Goal: Information Seeking & Learning: Learn about a topic

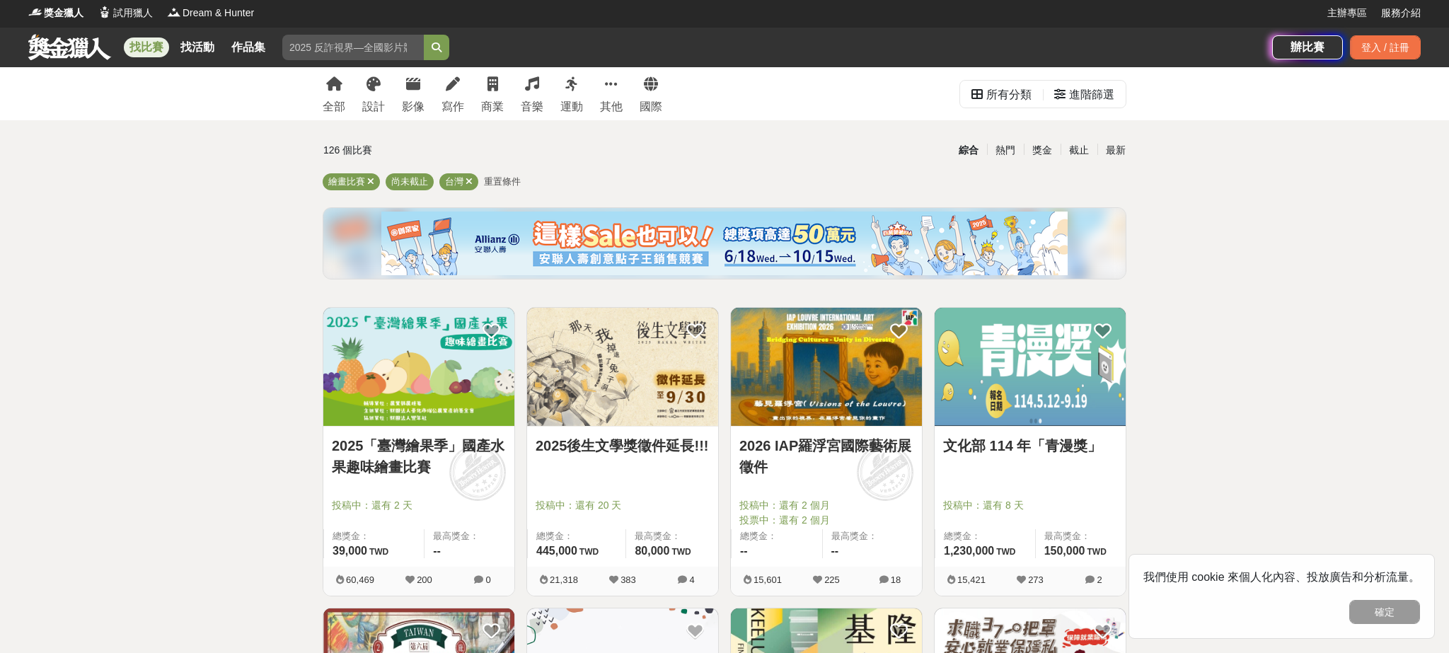
drag, startPoint x: 410, startPoint y: 354, endPoint x: 415, endPoint y: 362, distance: 9.1
click at [410, 355] on img at bounding box center [418, 367] width 191 height 118
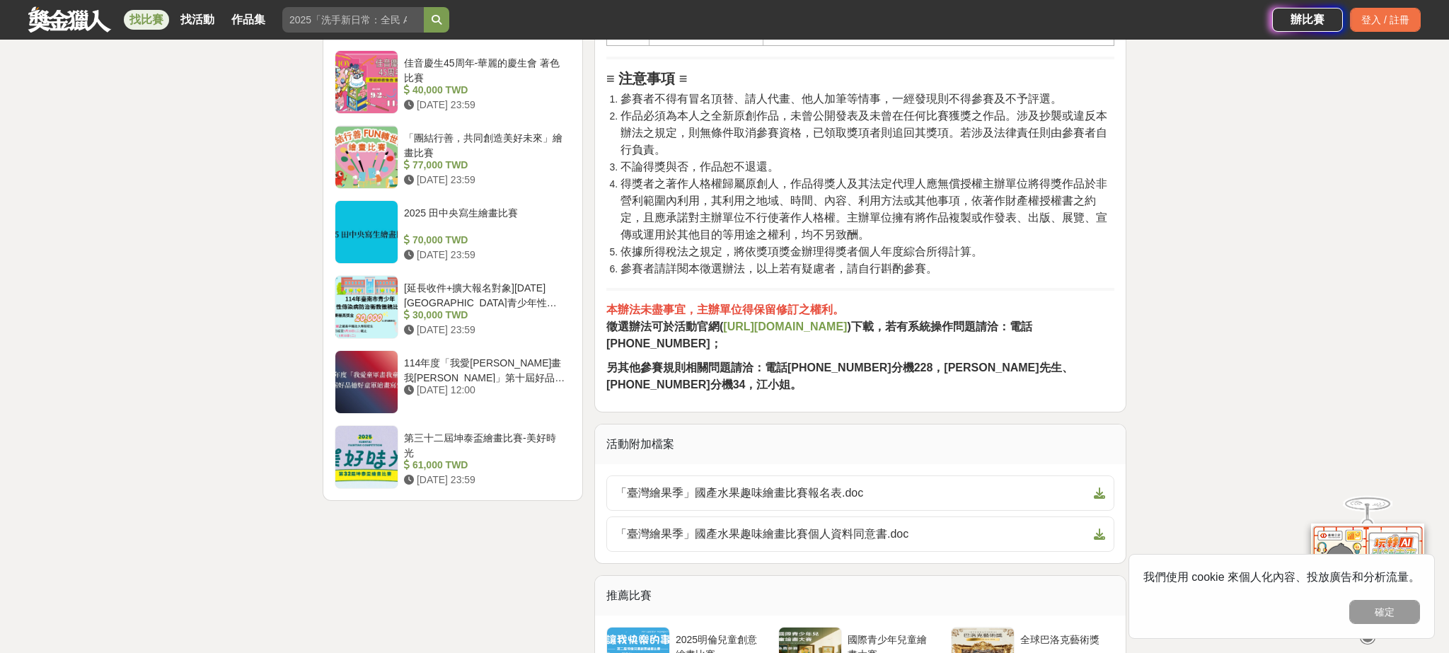
scroll to position [2215, 0]
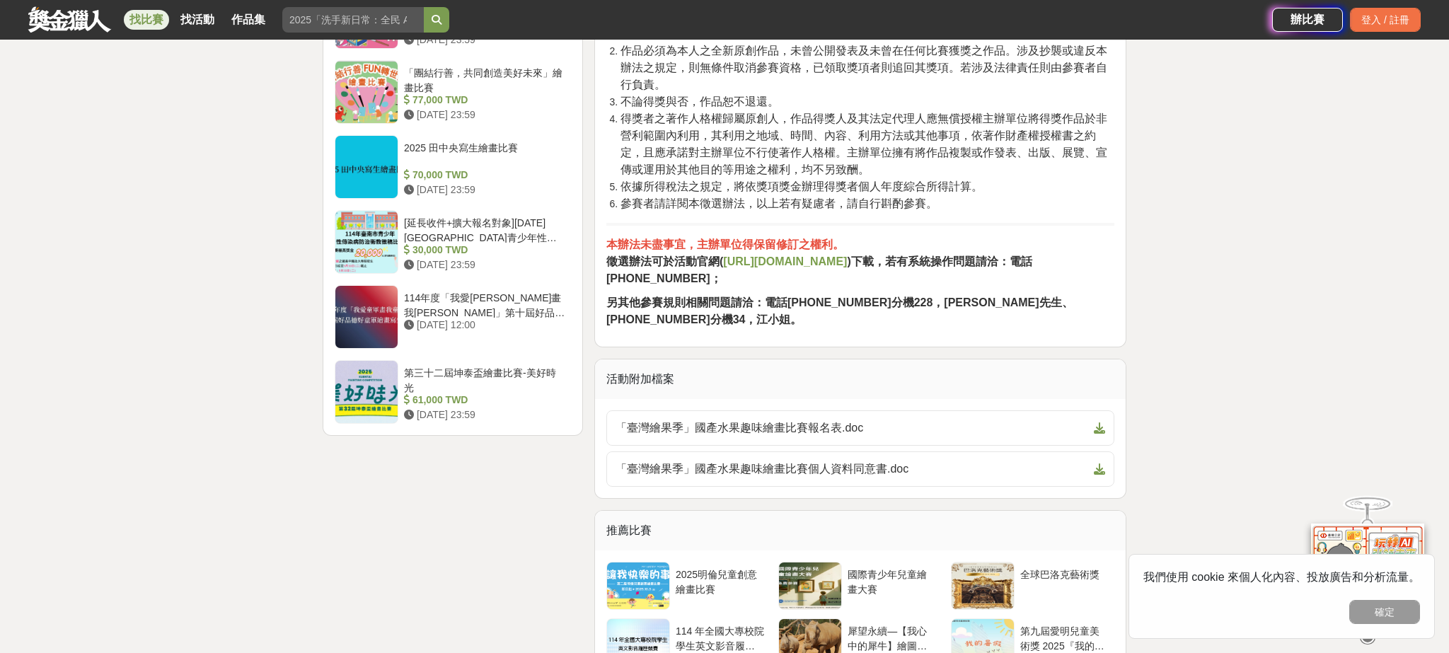
click at [786, 267] on strong "[URL][DOMAIN_NAME]" at bounding box center [785, 261] width 124 height 12
click at [516, 376] on div "第三十二屆坤泰盃繪畫比賽-美好時光" at bounding box center [484, 379] width 161 height 27
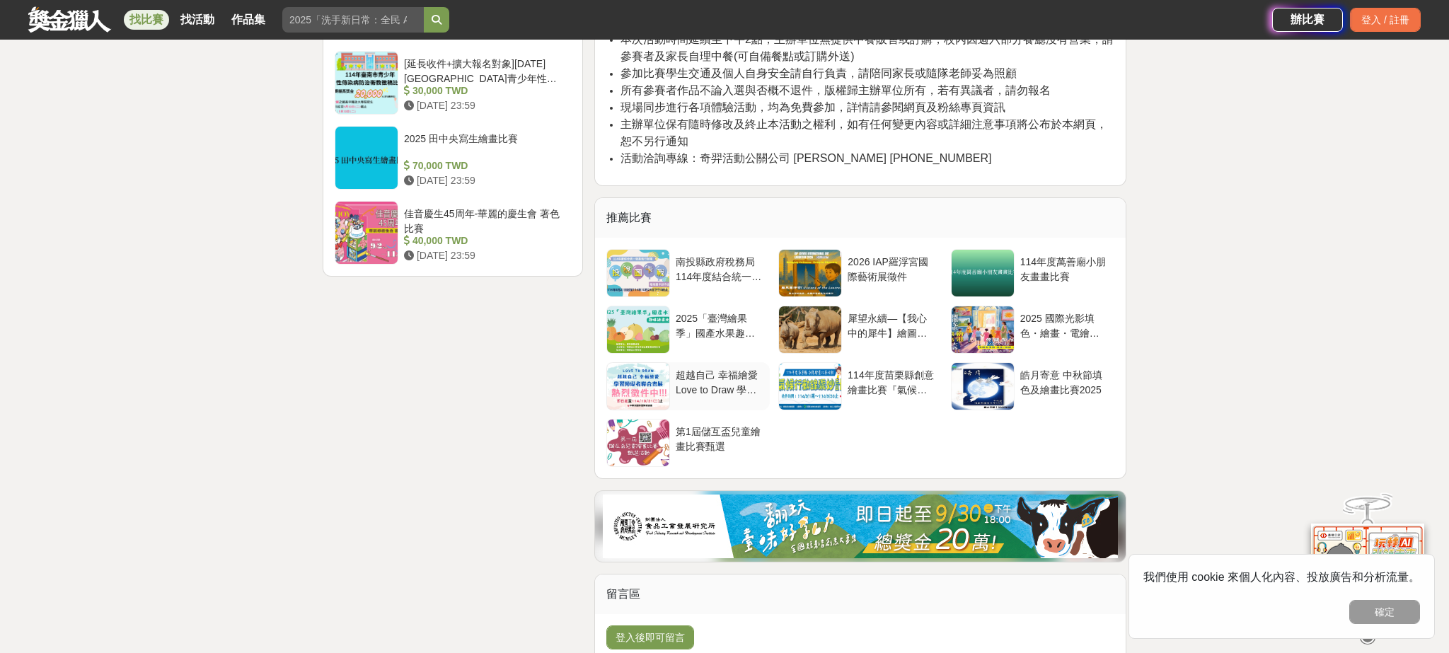
scroll to position [1718, 0]
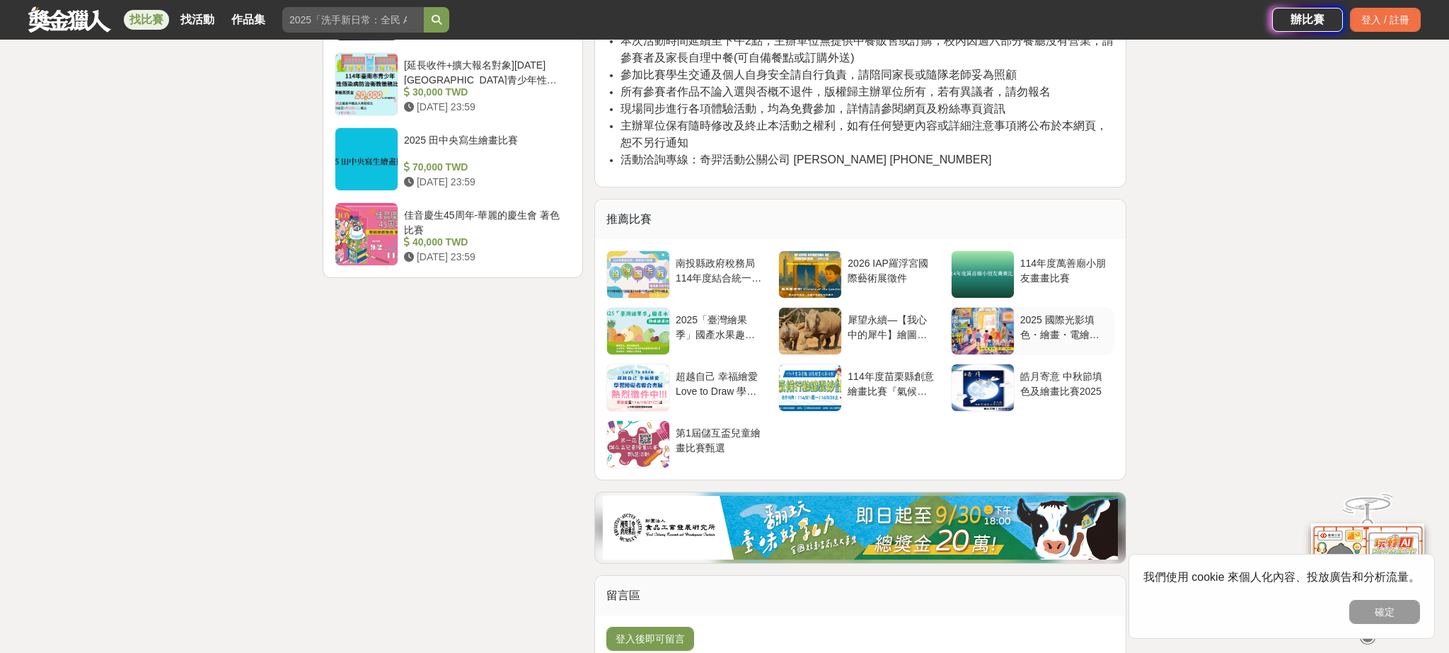
click at [1000, 333] on div at bounding box center [983, 331] width 62 height 47
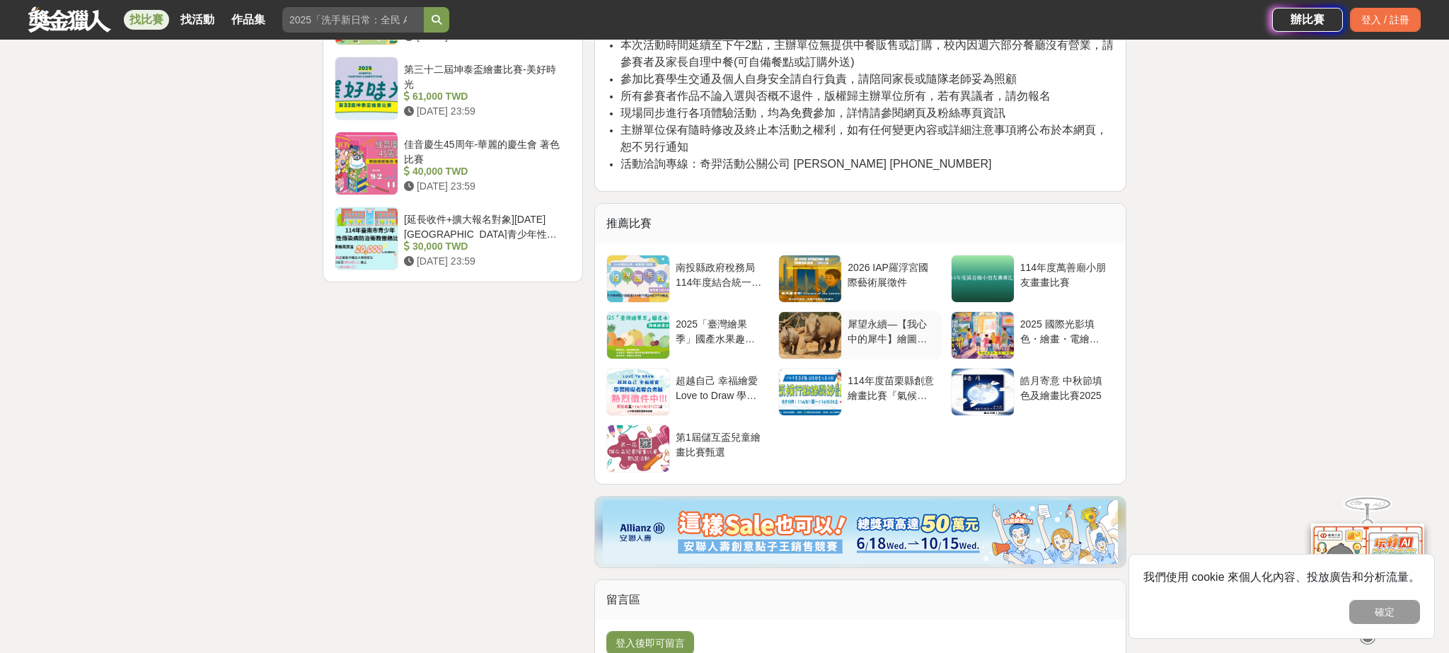
scroll to position [1718, 0]
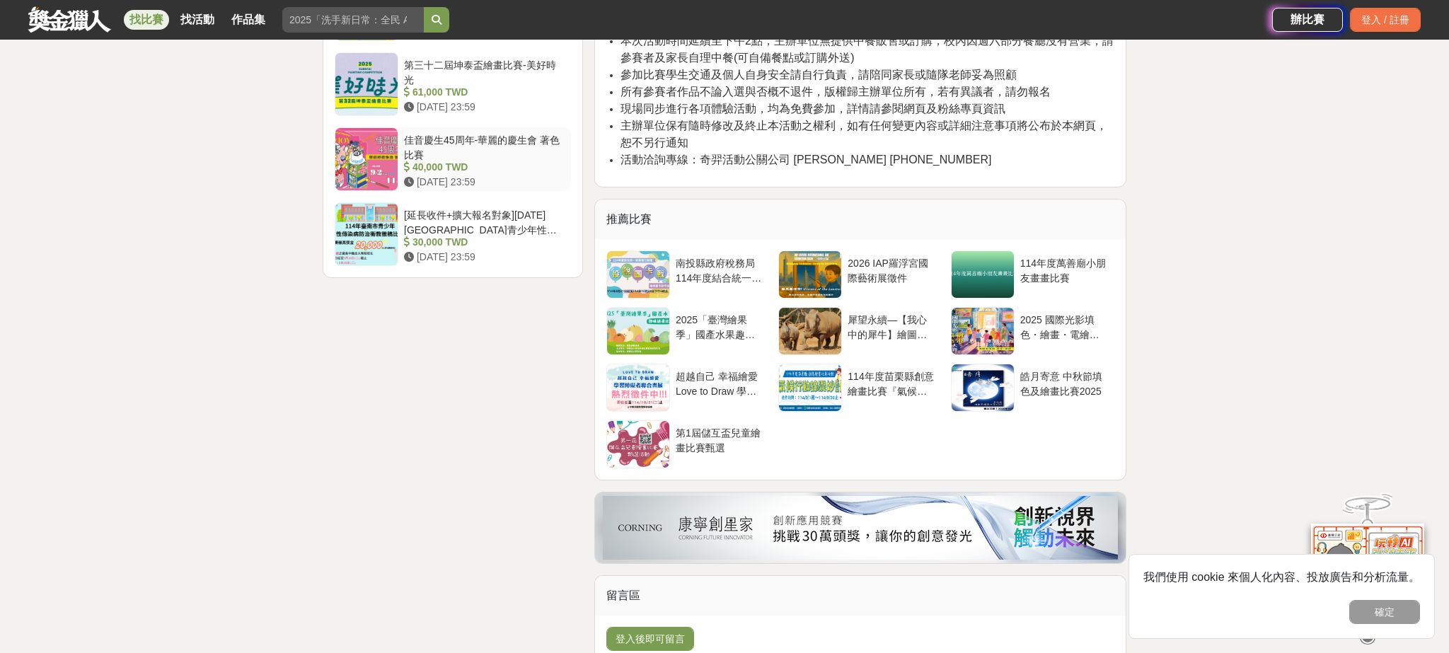
click at [519, 167] on div "40,000 TWD" at bounding box center [484, 167] width 161 height 15
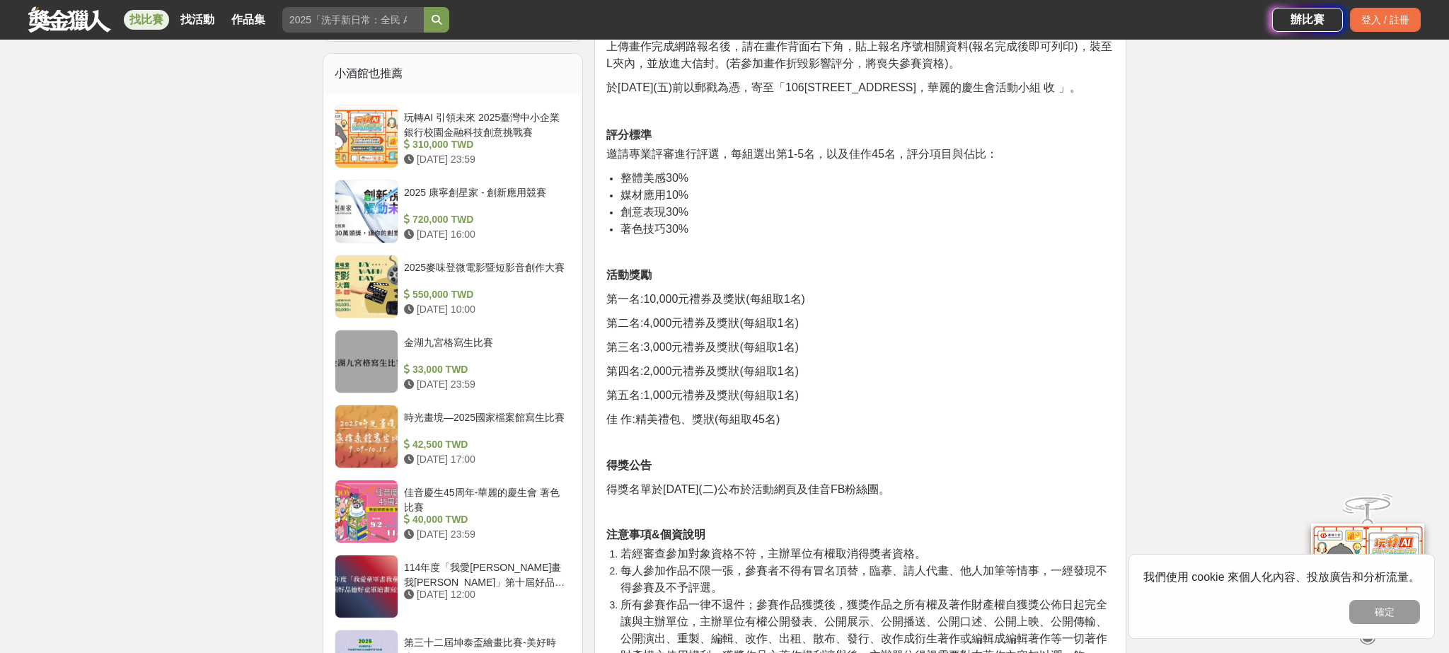
scroll to position [977, 0]
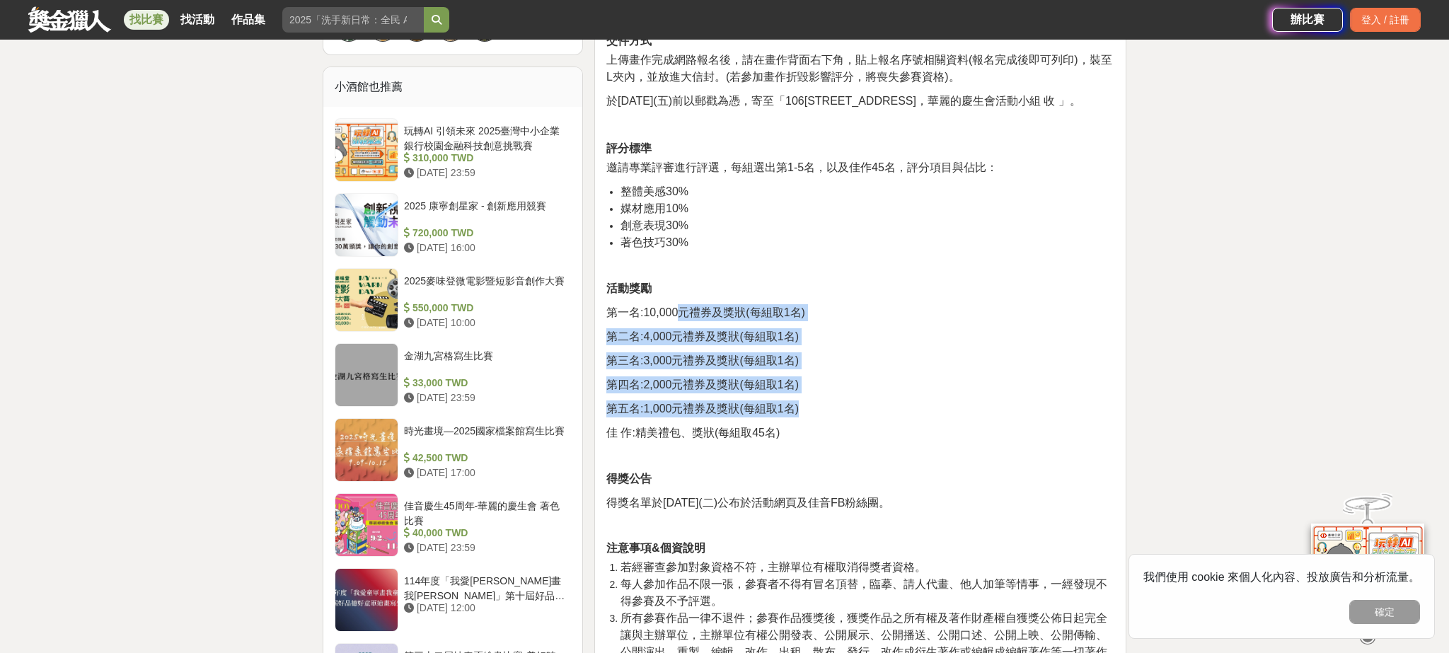
drag, startPoint x: 675, startPoint y: 337, endPoint x: 843, endPoint y: 432, distance: 193.0
click at [843, 432] on div "前言 號召全國小朋友一同為佳音英語慶生！透過比賽無論是中式傳統的壽桃與豬腳麵線，還是西式經典的蛋糕與甜點，甚至是天馬行空的創意餐盤，孩子們都能運用色彩自由發揮…" at bounding box center [860, 221] width 508 height 1421
drag, startPoint x: 727, startPoint y: 391, endPoint x: 763, endPoint y: 458, distance: 77.2
click at [732, 394] on div "前言 號召全國小朋友一同為佳音英語慶生！透過比賽無論是中式傳統的壽桃與豬腳麵線，還是西式經典的蛋糕與甜點，甚至是天馬行空的創意餐盤，孩子們都能運用色彩自由發揮…" at bounding box center [860, 221] width 508 height 1421
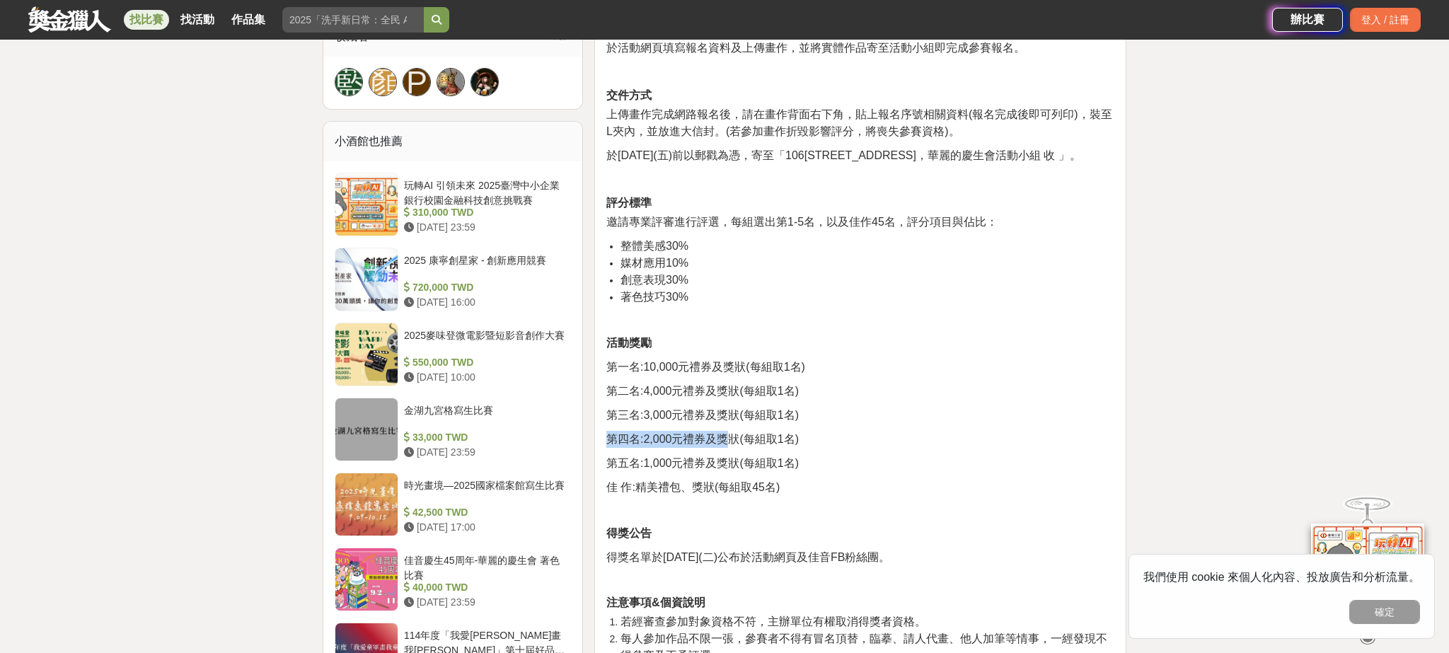
scroll to position [949, 0]
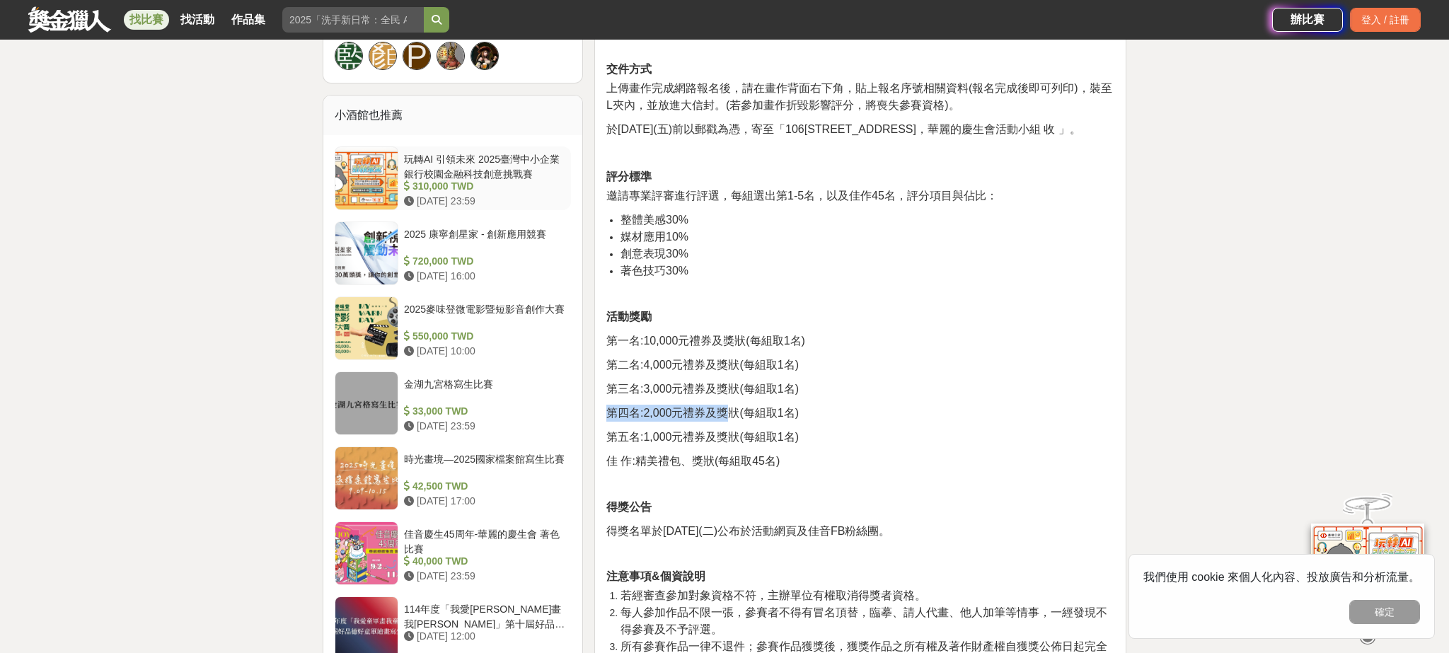
click at [509, 175] on div "玩轉AI 引領未來 2025臺灣中小企業銀行校園金融科技創意挑戰賽" at bounding box center [484, 165] width 161 height 27
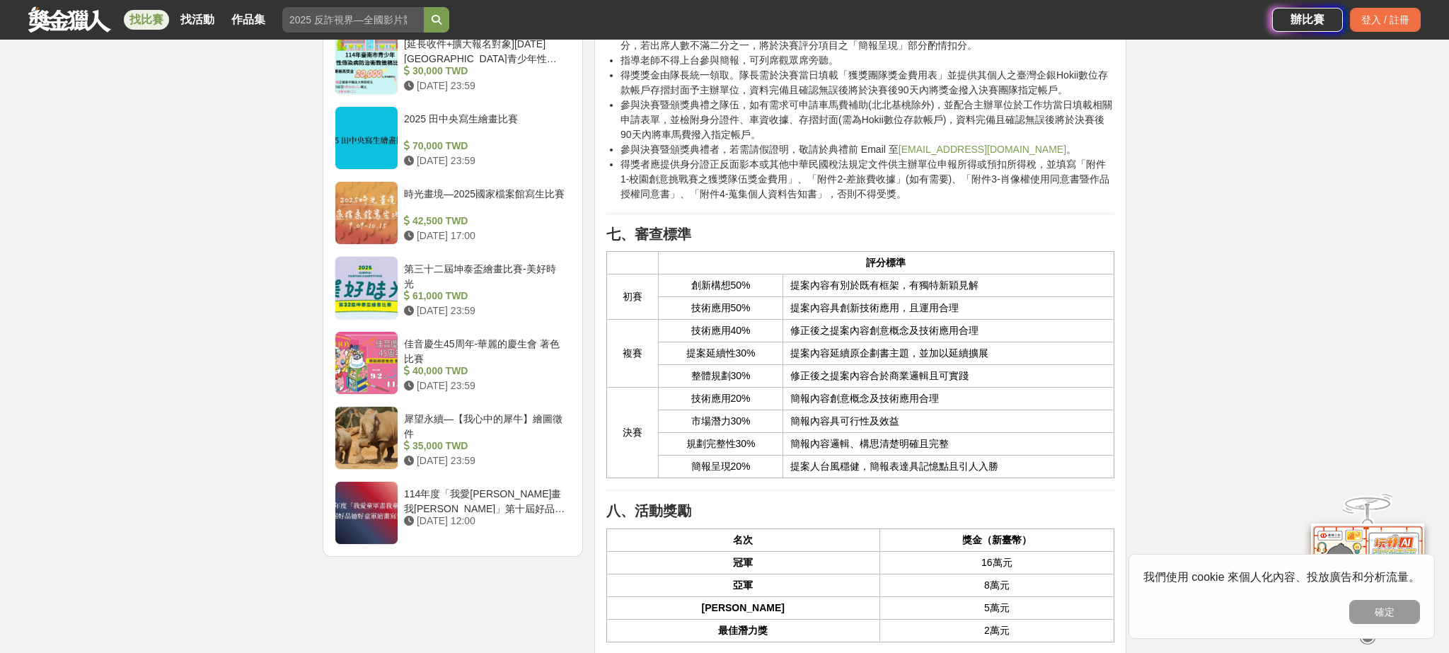
scroll to position [2227, 0]
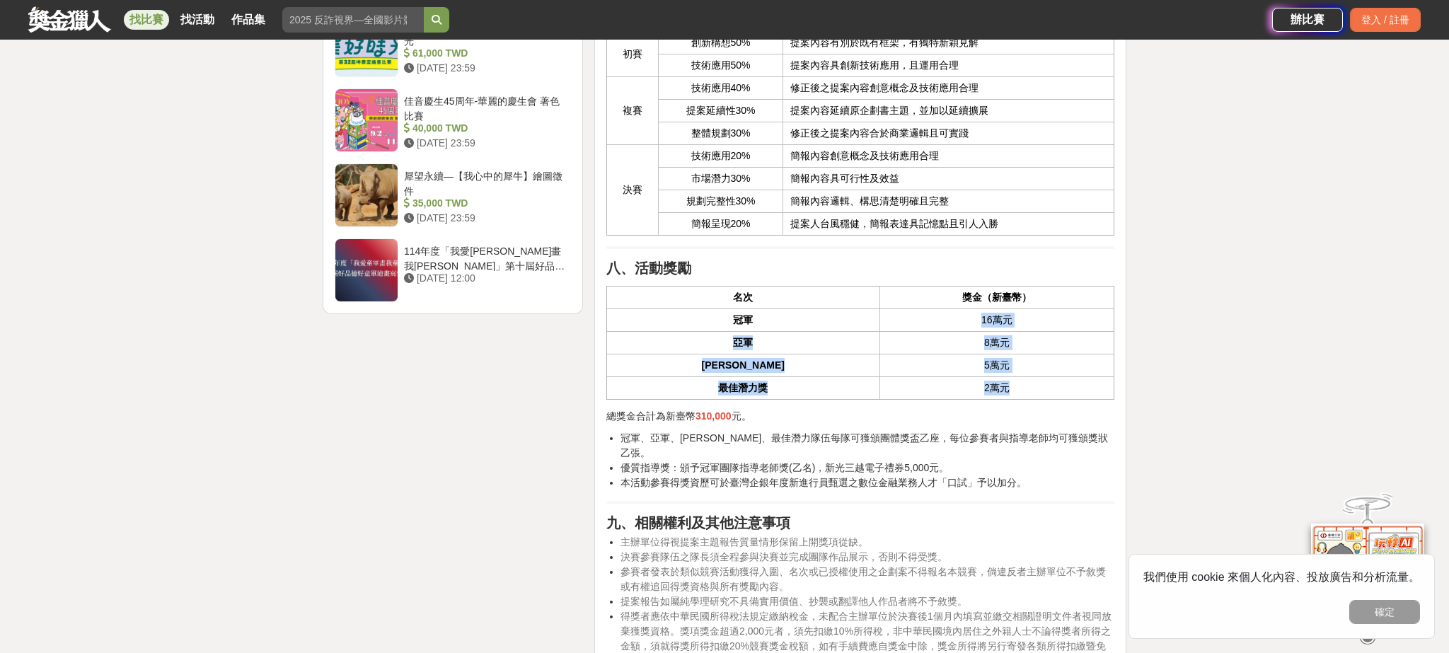
drag, startPoint x: 928, startPoint y: 316, endPoint x: 997, endPoint y: 387, distance: 99.1
click at [997, 387] on tbody "冠軍 16萬元 亞軍 8萬元 季軍 5萬元 最佳潛力獎 2萬元" at bounding box center [859, 354] width 507 height 91
click at [985, 388] on td "2萬元" at bounding box center [996, 389] width 234 height 23
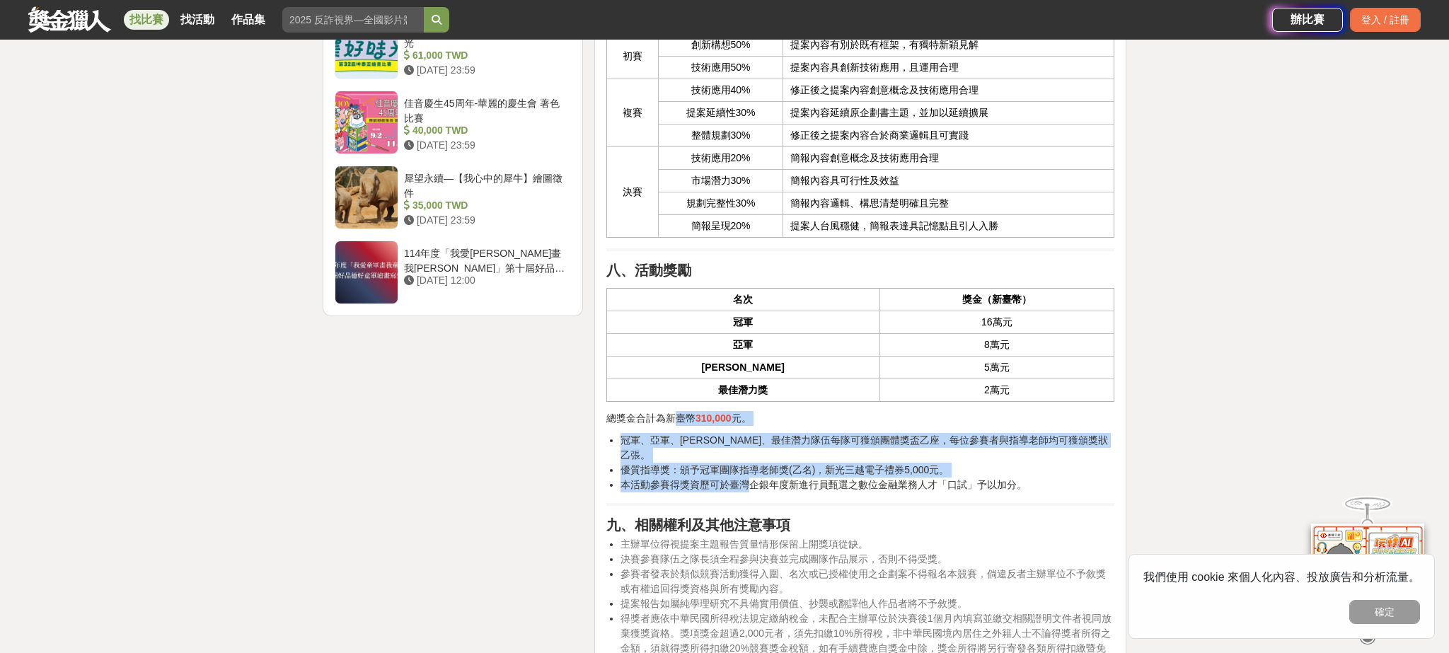
drag, startPoint x: 677, startPoint y: 417, endPoint x: 746, endPoint y: 472, distance: 87.6
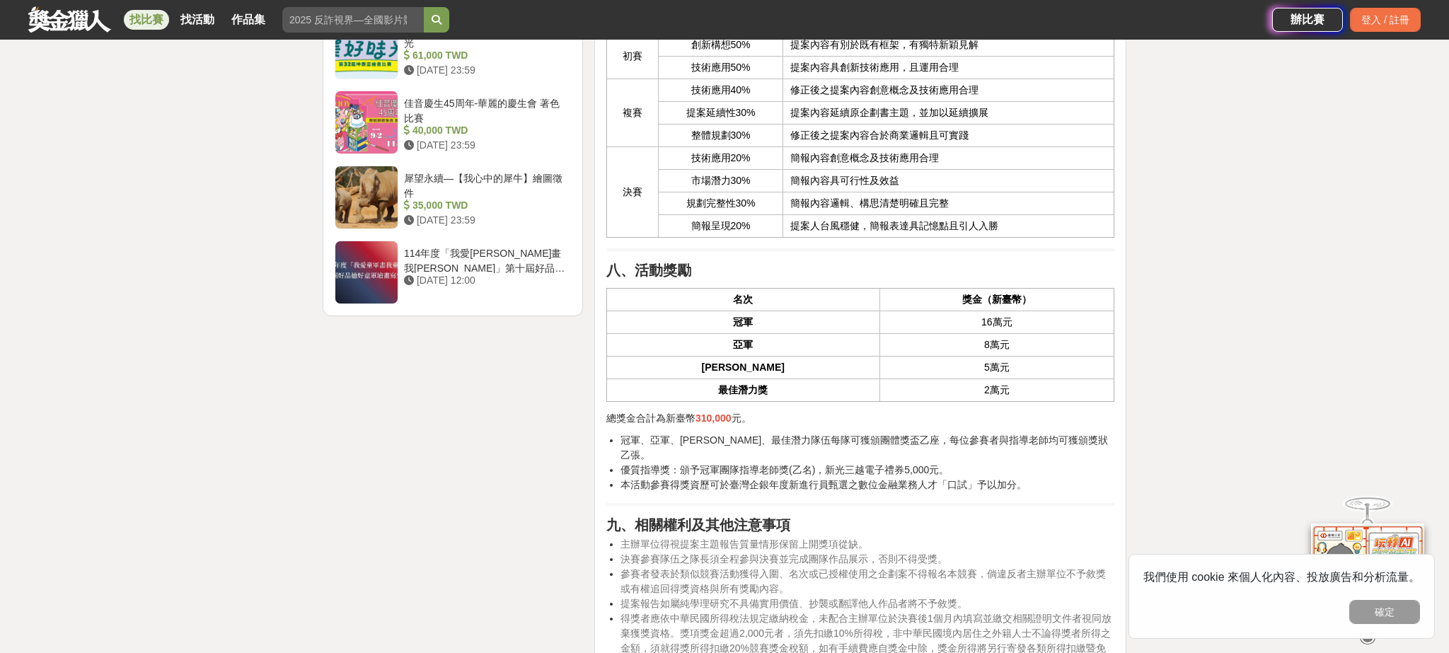
click at [690, 463] on li "優質指導獎：頒予冠軍團隊指導老師獎(乙名)，新光三越電子禮券5,000元。" at bounding box center [868, 470] width 494 height 15
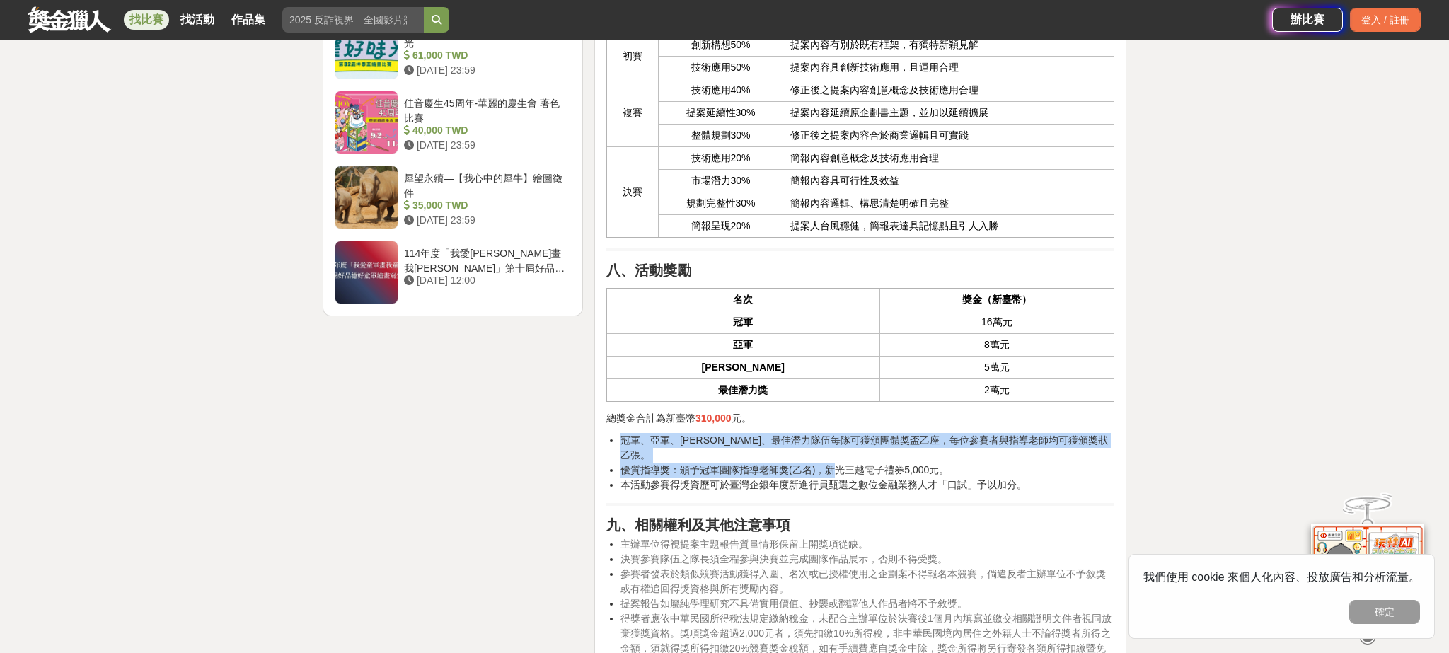
drag, startPoint x: 838, startPoint y: 454, endPoint x: 923, endPoint y: 481, distance: 89.3
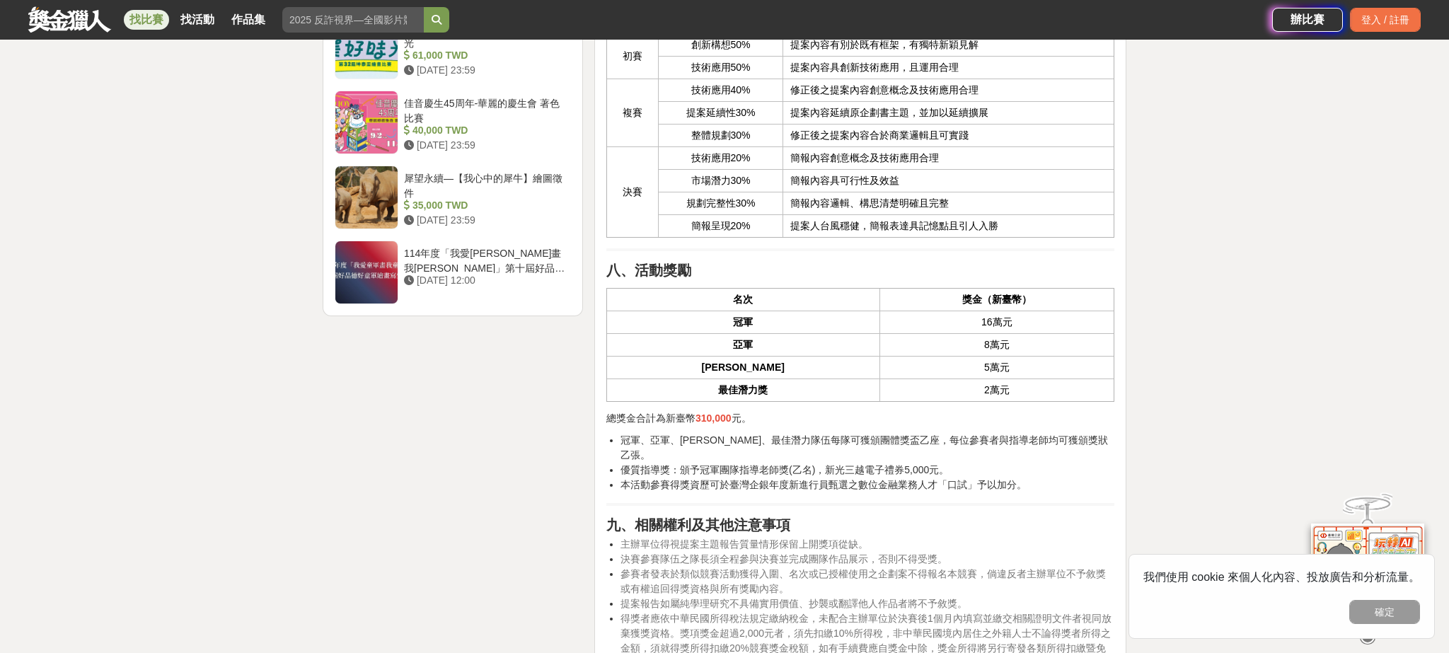
click at [793, 478] on li "本活動參賽得獎資歷可於臺灣企銀年度新進行員甄選之數位金融業務人才「口試」予以加分。" at bounding box center [868, 485] width 494 height 15
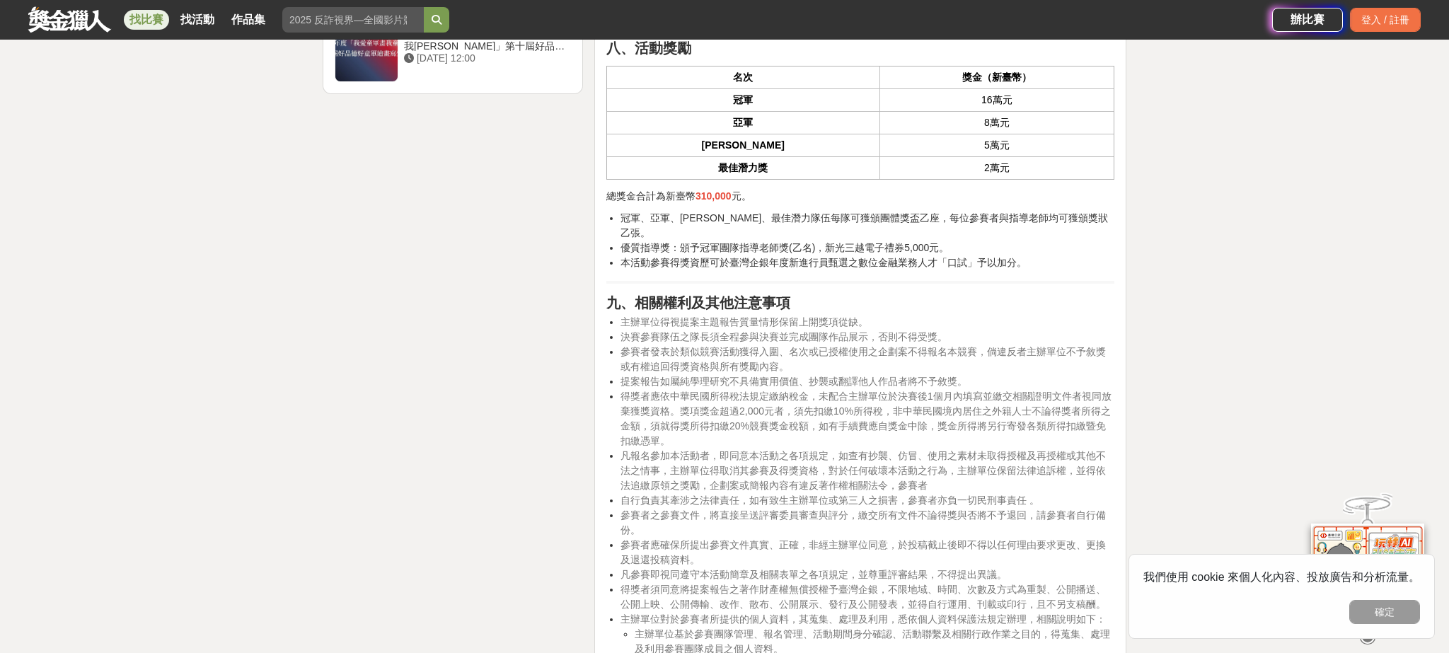
scroll to position [2494, 0]
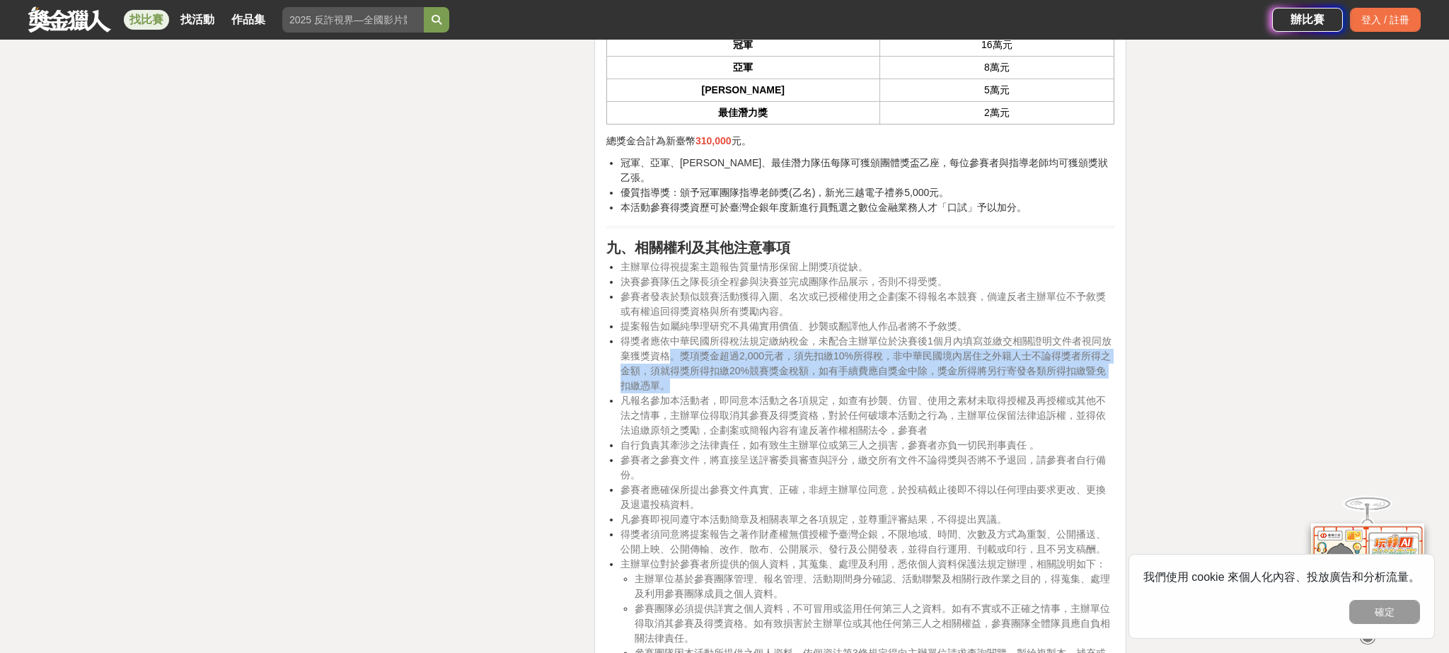
drag, startPoint x: 673, startPoint y: 342, endPoint x: 742, endPoint y: 371, distance: 74.2
click at [741, 369] on li "得獎者應依中華民國所得稅法規定繳納稅金，未配合主辦單位於決賽後1個月內填寫並繳交相關證明文件者視同放棄獲獎資格。獎項獎金超過2,000元者，須先扣繳10%所得…" at bounding box center [868, 363] width 494 height 59
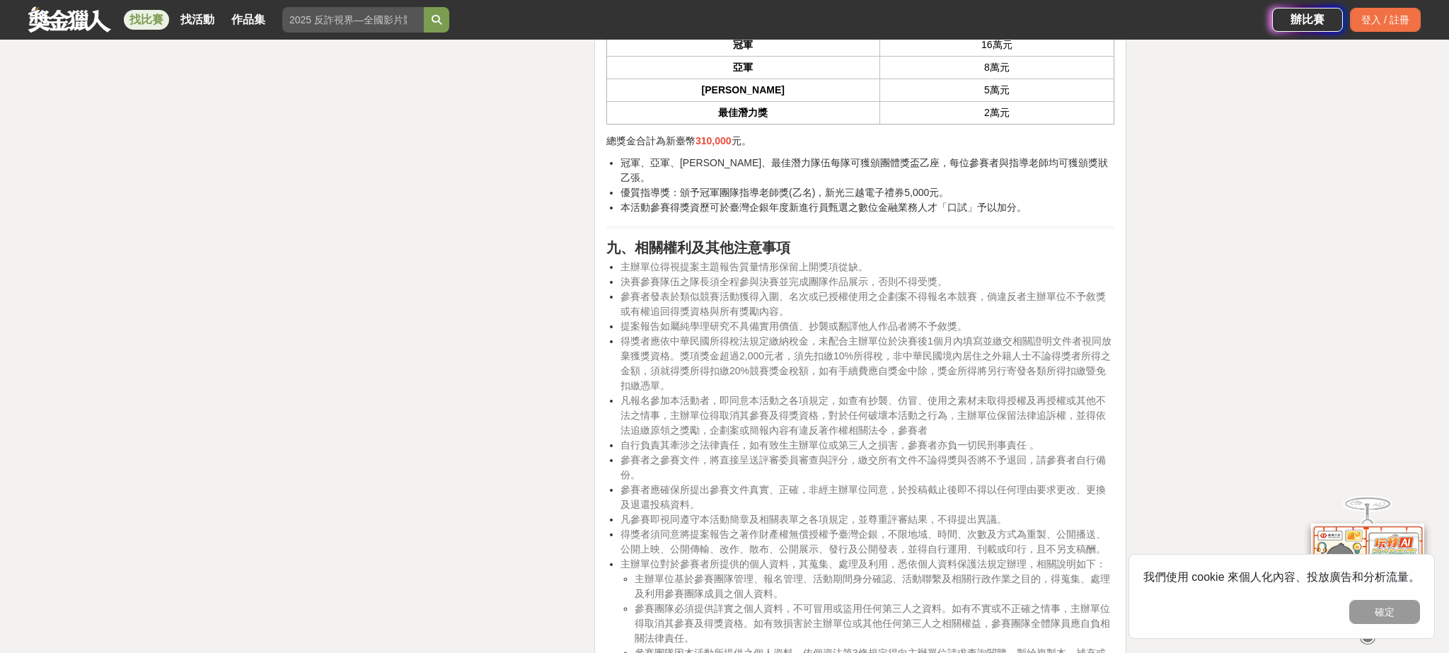
drag, startPoint x: 853, startPoint y: 491, endPoint x: 848, endPoint y: 484, distance: 9.1
click at [853, 491] on li "參賽者應確保所提出參賽文件真實、正確，非經主辦單位同意，於投稿截止後即不得以任何理由要求更改、更換及退還投稿資料。" at bounding box center [868, 498] width 494 height 30
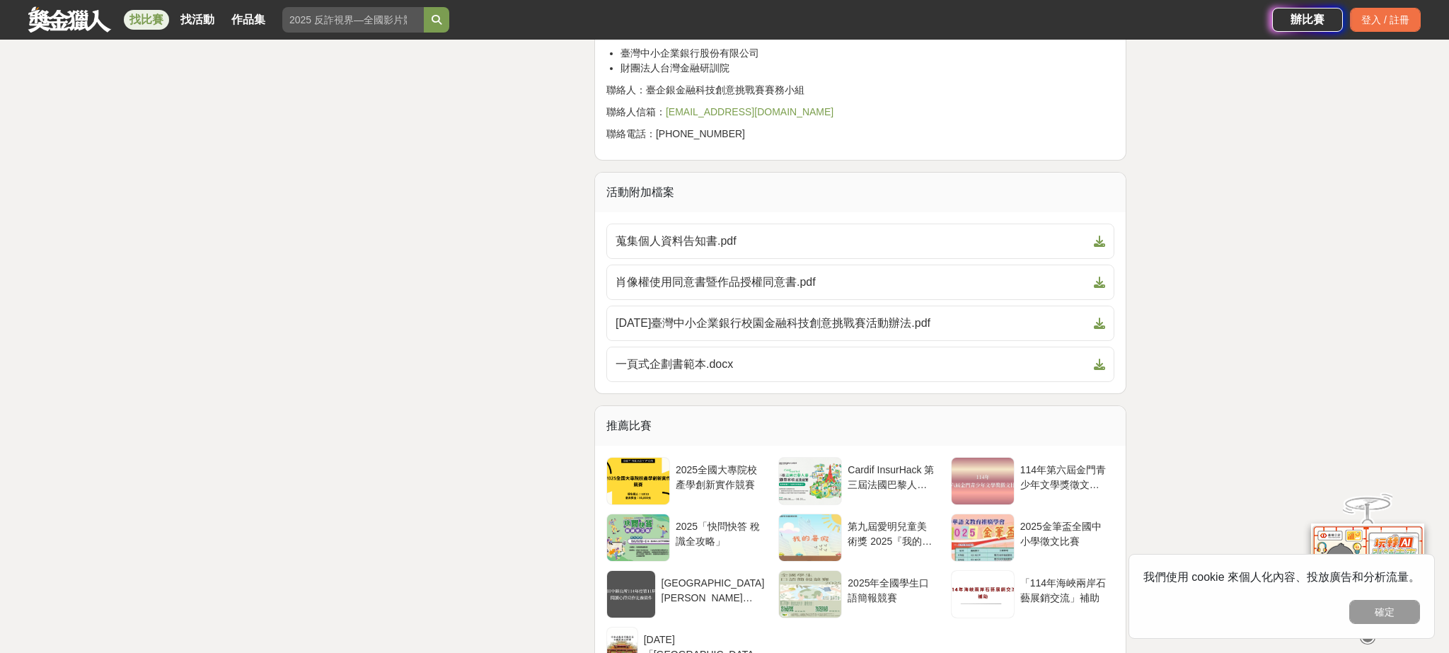
scroll to position [3617, 0]
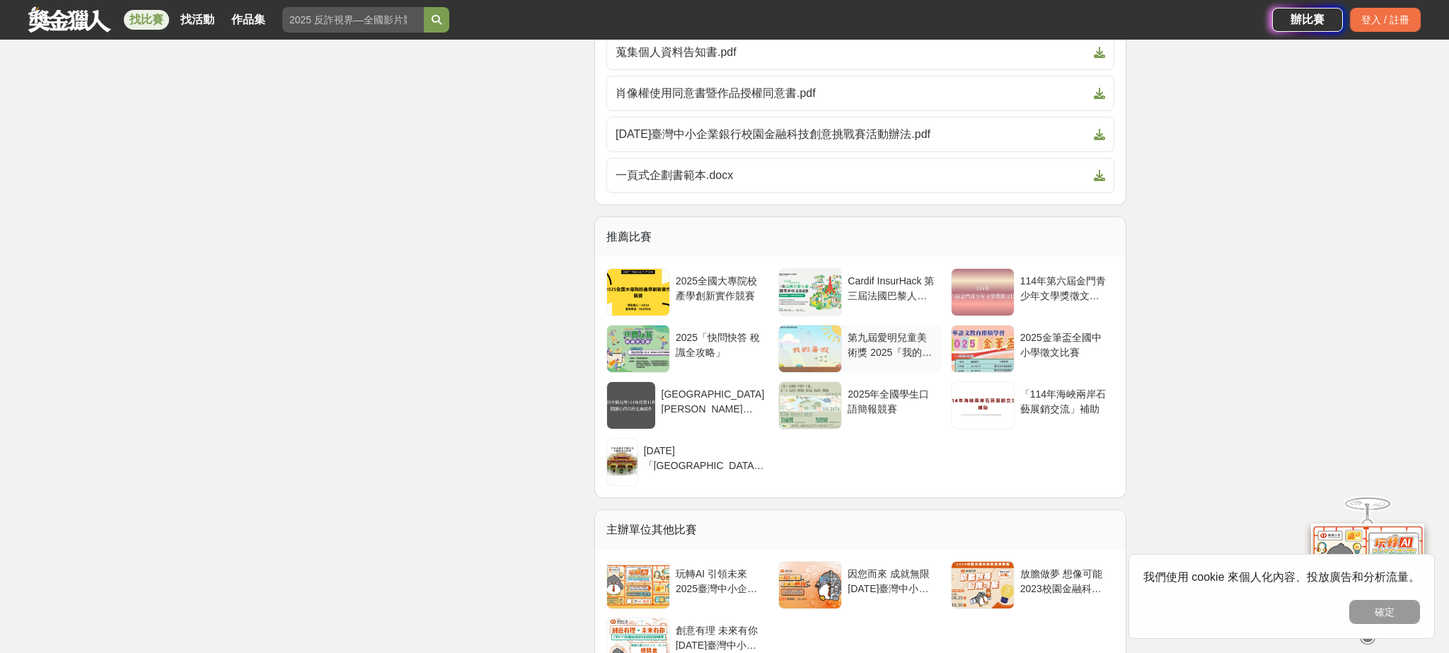
click at [892, 330] on div "第九屆愛明兒童美術獎 2025『我的暑假』兒童繪畫比賽" at bounding box center [892, 343] width 88 height 27
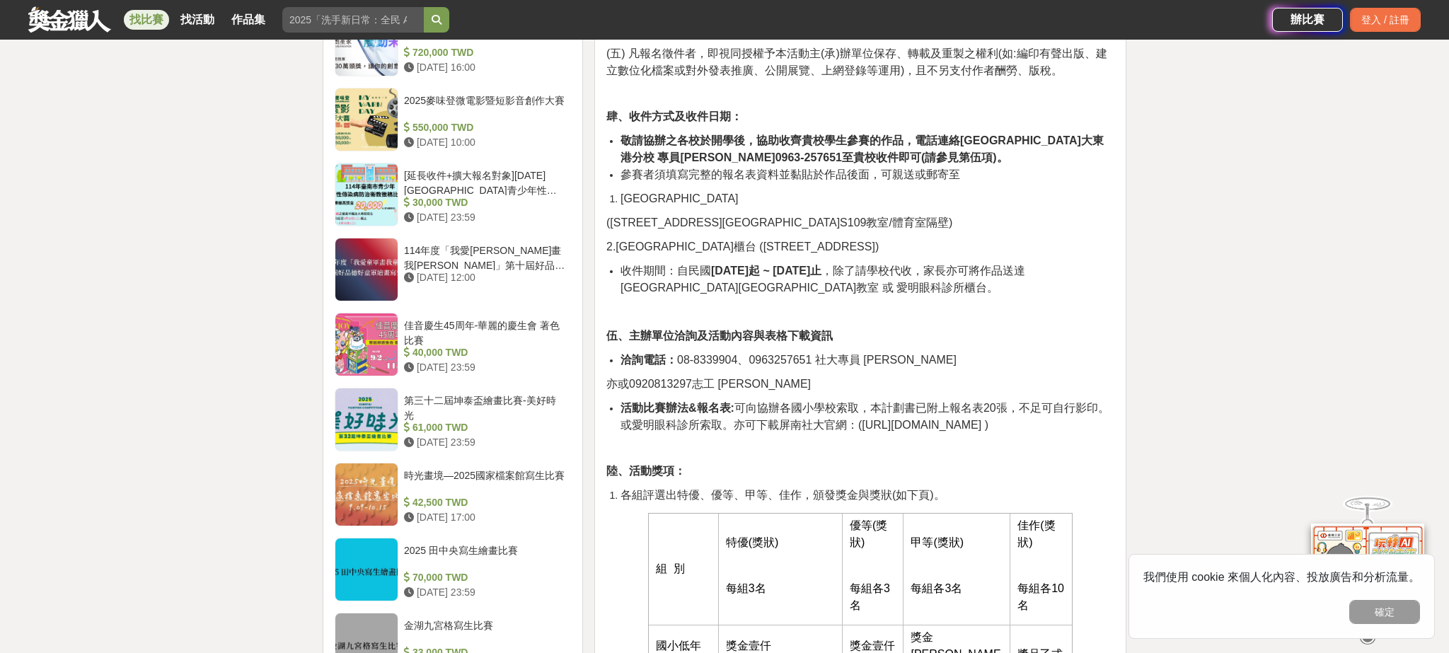
scroll to position [1279, 0]
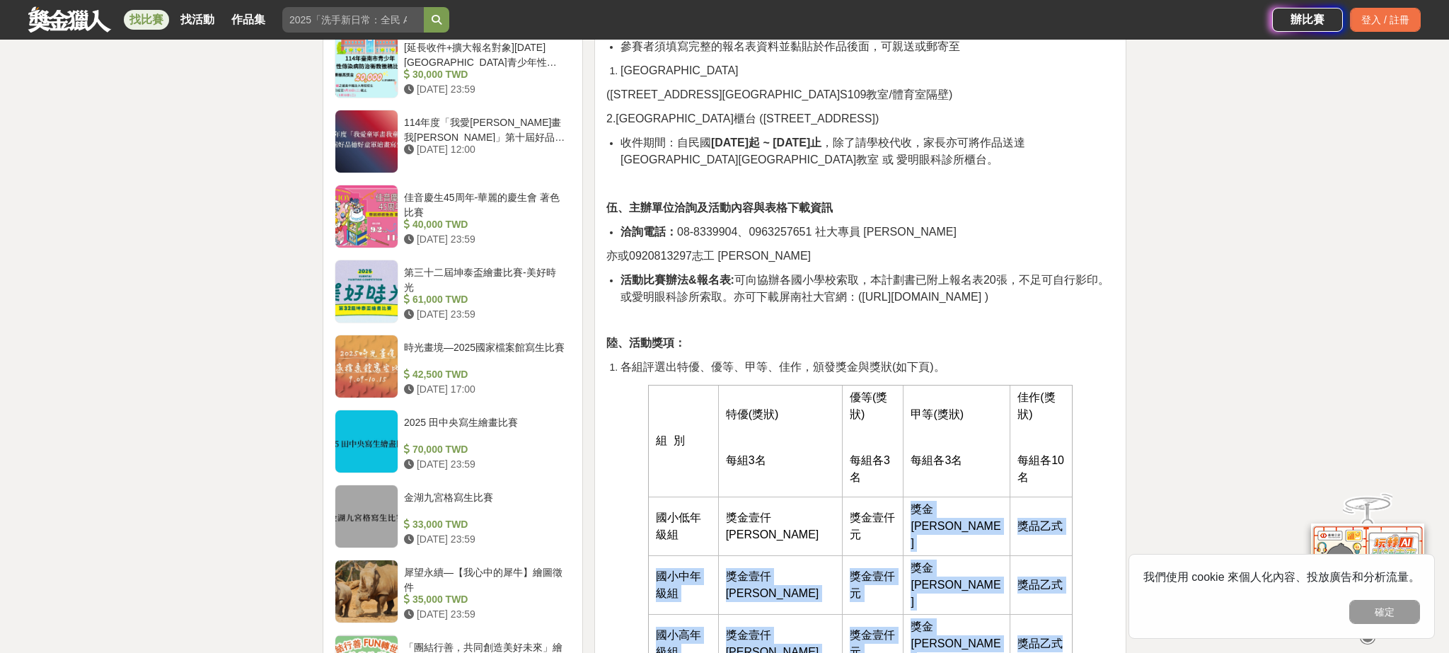
drag, startPoint x: 981, startPoint y: 437, endPoint x: 1049, endPoint y: 487, distance: 84.1
click at [1049, 487] on tbody "組 別 特優(獎狀) 每組3名 優等(獎狀) 每組各3名 甲等(獎狀) 每組各3名 佳作(獎狀) 每組各10名 國小低年級組 獎金壹仟伍佰元 獎金壹仟元 獎金…" at bounding box center [860, 529] width 424 height 288
click at [1032, 497] on td "獎品乙式" at bounding box center [1041, 526] width 62 height 59
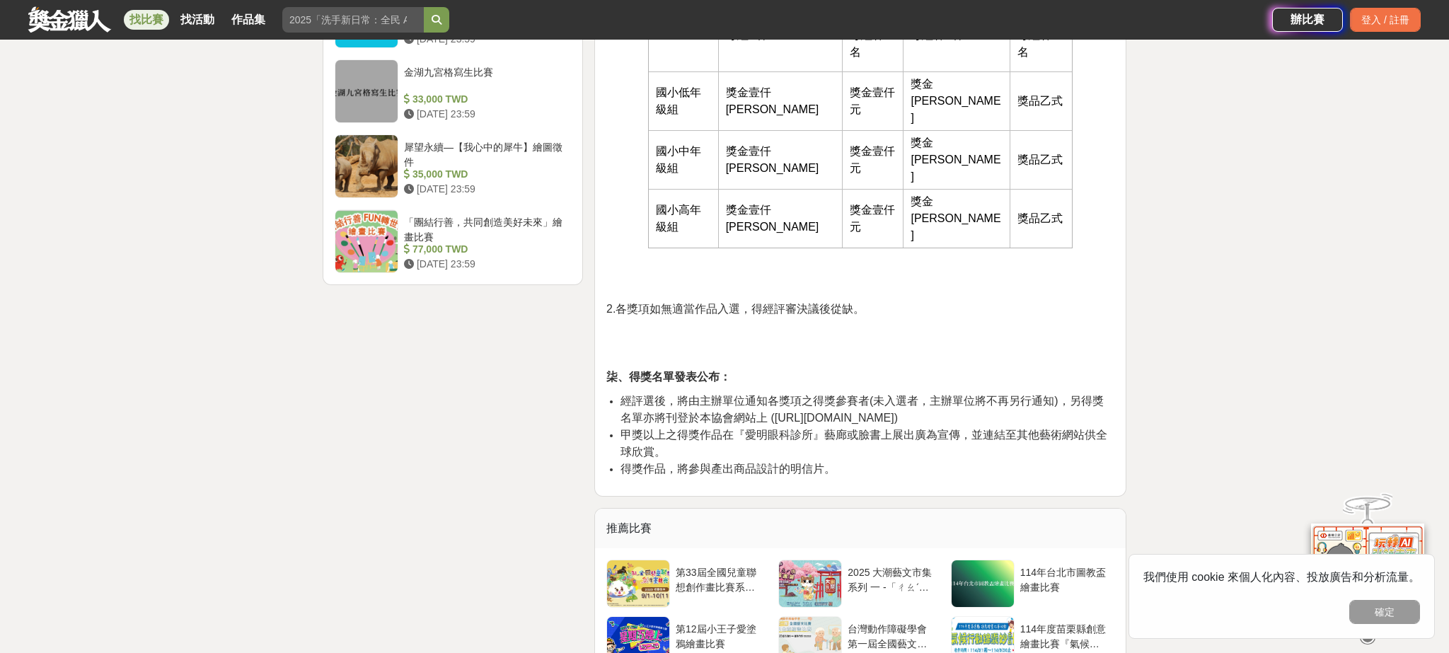
scroll to position [1728, 0]
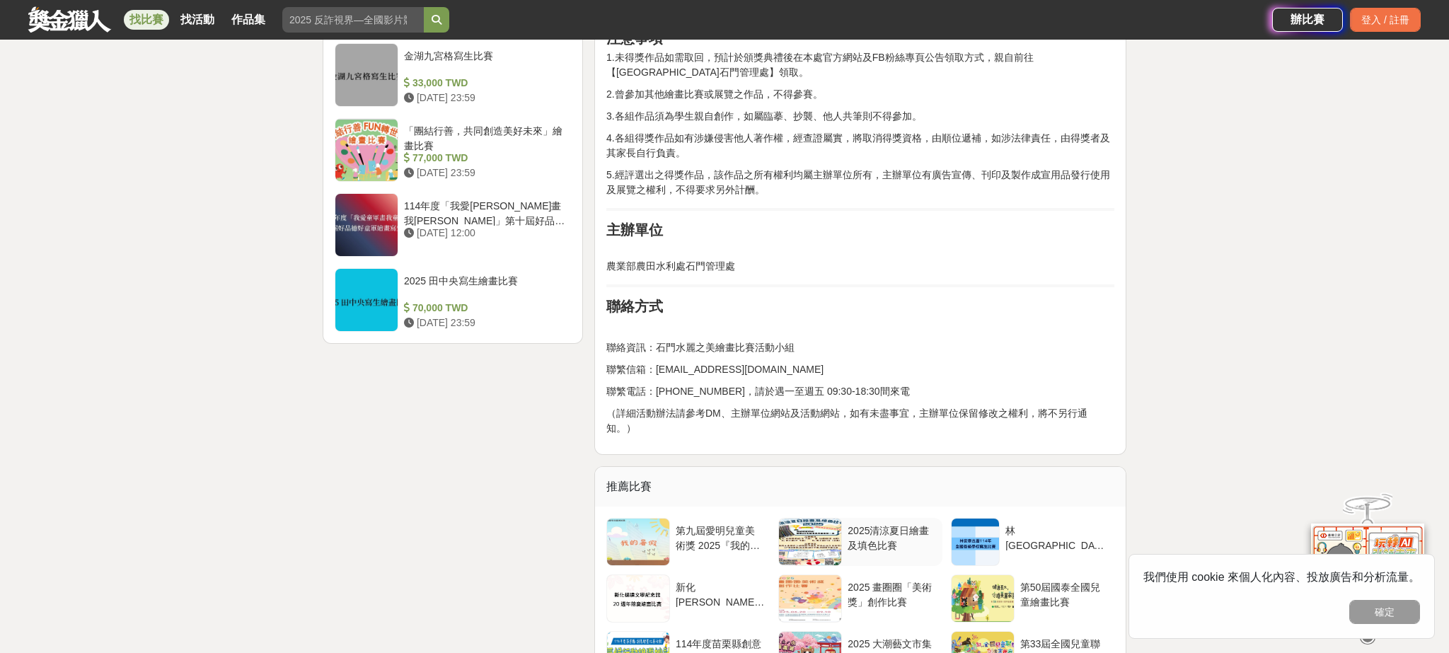
scroll to position [1817, 0]
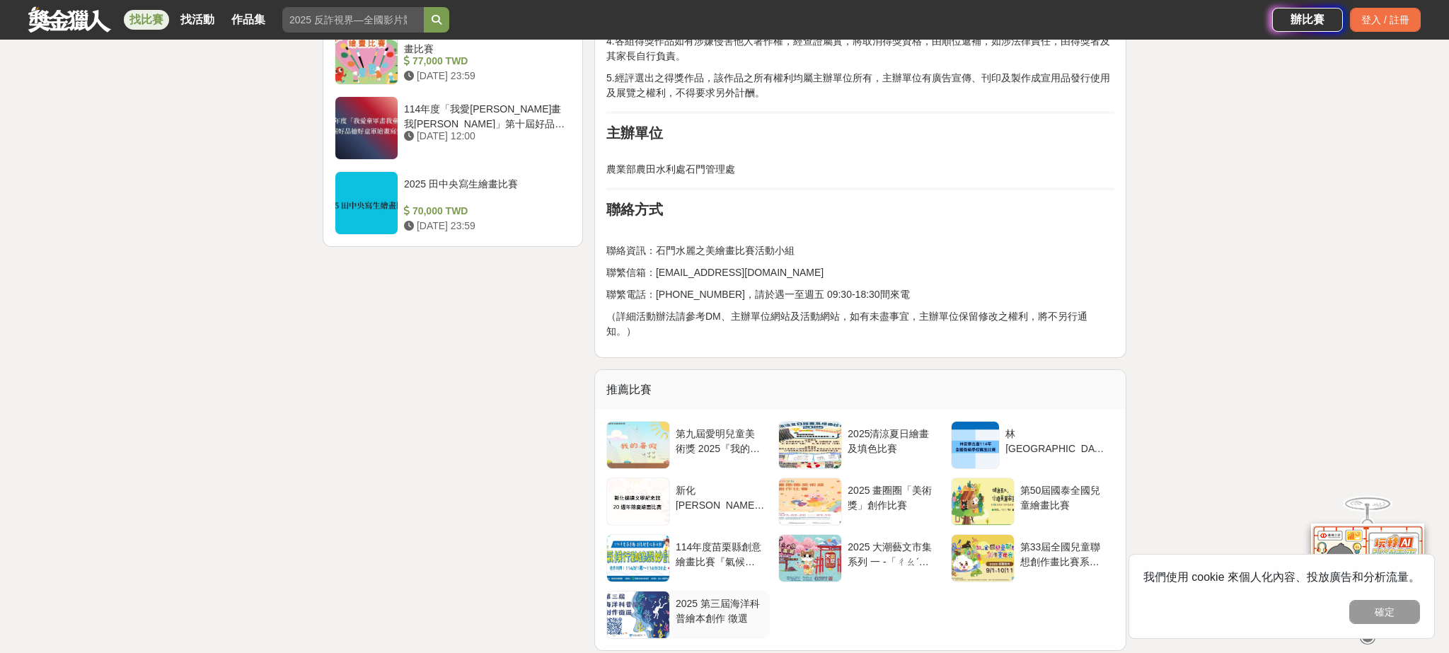
drag, startPoint x: 723, startPoint y: 520, endPoint x: 729, endPoint y: 507, distance: 14.2
click at [723, 596] on div "2025 第三屆海洋科普繪本創作 徵選" at bounding box center [720, 609] width 88 height 27
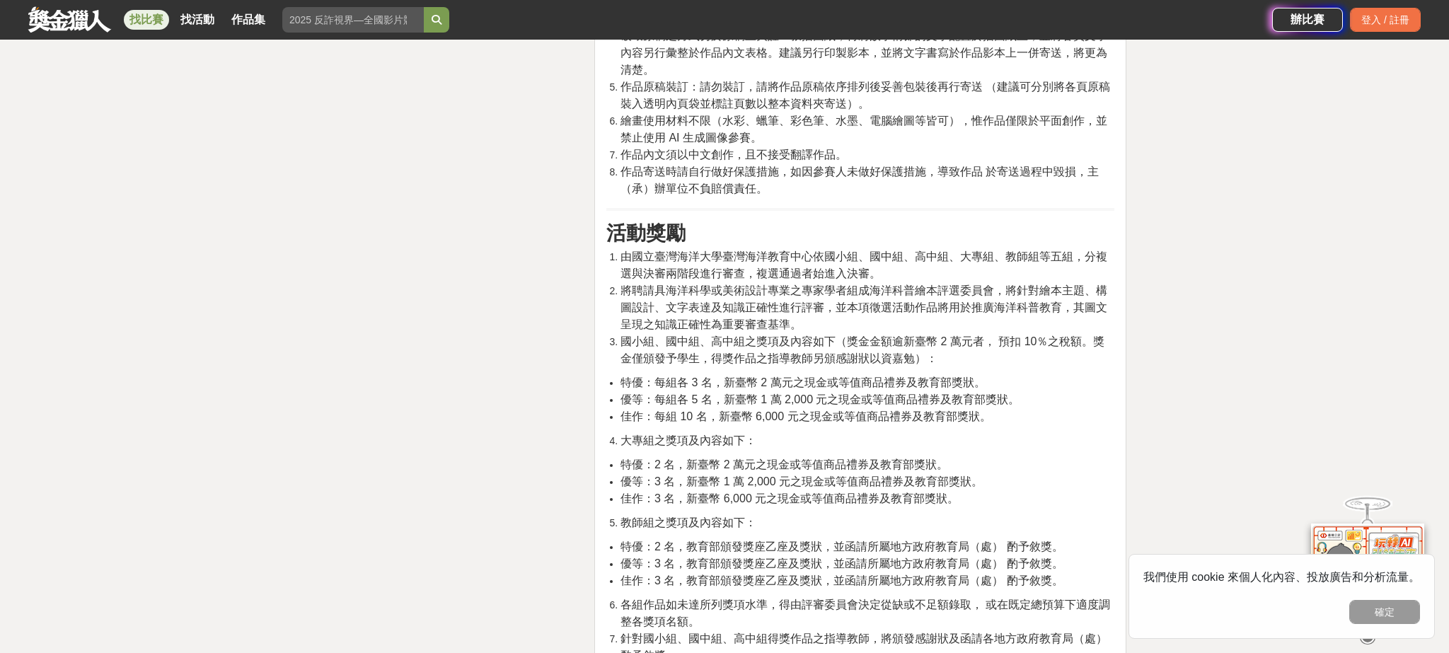
scroll to position [2989, 0]
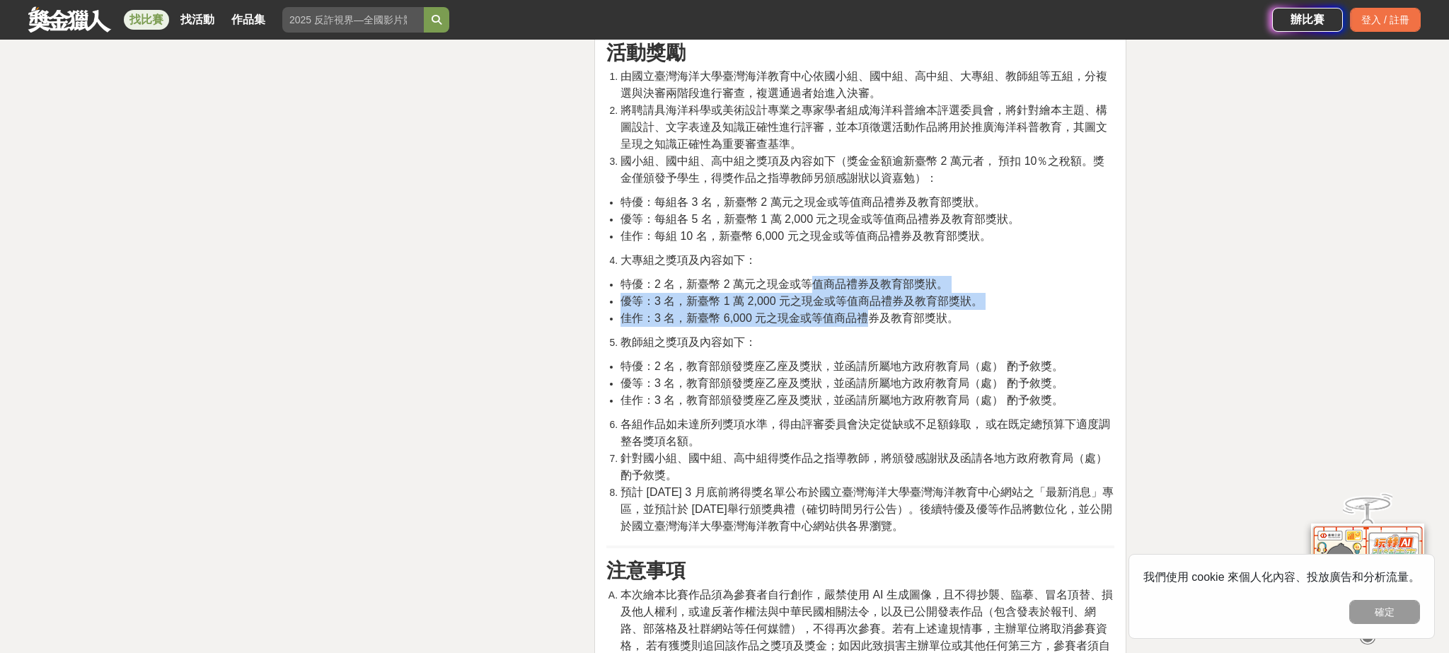
drag, startPoint x: 812, startPoint y: 320, endPoint x: 874, endPoint y: 355, distance: 71.6
click at [874, 327] on ul "特優：2 名，新臺幣 2 萬元之現金或等值商品禮券及教育部獎狀。 優等：3 名，新臺幣 1 萬 2,000 元之現金或等值商品禮券及教育部獎狀。 佳作：3 名…" at bounding box center [860, 301] width 508 height 51
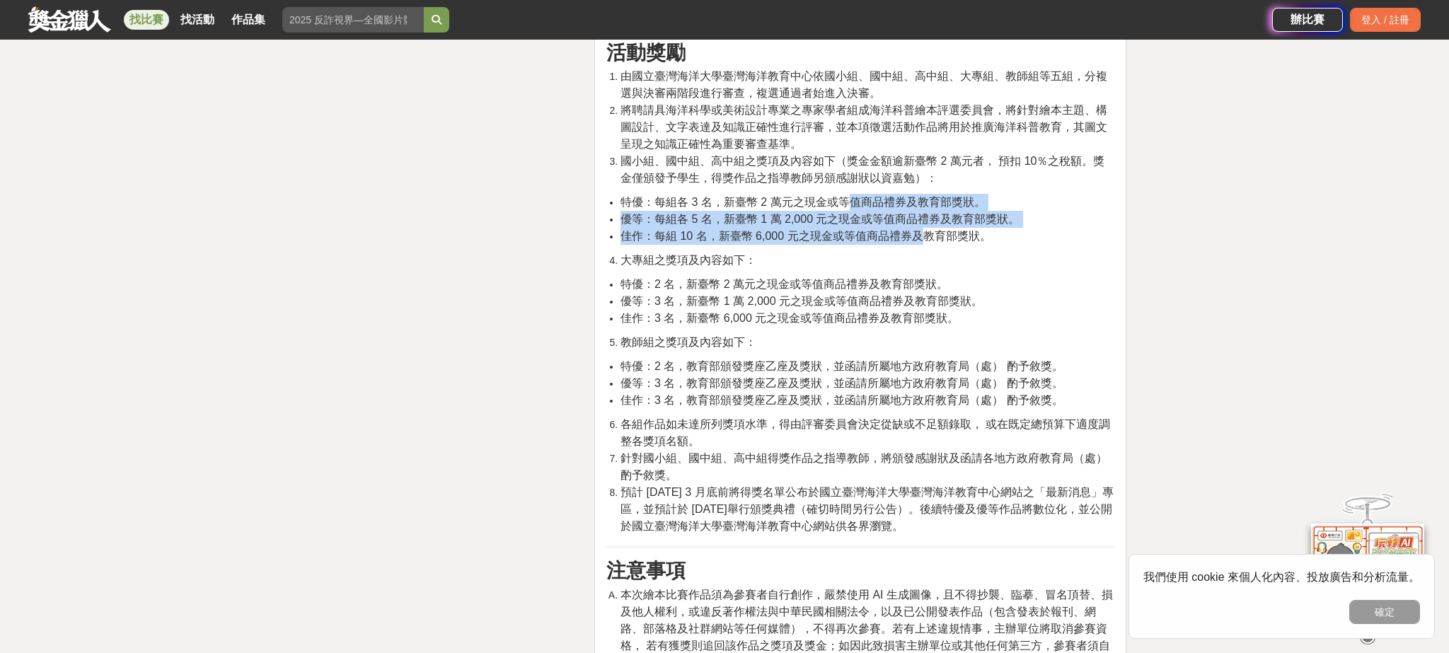
drag, startPoint x: 850, startPoint y: 236, endPoint x: 924, endPoint y: 269, distance: 81.4
click at [924, 245] on ul "特優：每組各 3 名，新臺幣 2 萬元之現金或等值商品禮券及教育部獎狀。 優等：每組各 5 名，新臺幣 1 萬 2,000 元之現金或等值商品禮券及教育部獎狀…" at bounding box center [860, 219] width 508 height 51
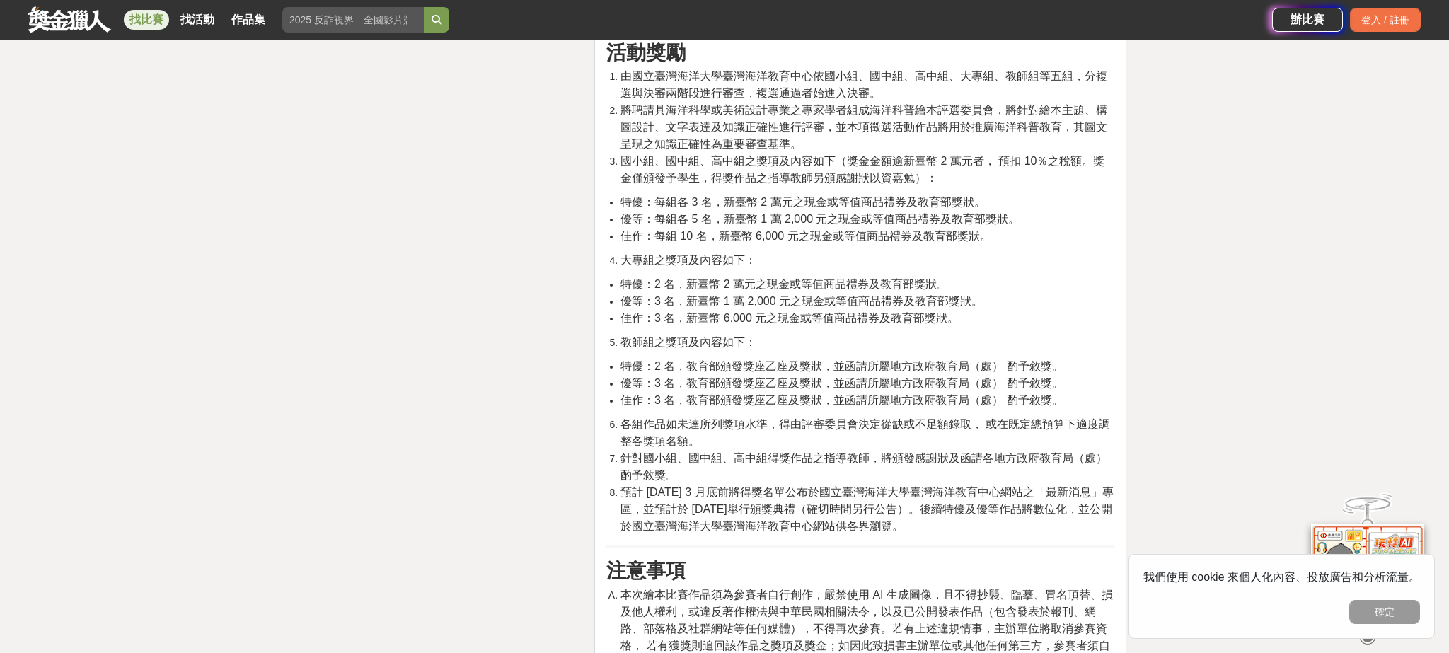
drag, startPoint x: 920, startPoint y: 268, endPoint x: 872, endPoint y: 276, distance: 48.7
click at [920, 242] on span "佳作：每組 10 名，新臺幣 6,000 元之現金或等值商品禮券及教育部獎狀。" at bounding box center [806, 236] width 371 height 12
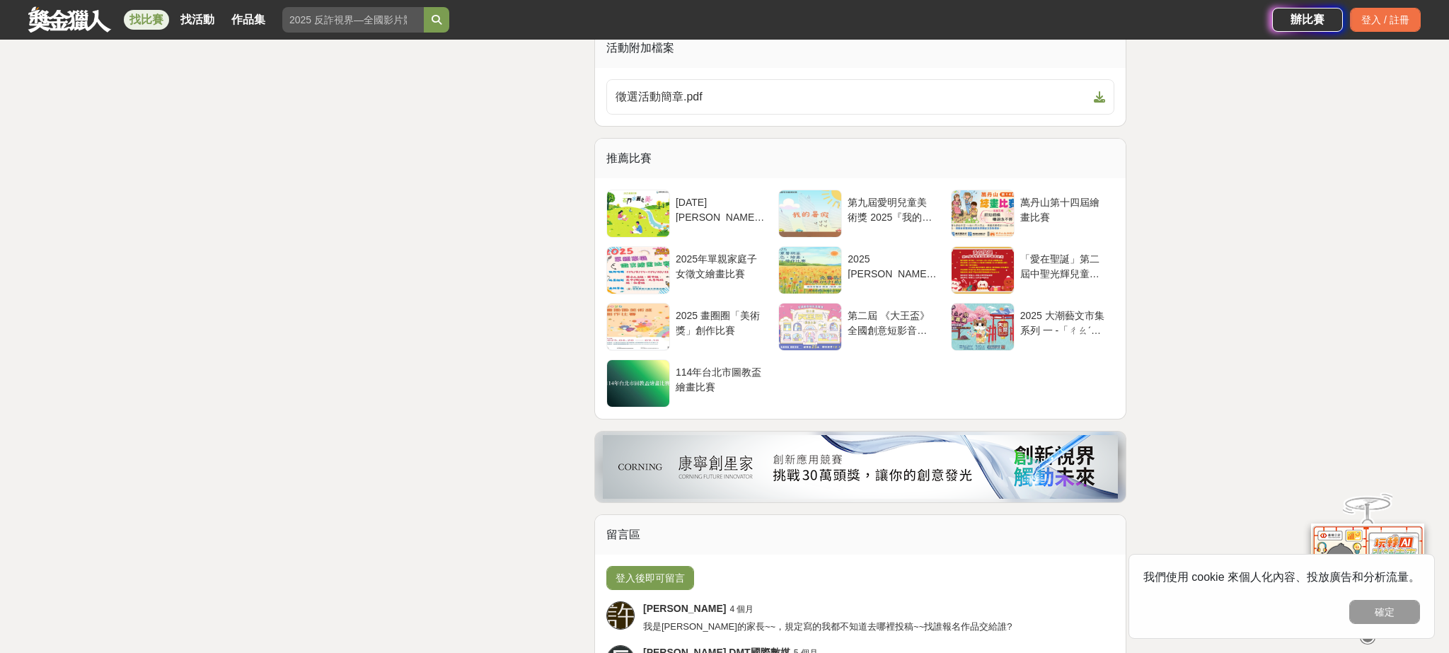
scroll to position [4142, 0]
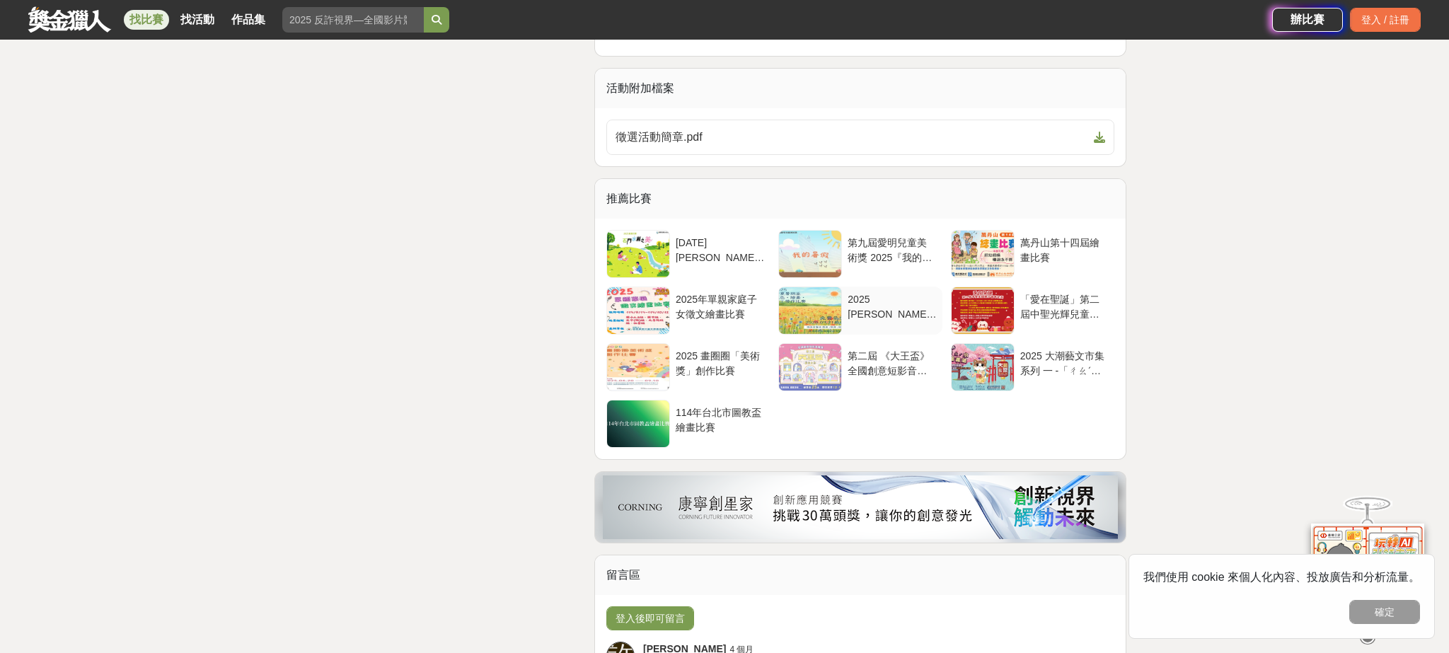
click at [905, 319] on div "2025 仲夏暑期盃填色・繪畫・手工勞作比賽" at bounding box center [892, 305] width 88 height 27
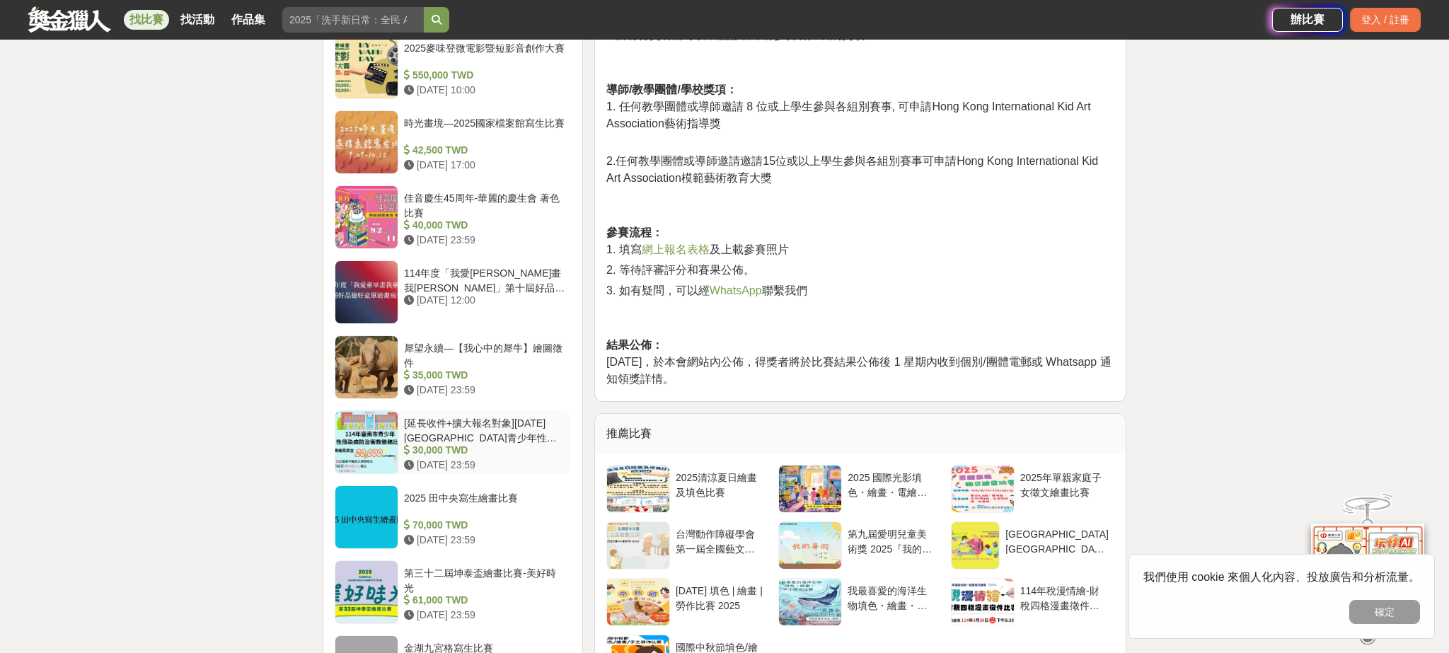
scroll to position [1324, 0]
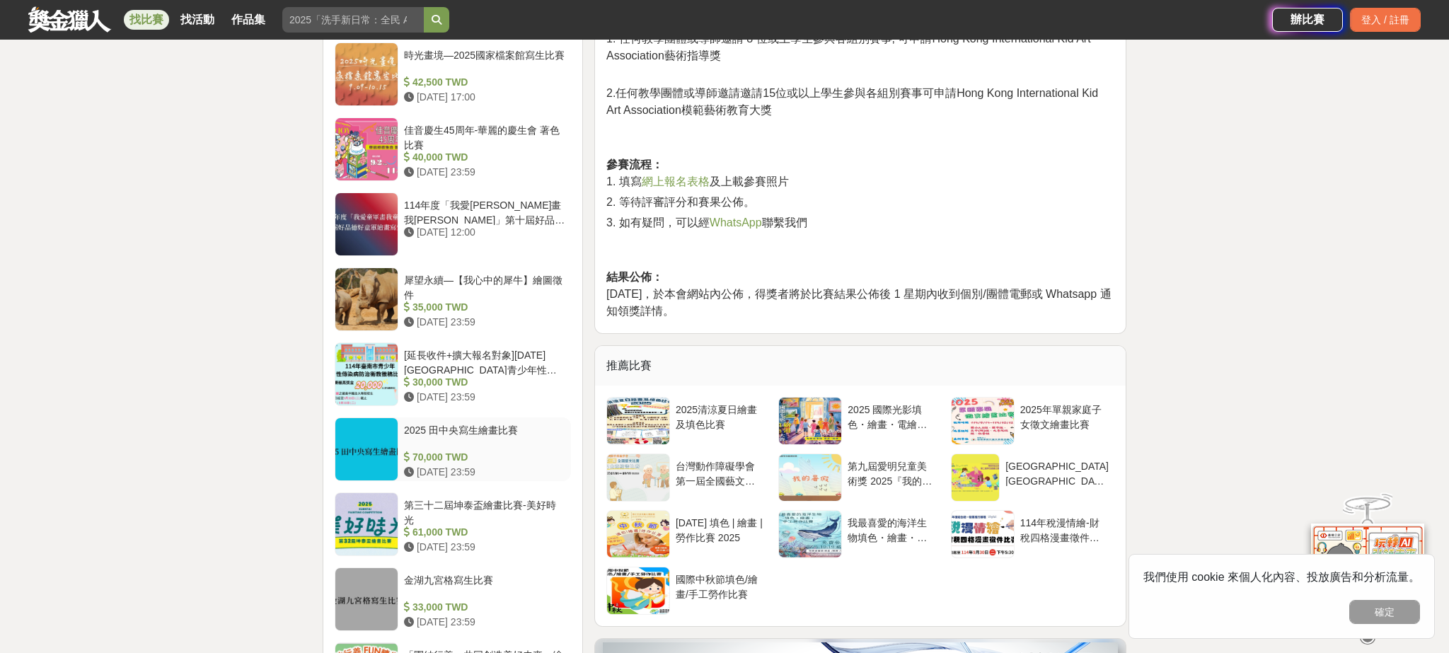
click at [486, 450] on div "70,000 TWD" at bounding box center [484, 457] width 161 height 15
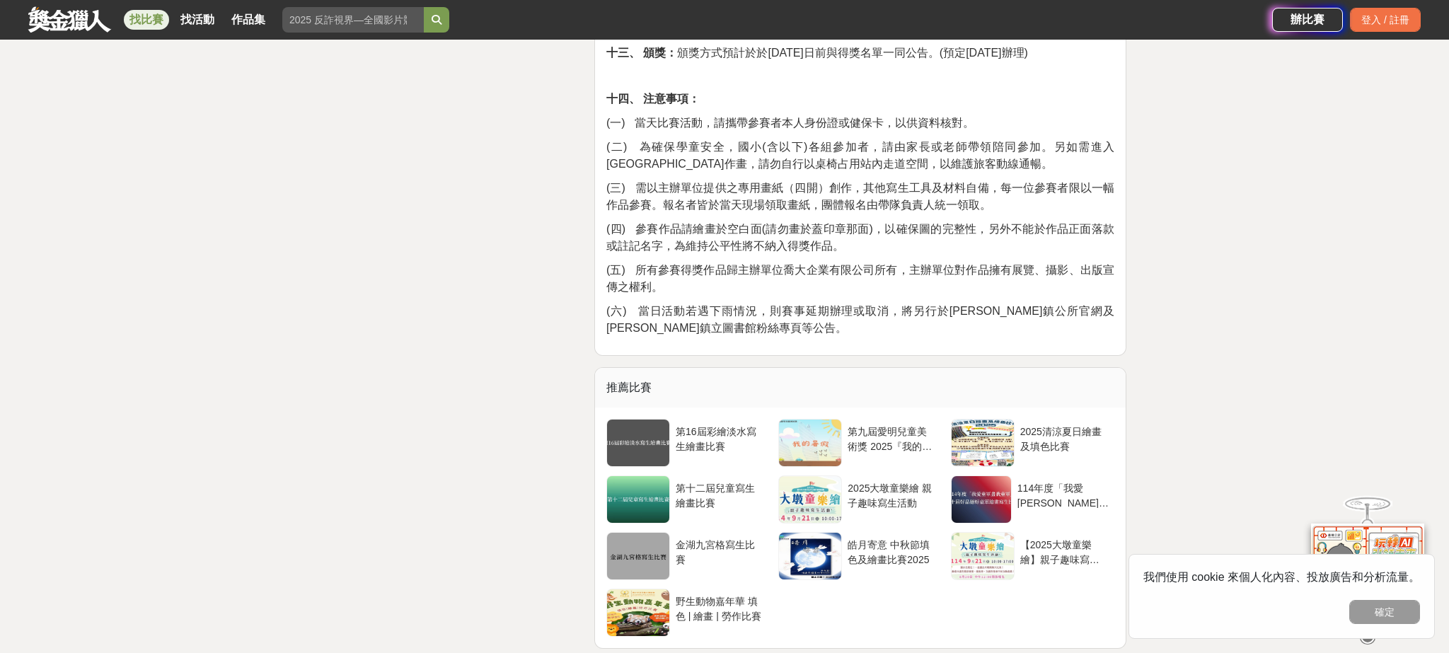
scroll to position [2718, 0]
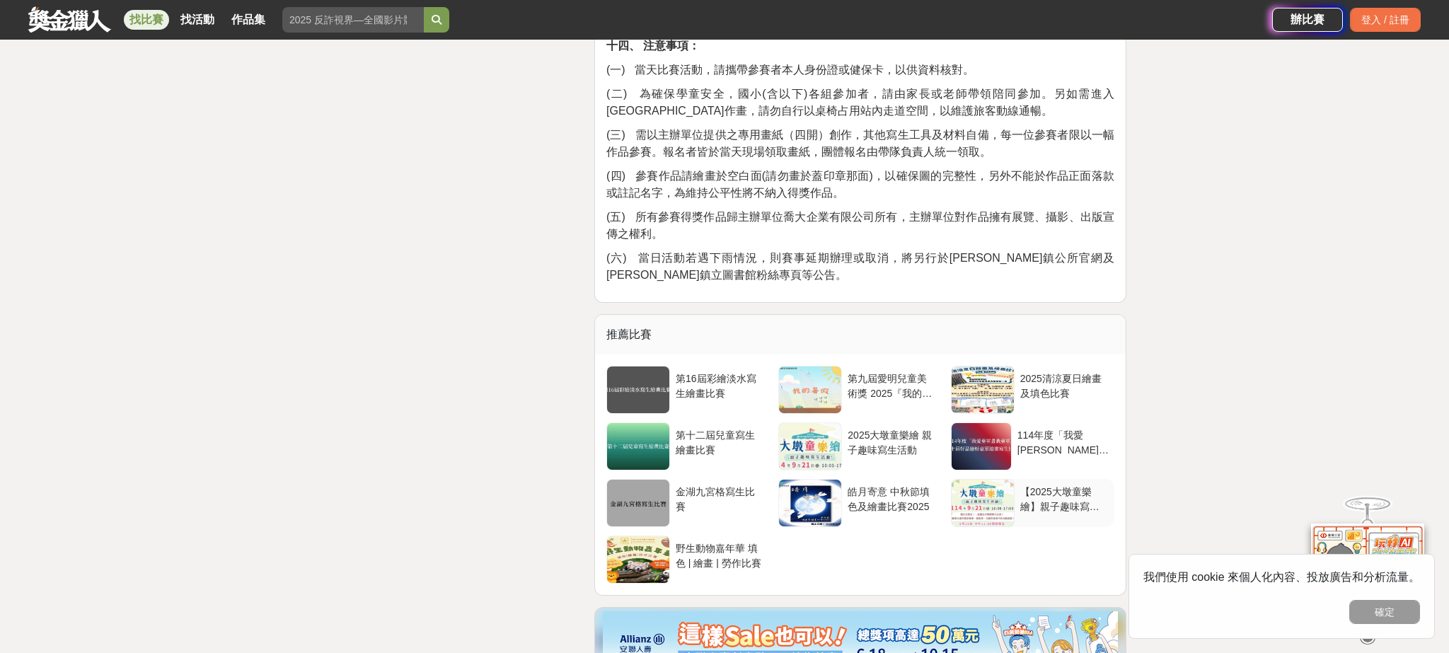
click at [1069, 485] on div "【2025大墩童樂繪】親子趣味寫生活動" at bounding box center [1064, 498] width 88 height 27
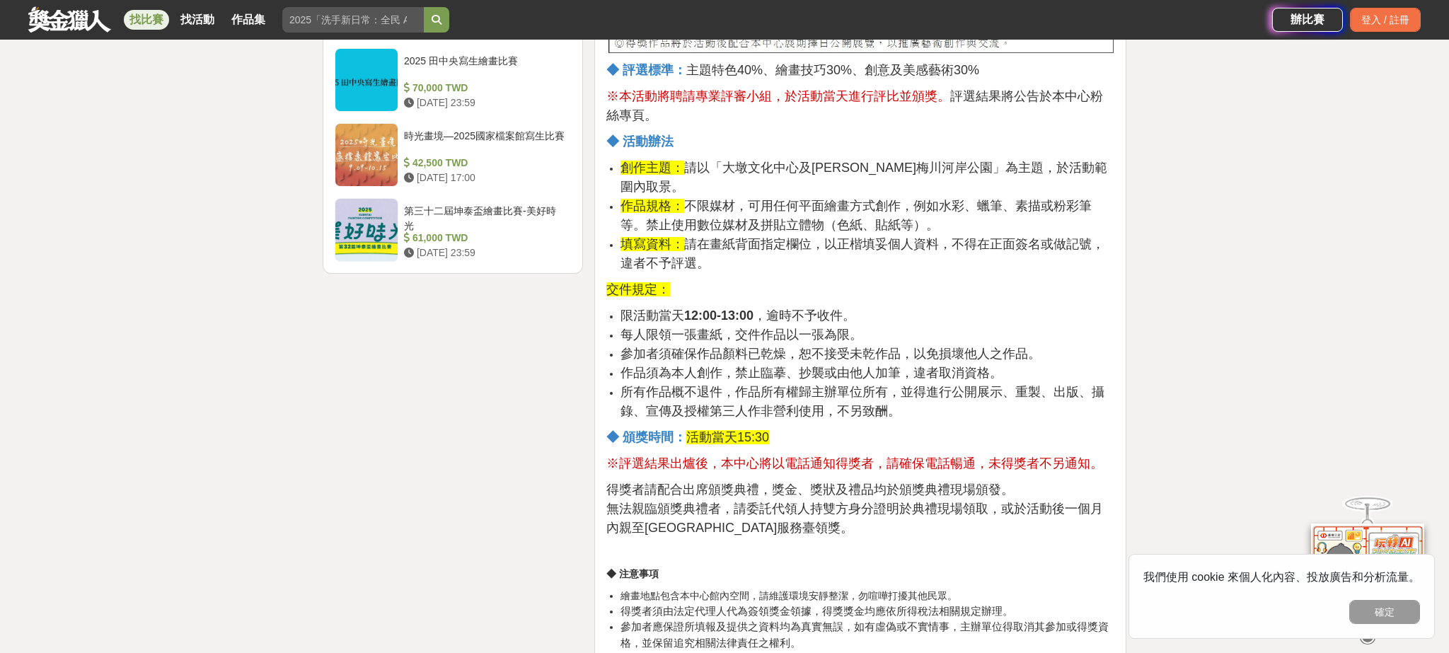
scroll to position [1917, 0]
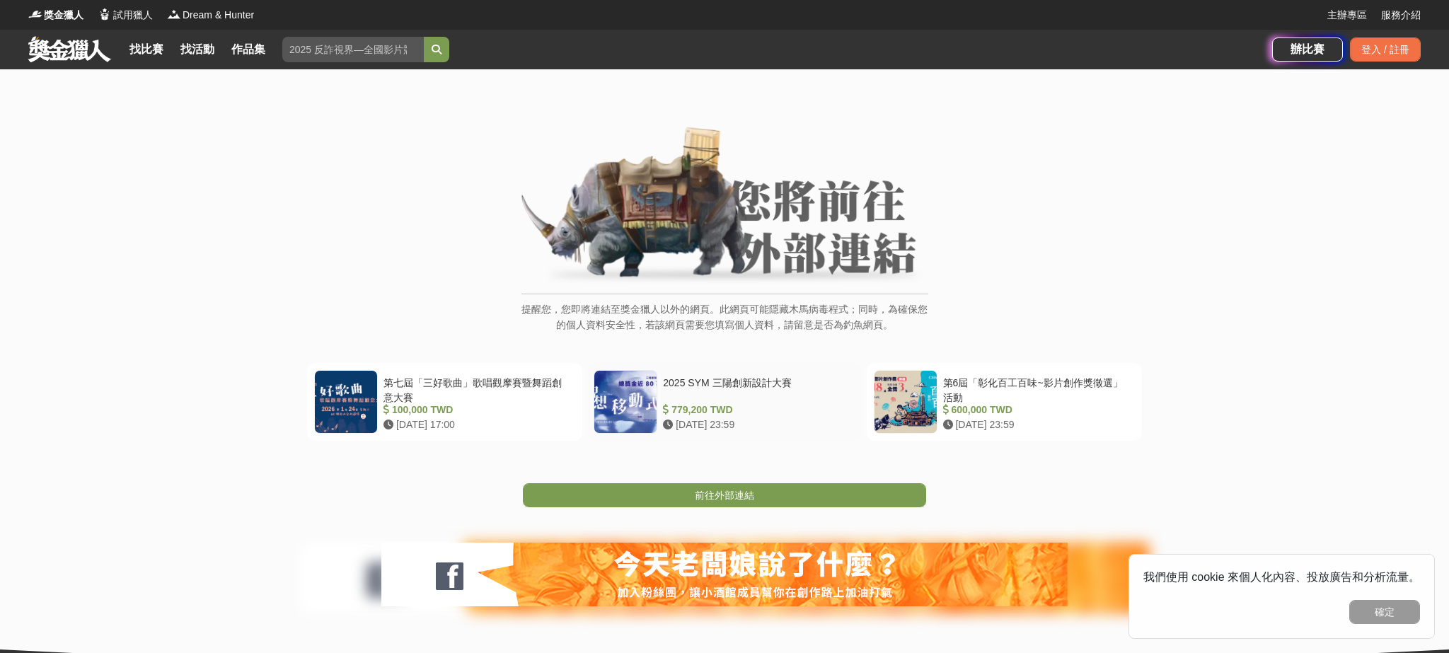
drag, startPoint x: 786, startPoint y: 491, endPoint x: 818, endPoint y: 398, distance: 98.7
click at [786, 491] on link "前往外部連結" at bounding box center [724, 495] width 403 height 24
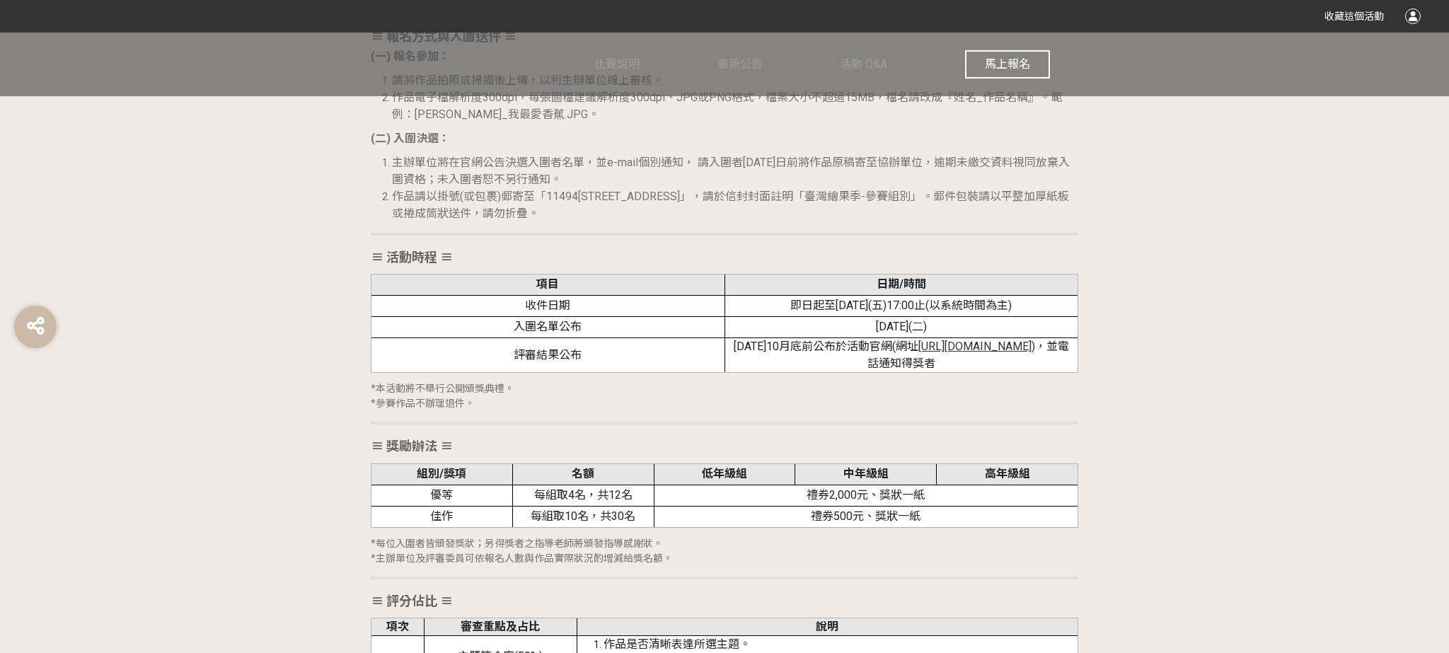
scroll to position [2072, 0]
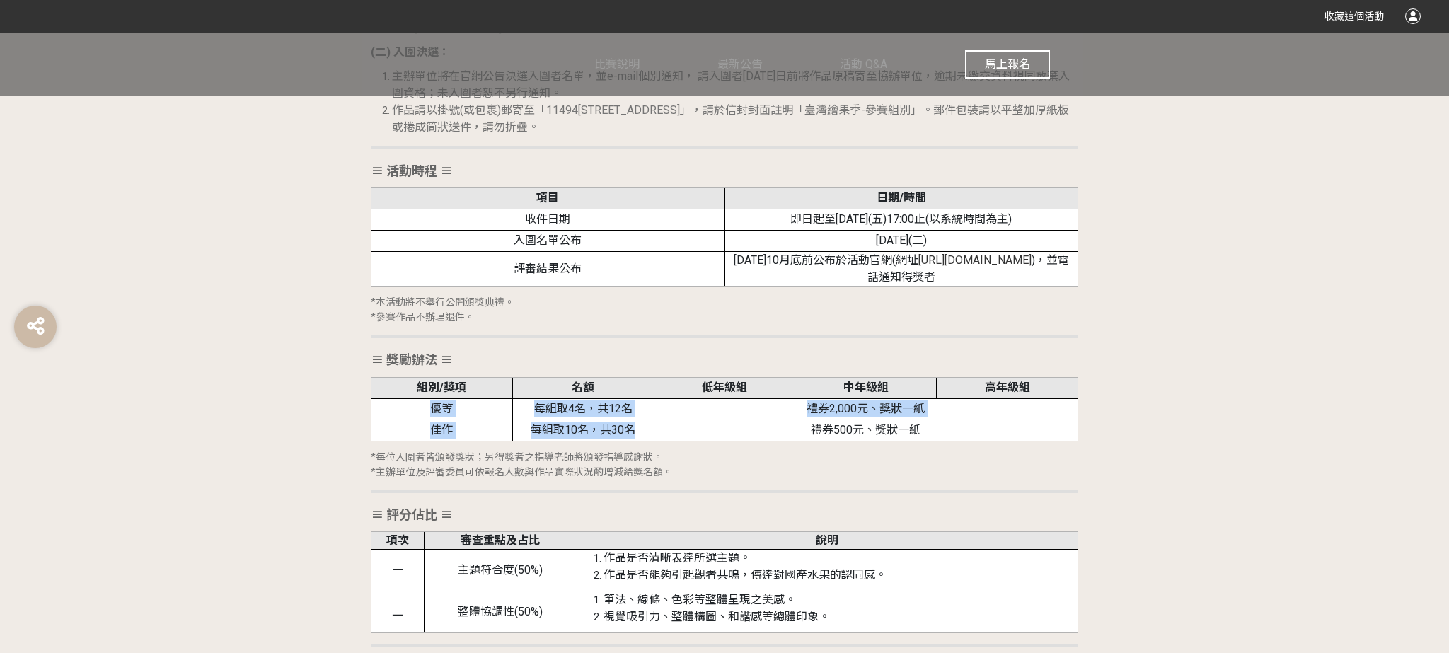
drag, startPoint x: 509, startPoint y: 398, endPoint x: 698, endPoint y: 436, distance: 192.6
click at [698, 436] on tbody "組別/獎項 名額 低年級組 中年級組 高年級組 優等 每組取4名，共12名 禮券2,000元、獎狀一紙 佳作 每組取10名，共30名 禮券500元、獎狀一紙" at bounding box center [724, 409] width 707 height 64
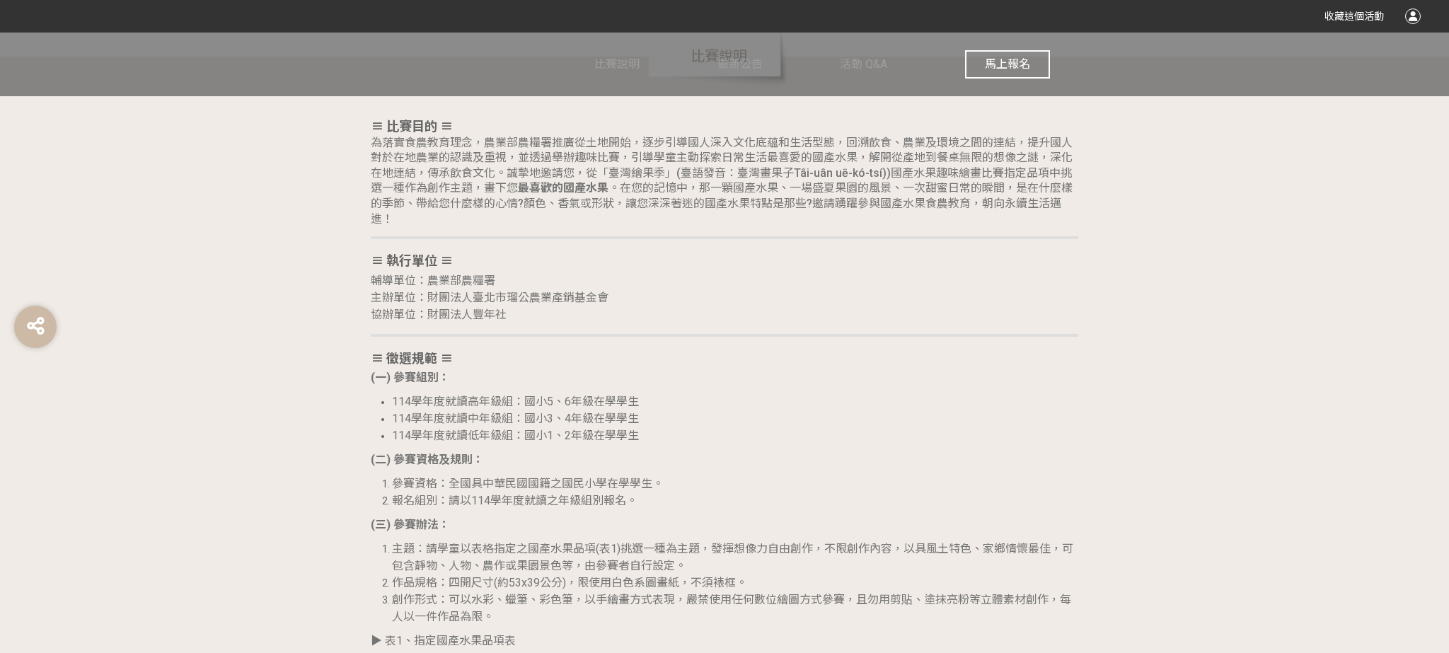
scroll to position [1138, 0]
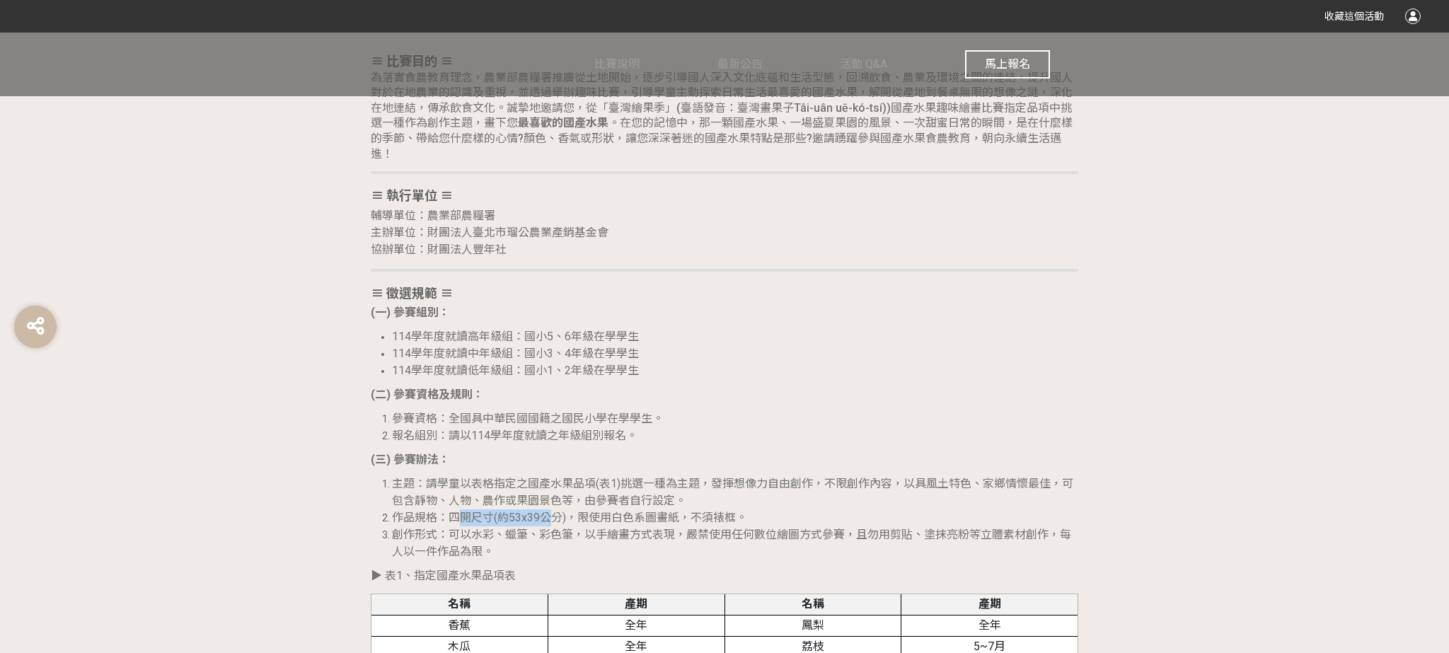
drag, startPoint x: 454, startPoint y: 520, endPoint x: 550, endPoint y: 522, distance: 95.5
click at [550, 522] on span "作品規格：四開尺寸(約53x39公分)，限使用白色系圖畫紙，不須裱框。" at bounding box center [569, 517] width 355 height 13
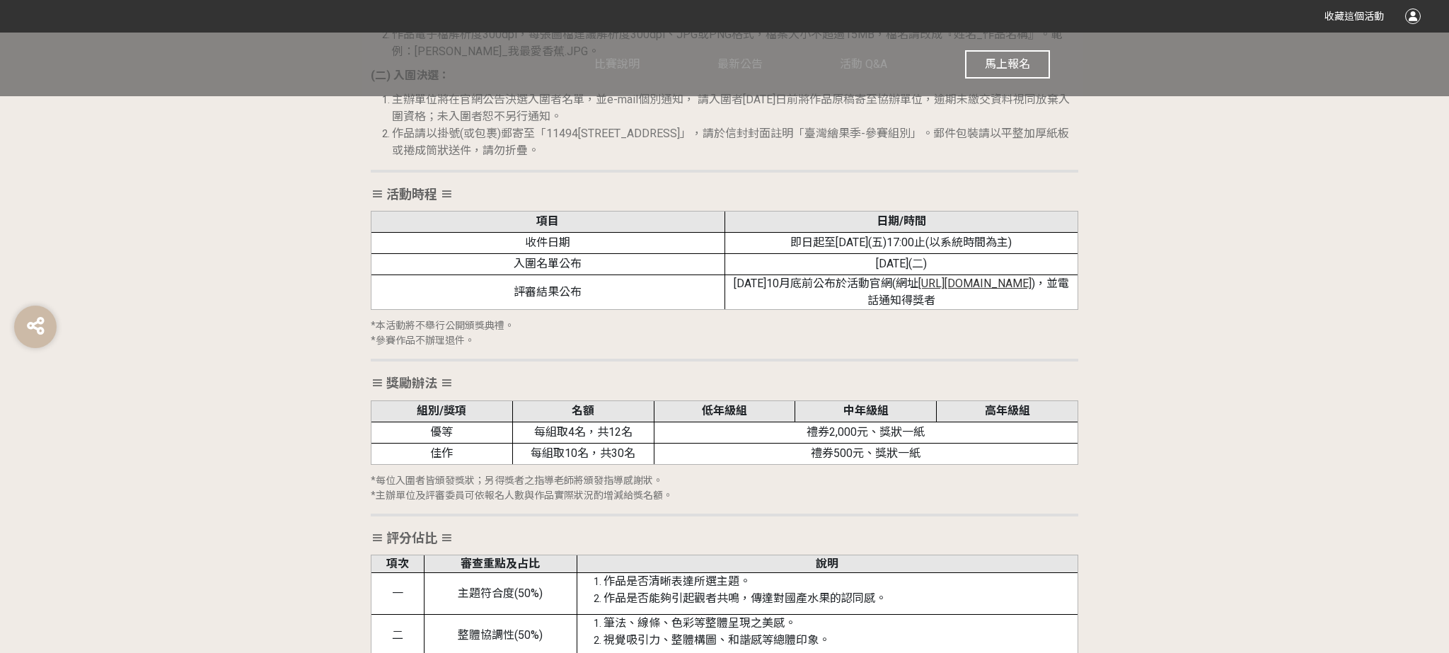
scroll to position [2092, 0]
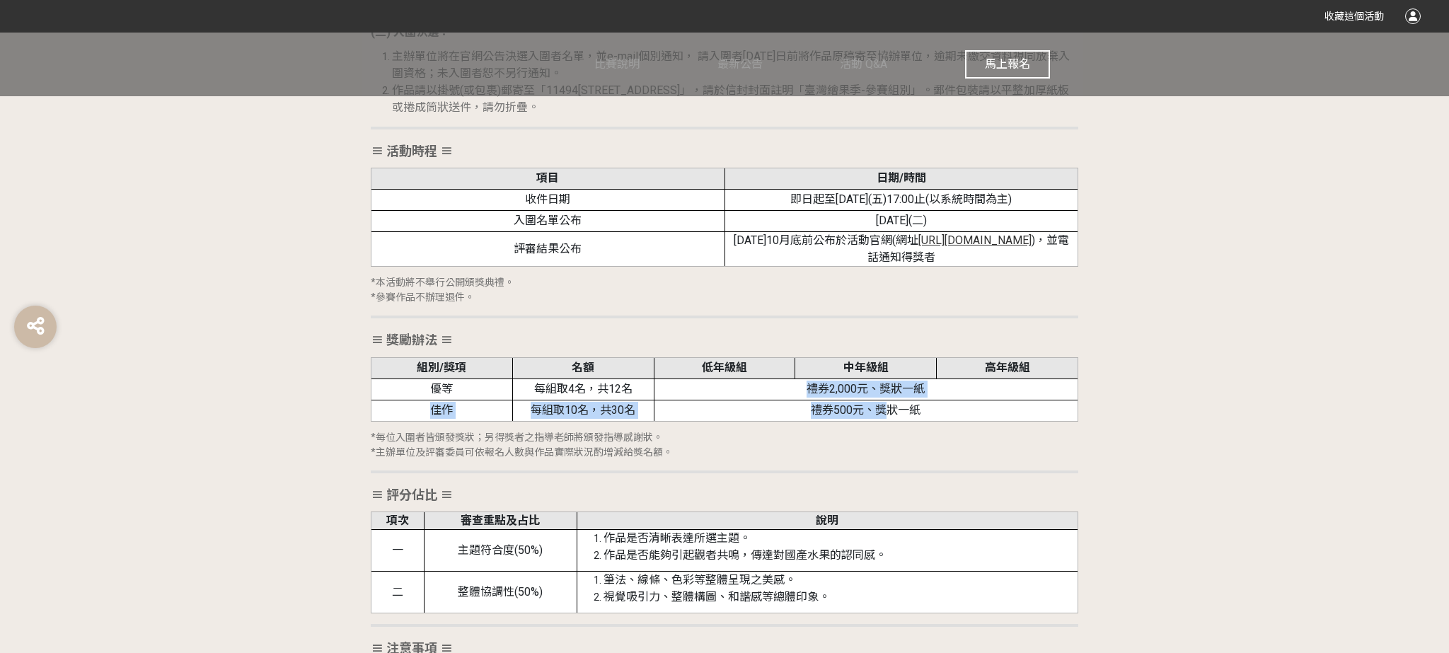
drag, startPoint x: 801, startPoint y: 387, endPoint x: 840, endPoint y: 445, distance: 69.9
click at [884, 420] on tbody "組別/獎項 名額 低年級組 中年級組 高年級組 優等 每組取4名，共12名 禮券2,000元、獎狀一紙 佳作 每組取10名，共30名 禮券500元、獎狀一紙" at bounding box center [724, 389] width 707 height 64
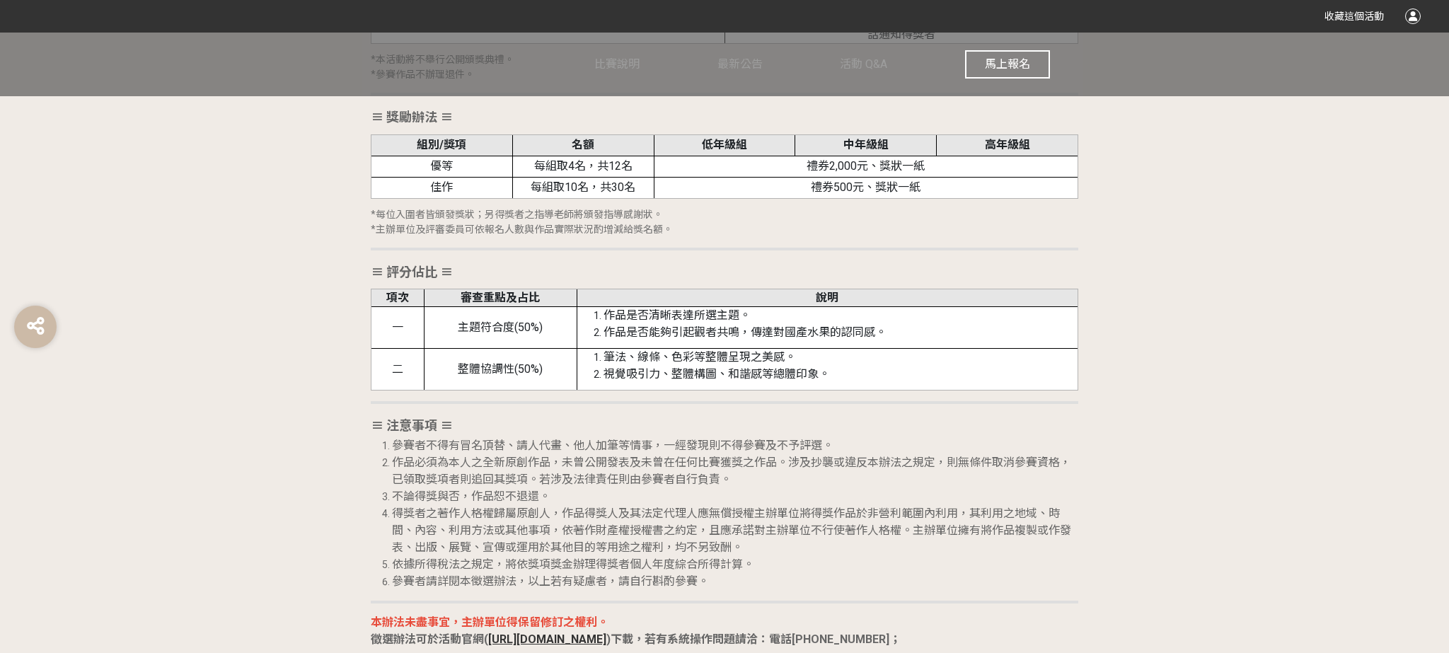
scroll to position [2520, 0]
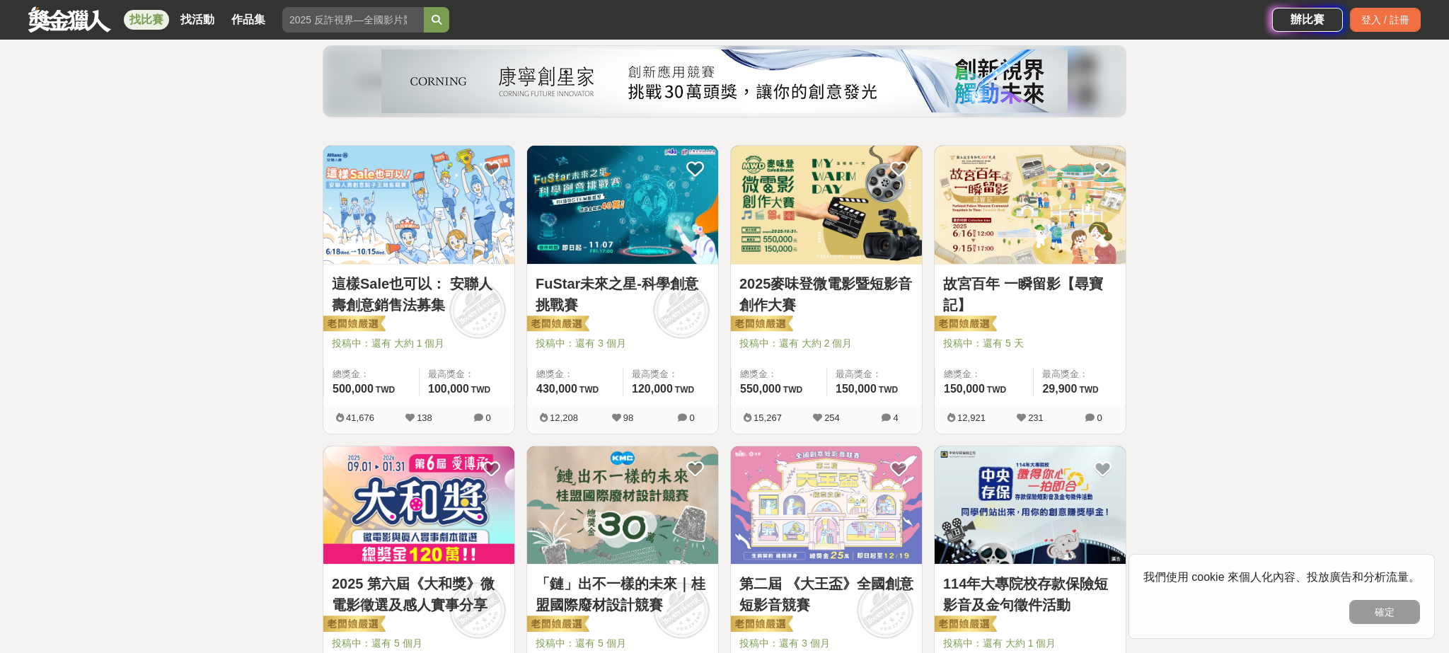
click at [444, 290] on link "這樣Sale也可以： 安聯人壽創意銷售法募集" at bounding box center [419, 294] width 174 height 42
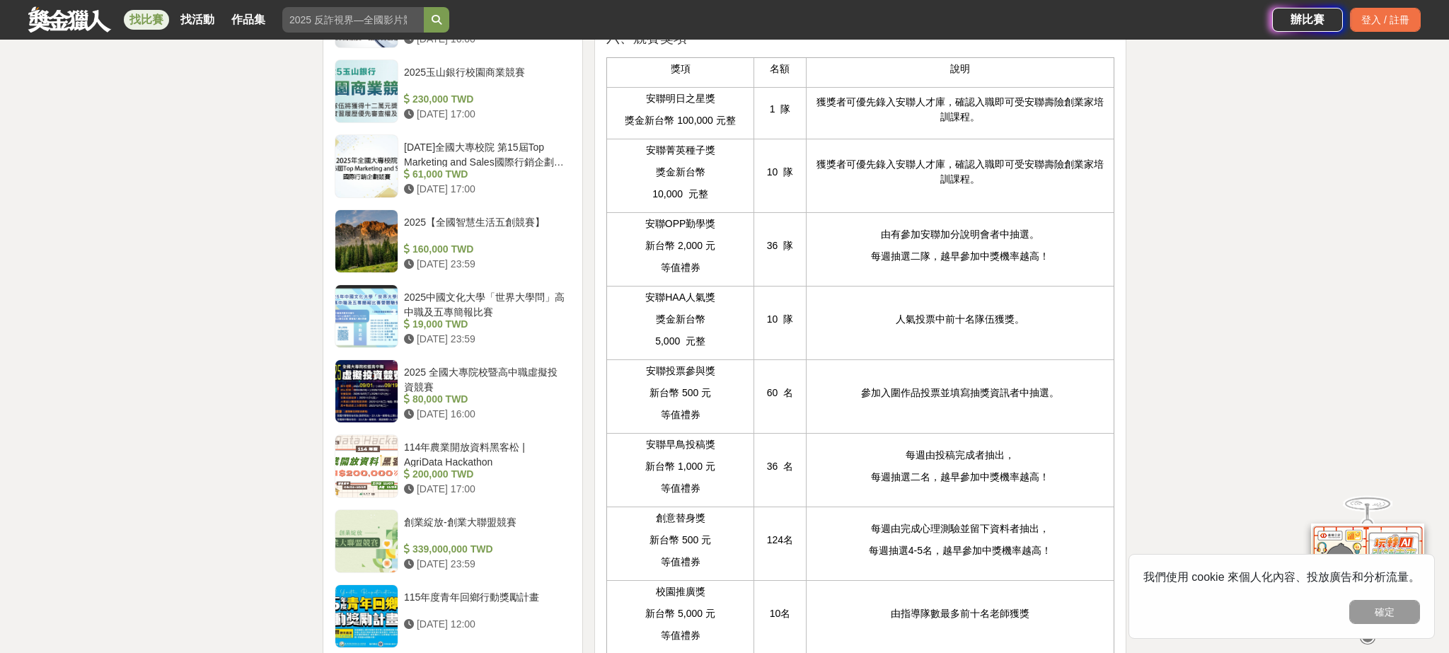
scroll to position [1399, 0]
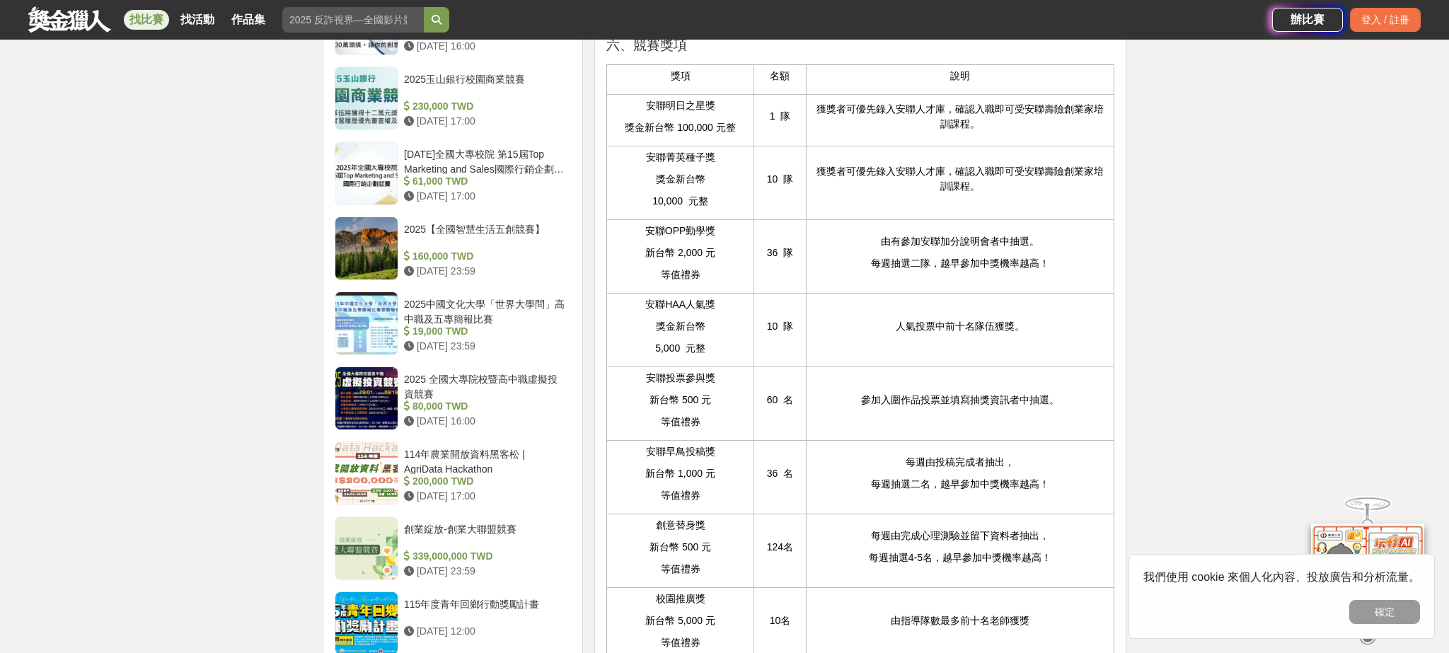
drag, startPoint x: 662, startPoint y: 149, endPoint x: 718, endPoint y: 473, distance: 329.0
click at [720, 474] on tbody "獎項 名額 說明 安聯明日之星獎 獎金新台幣 100,000 元整 1 隊 獲獎者可優先錄入安聯人才庫，確認入職即可受安聯壽險創業家培訓課程。 安聯菁英種子獎…" at bounding box center [859, 362] width 507 height 596
click at [717, 457] on p "安聯早鳥投稿獎" at bounding box center [680, 449] width 132 height 15
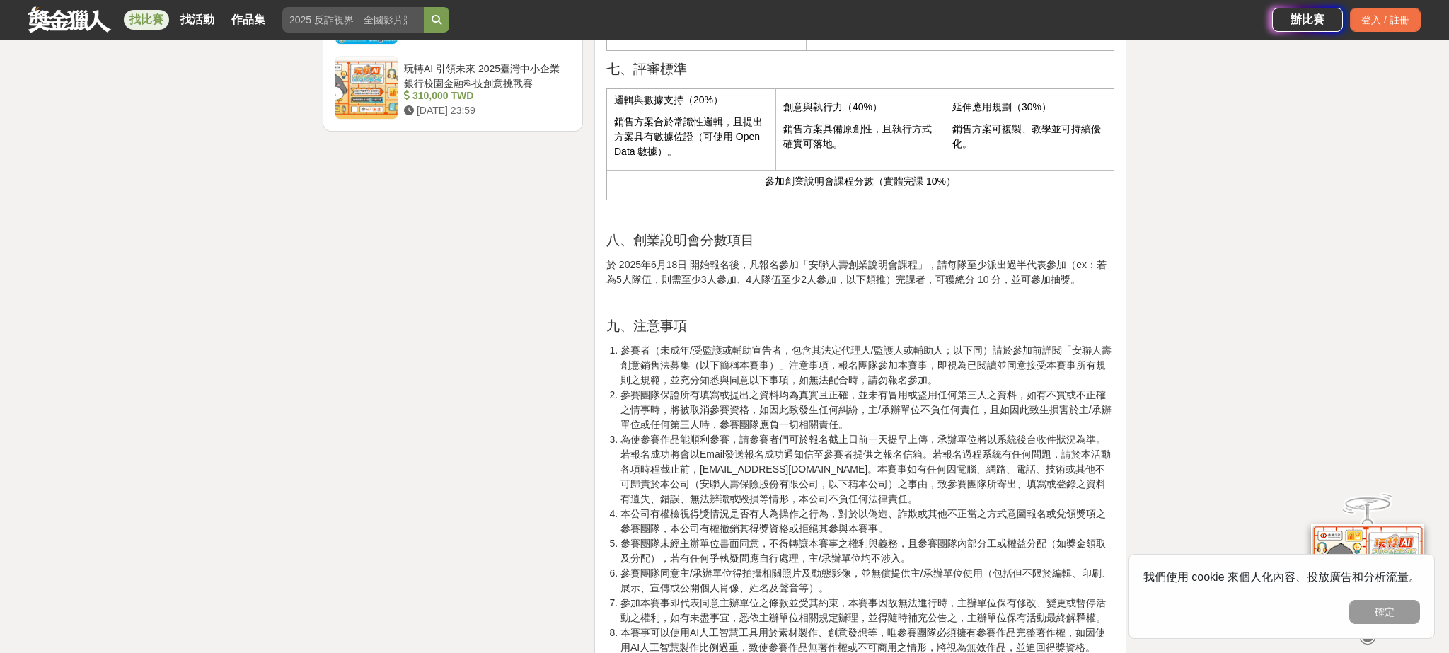
scroll to position [1990, 0]
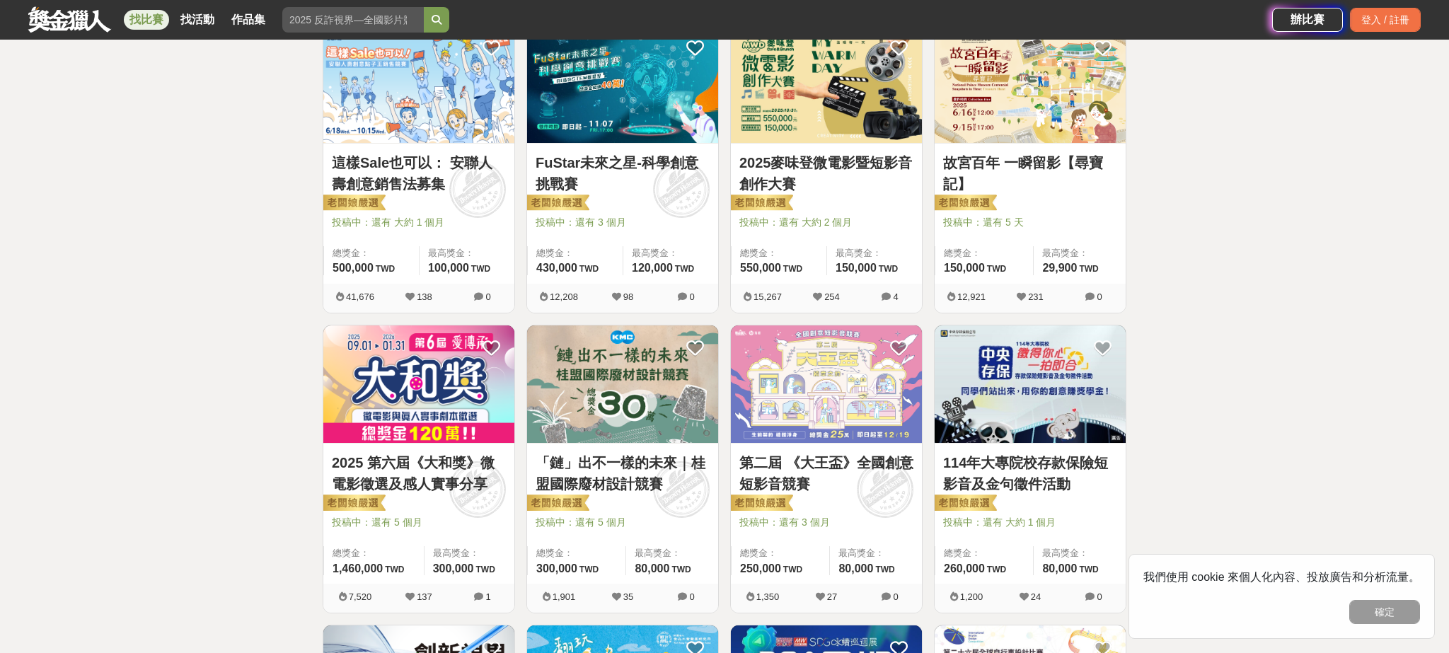
scroll to position [478, 0]
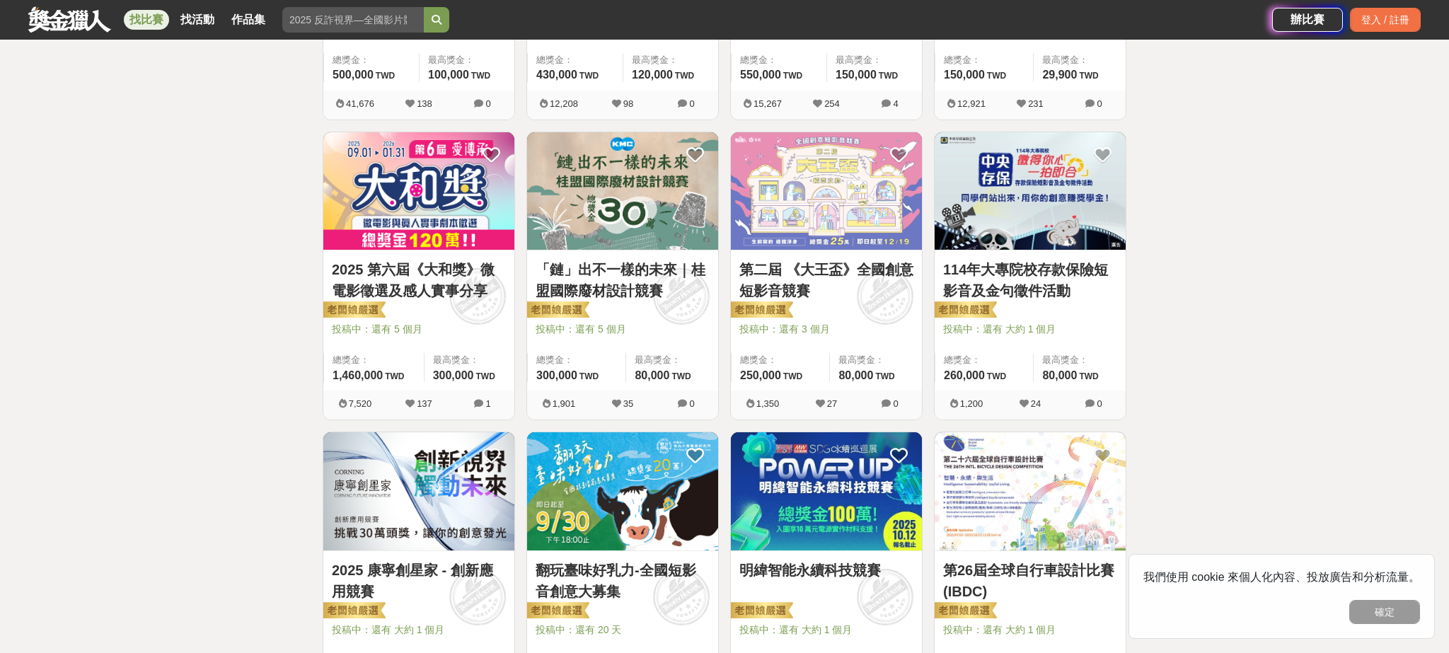
click at [846, 215] on img at bounding box center [826, 191] width 191 height 118
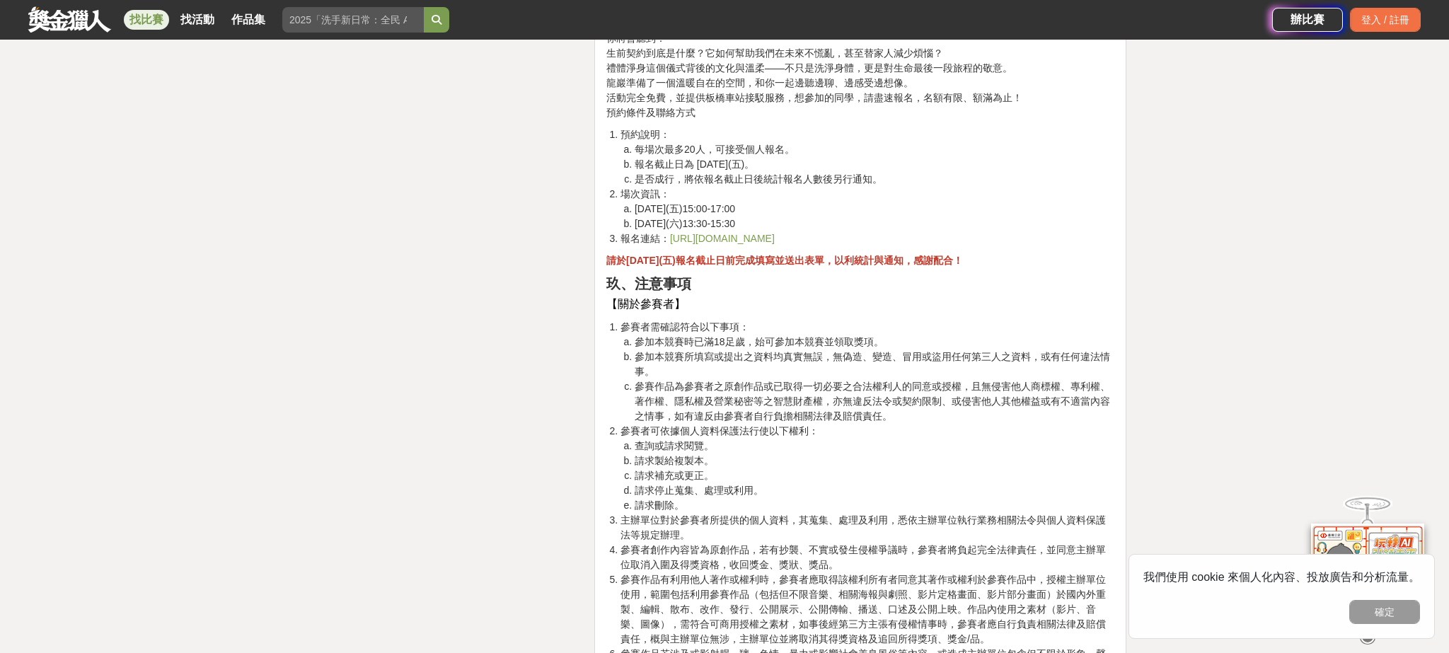
scroll to position [3224, 0]
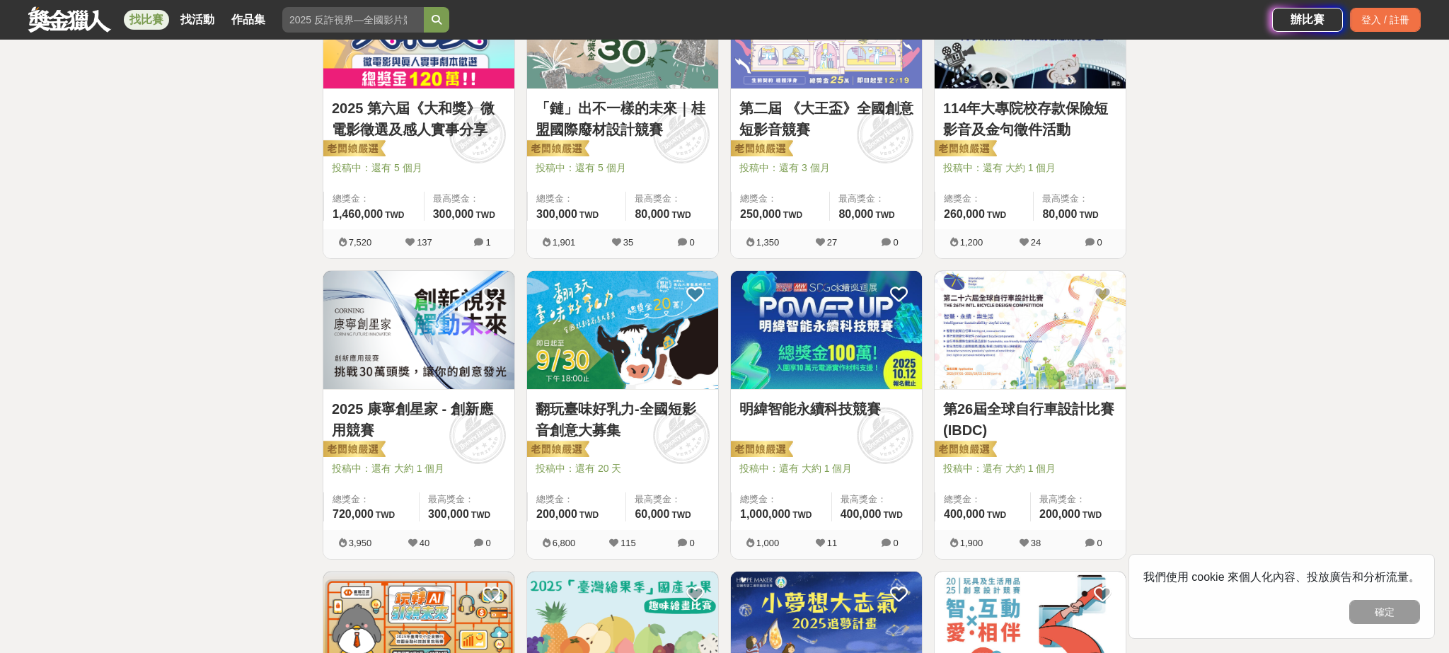
scroll to position [661, 0]
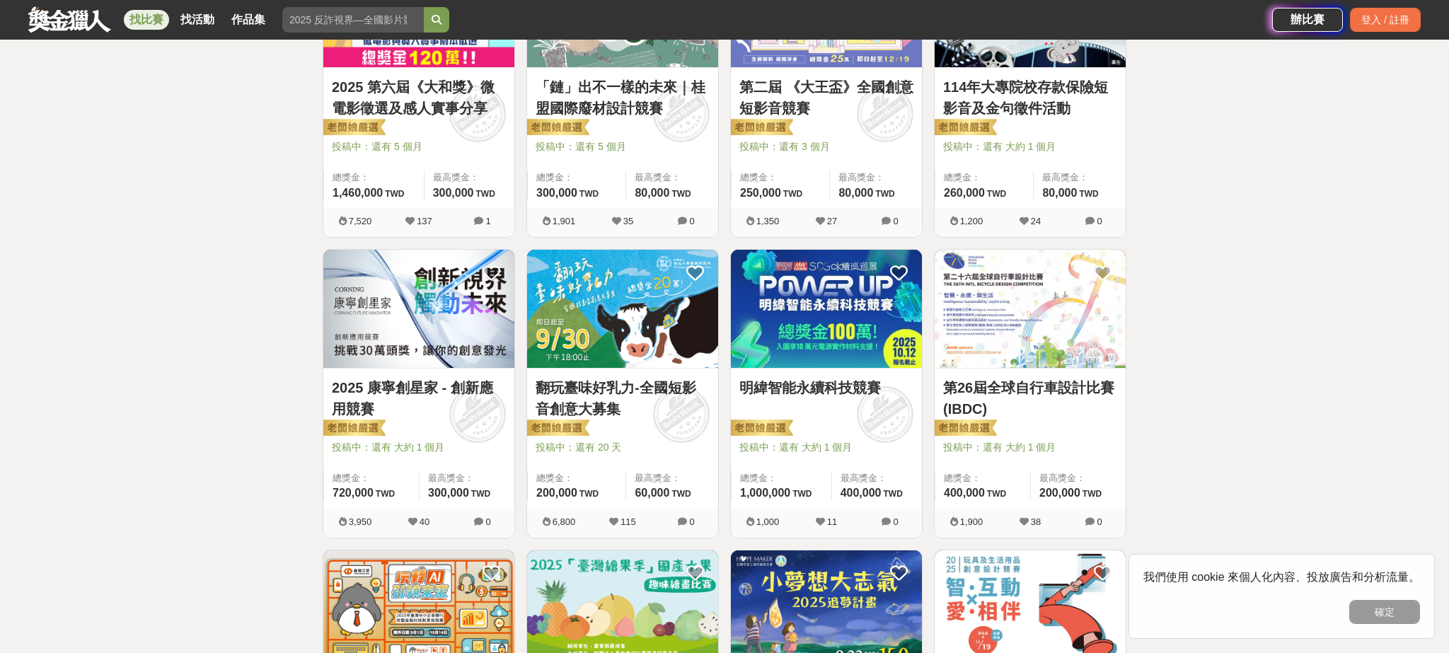
click at [599, 308] on img at bounding box center [622, 309] width 191 height 118
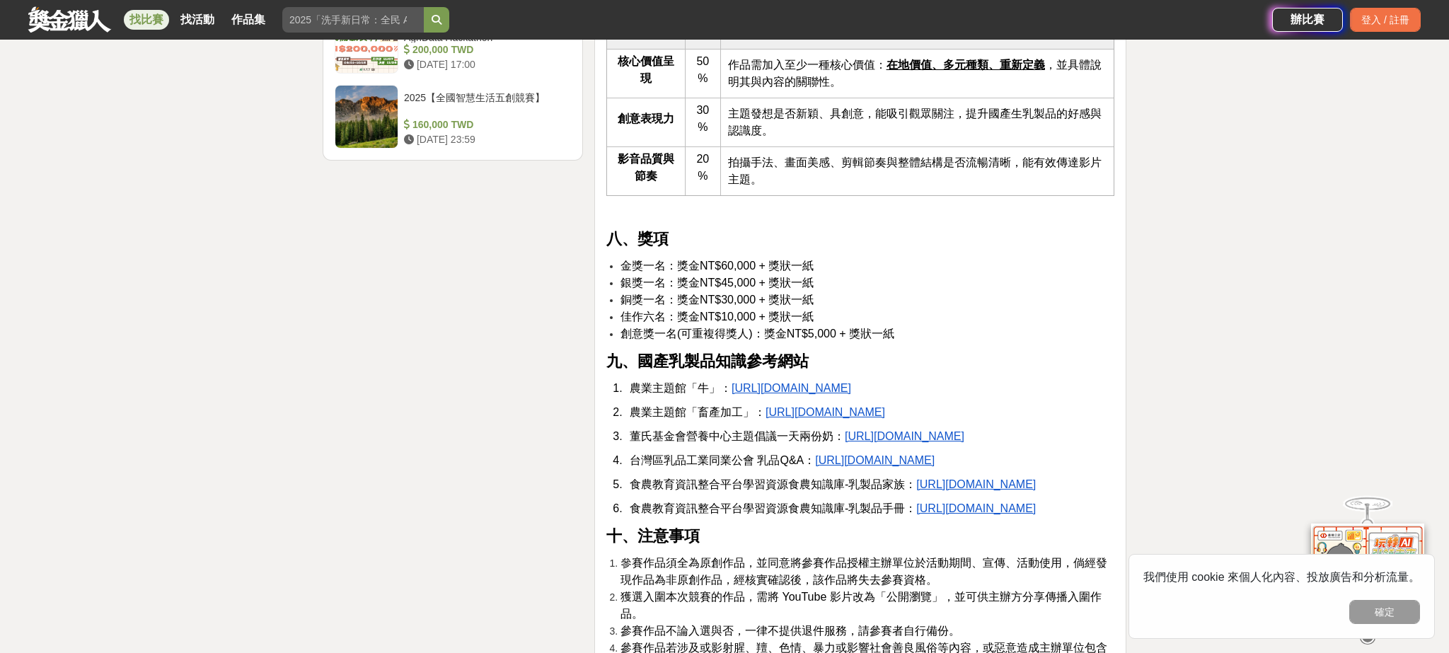
scroll to position [2332, 0]
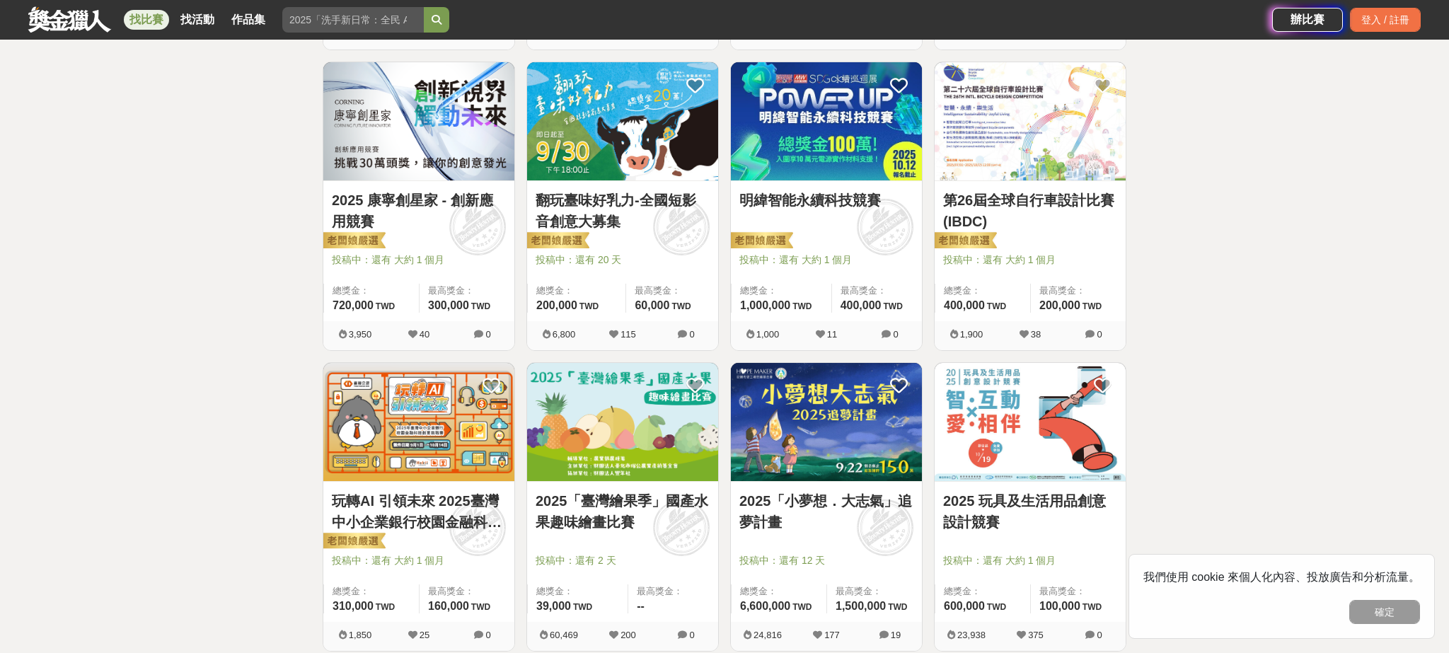
scroll to position [1015, 0]
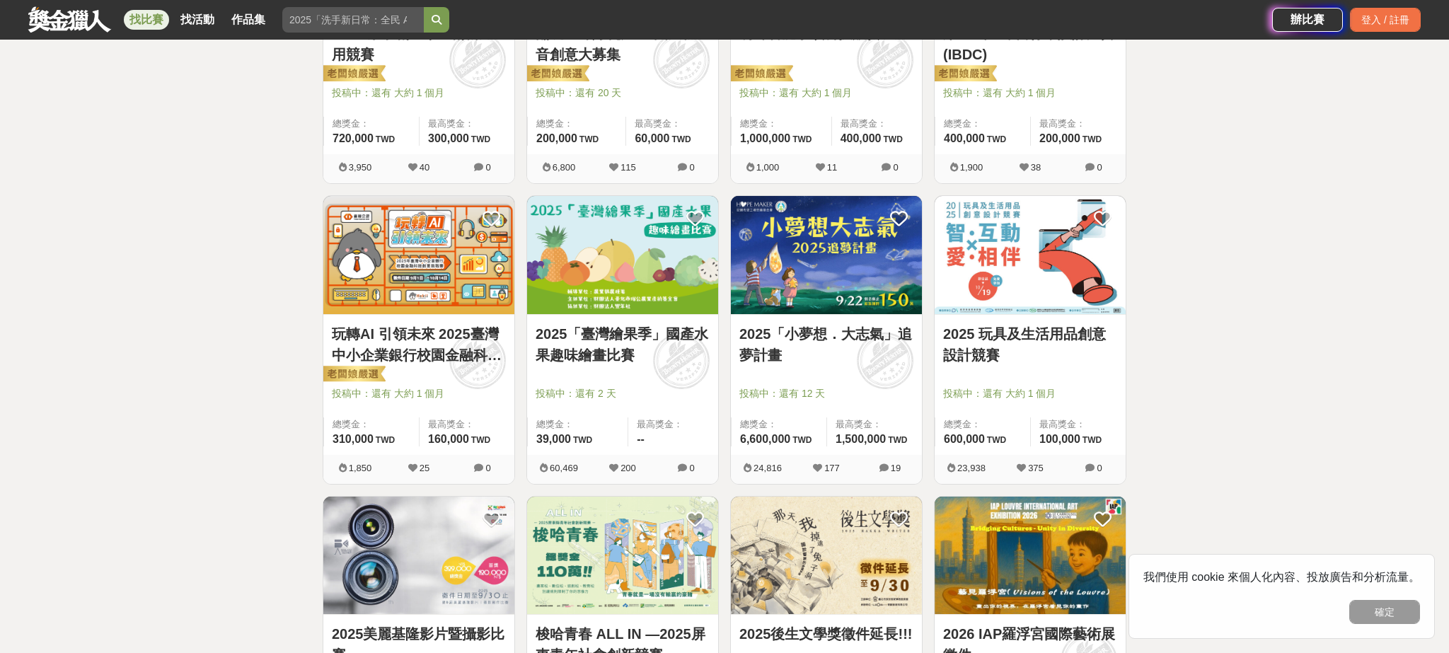
click at [1015, 268] on img at bounding box center [1030, 255] width 191 height 118
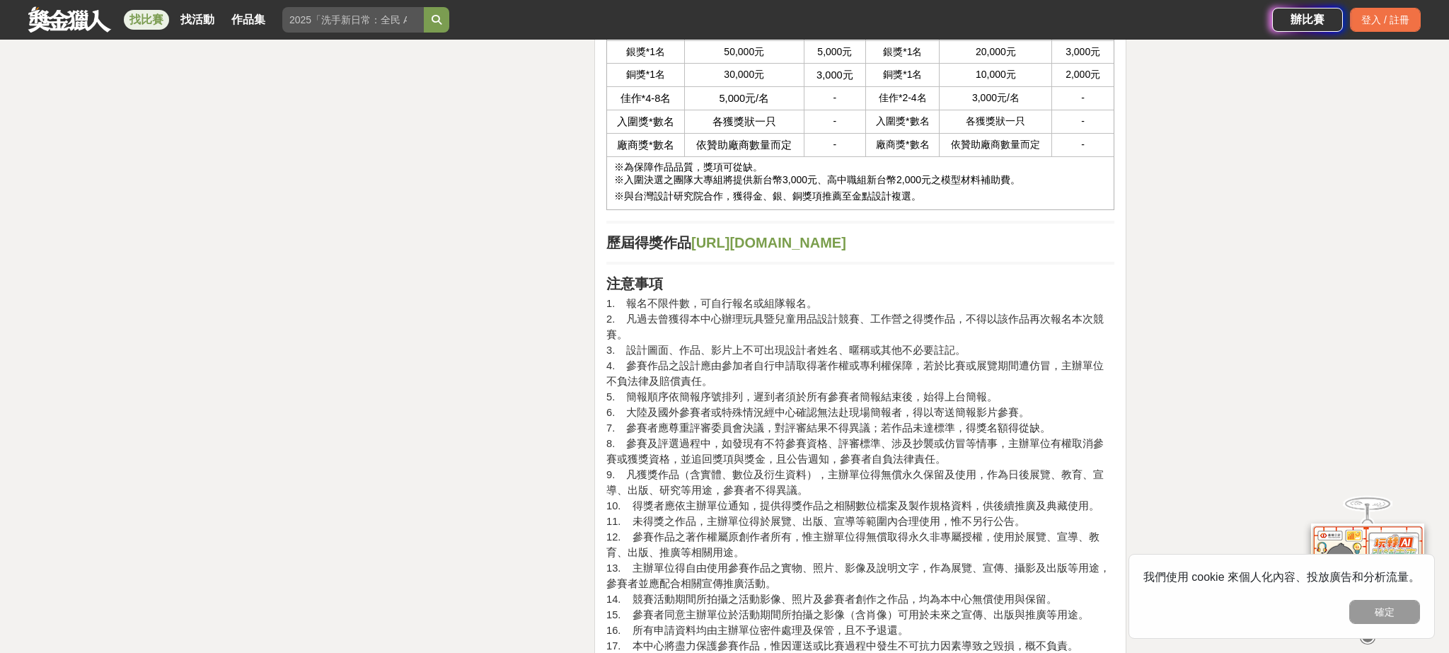
scroll to position [3070, 0]
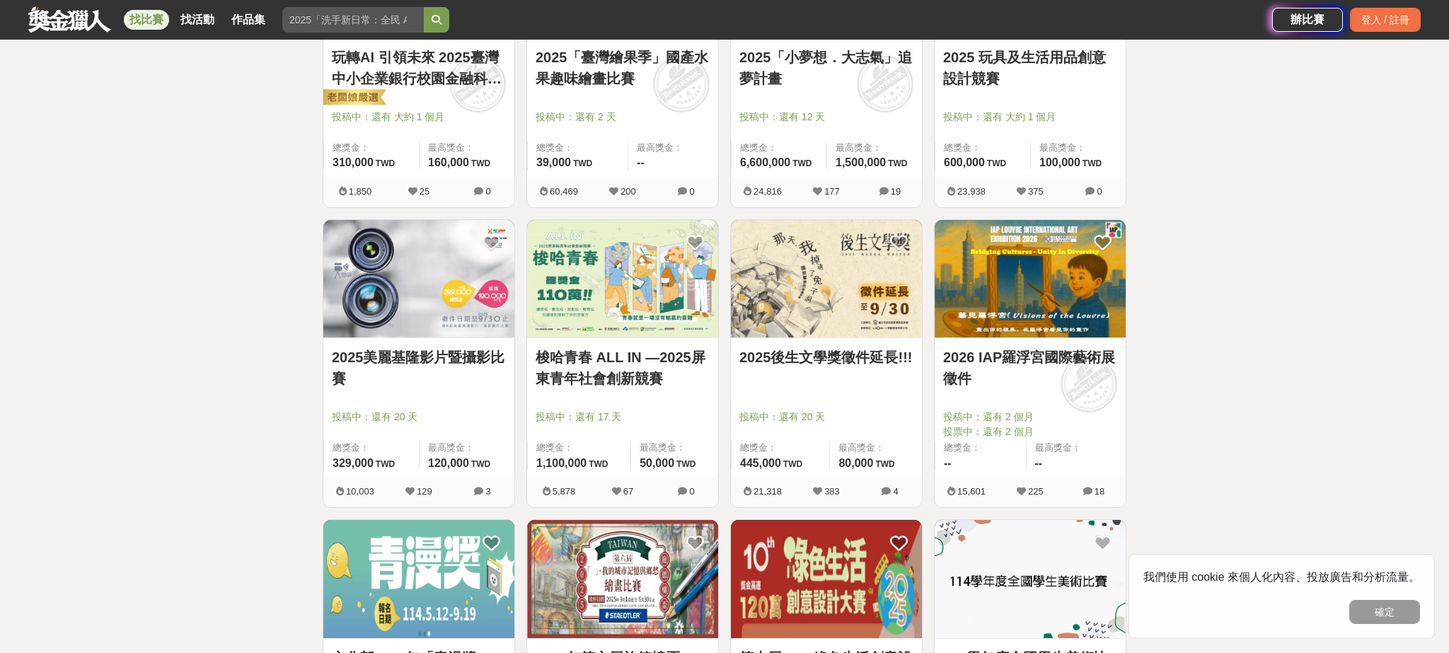
scroll to position [1318, 0]
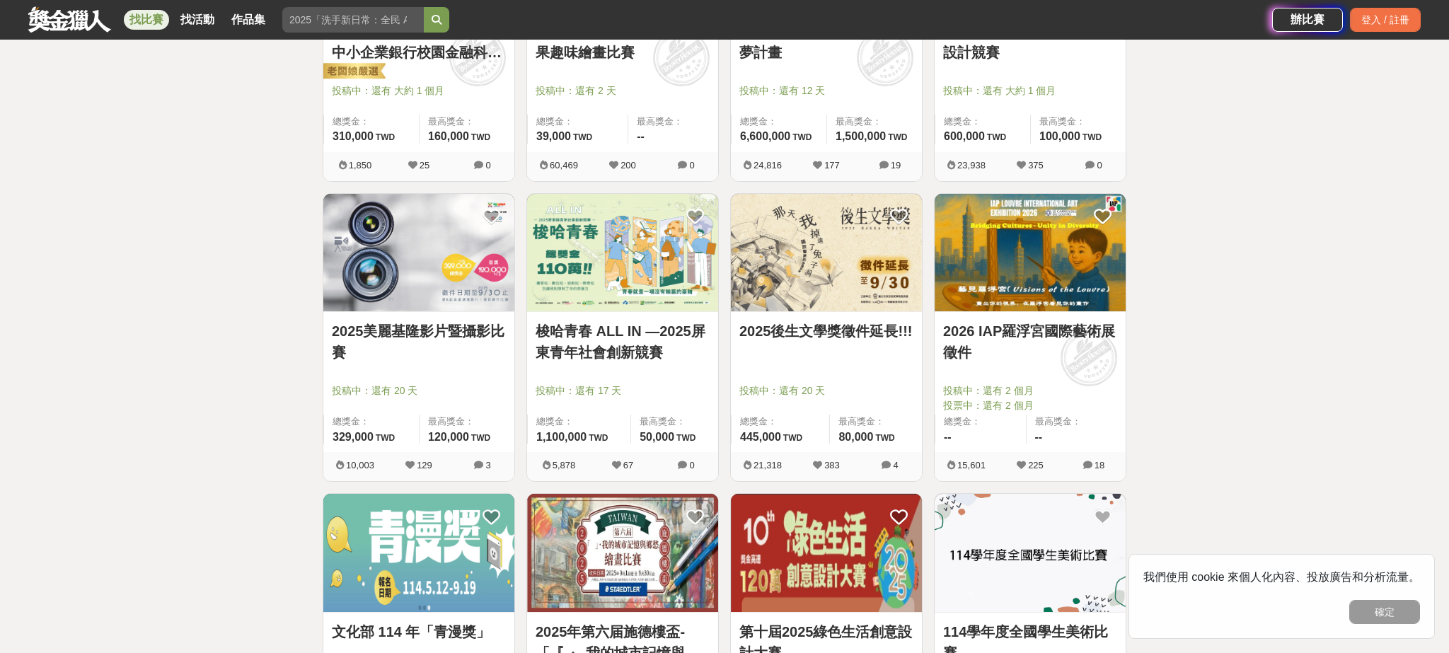
click at [654, 272] on img at bounding box center [622, 253] width 191 height 118
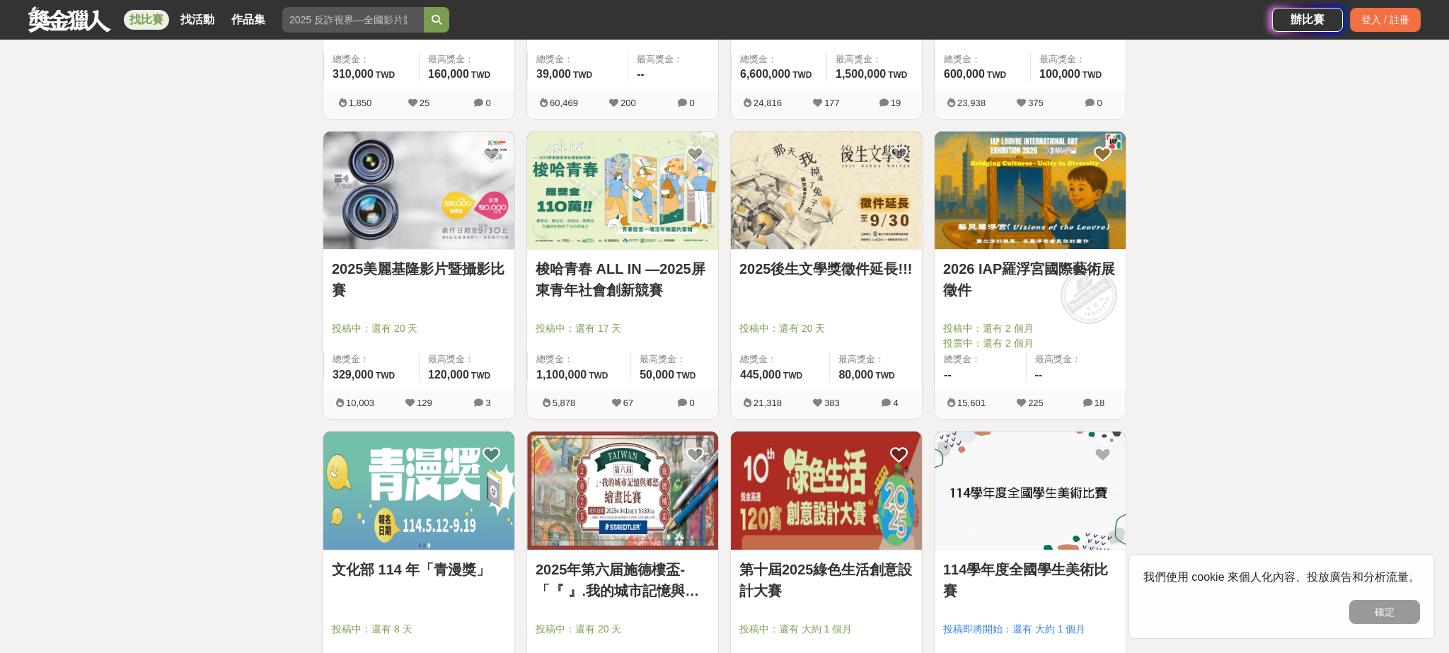
scroll to position [1417, 0]
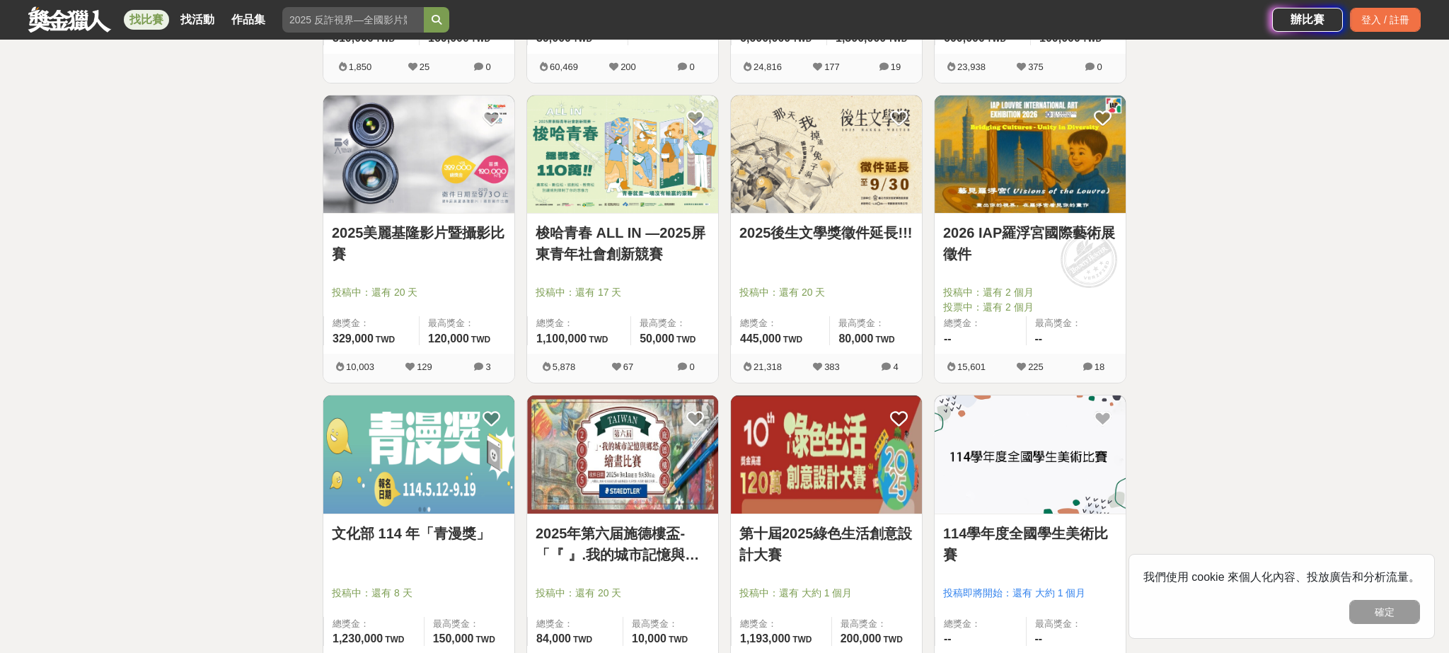
click at [692, 463] on img at bounding box center [622, 455] width 191 height 118
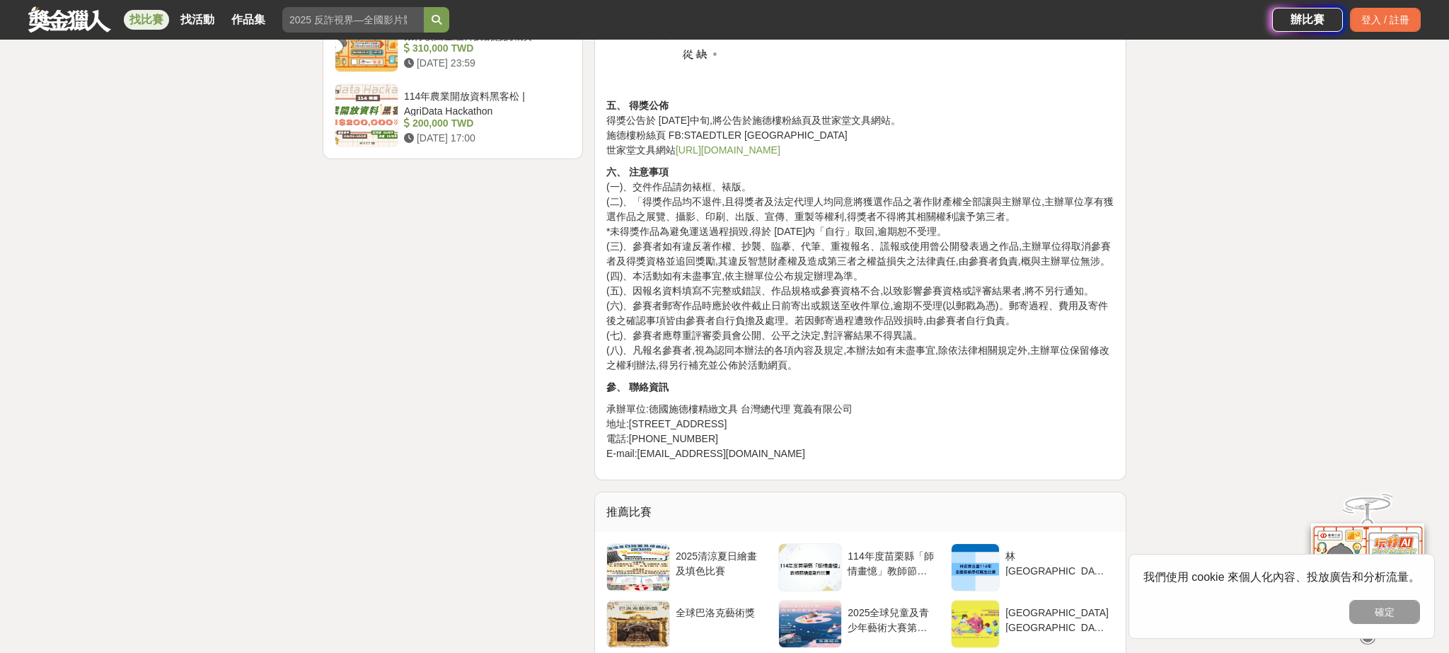
scroll to position [1990, 0]
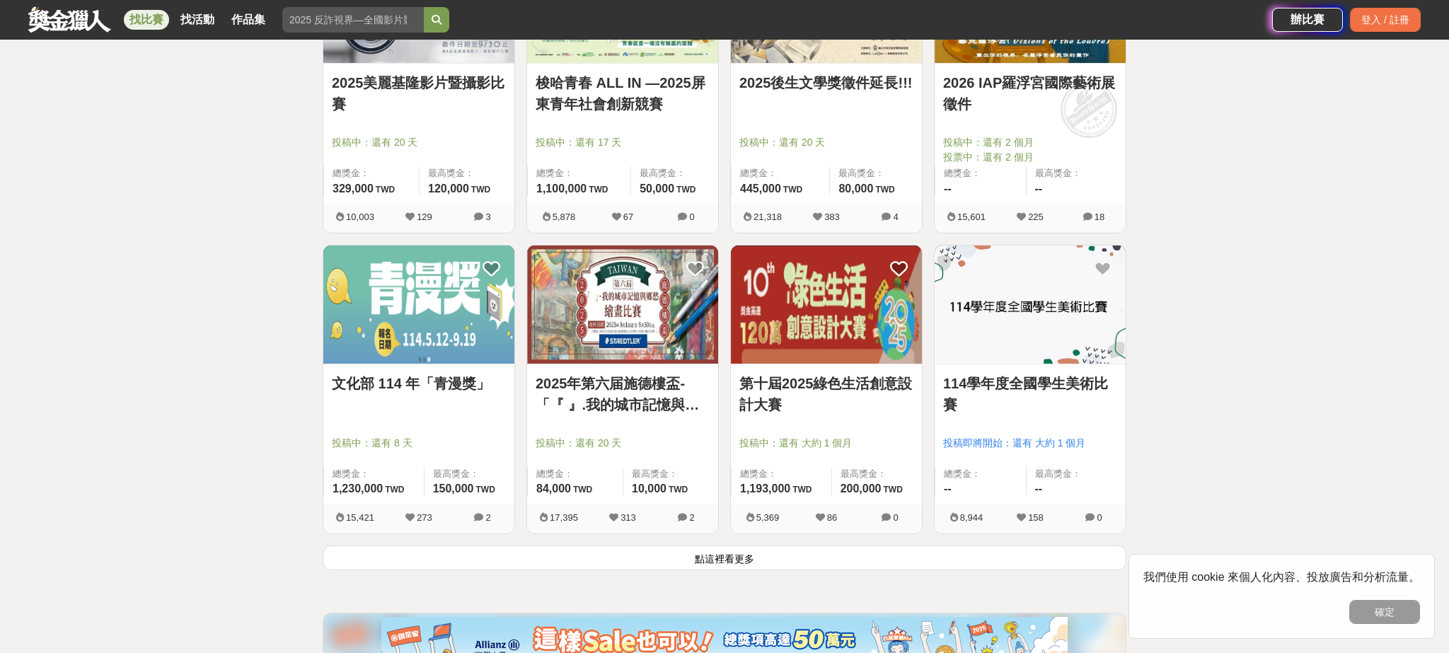
scroll to position [1718, 0]
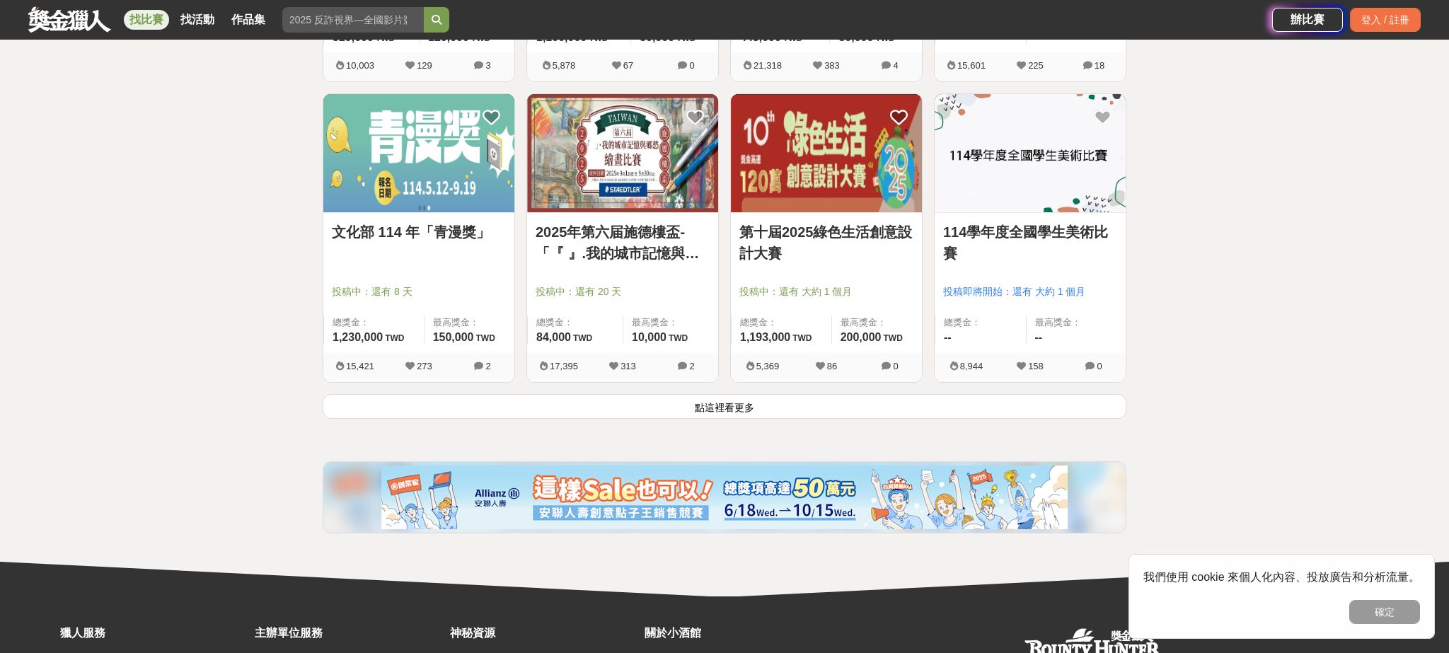
click at [758, 408] on button "點這裡看更多" at bounding box center [725, 406] width 804 height 25
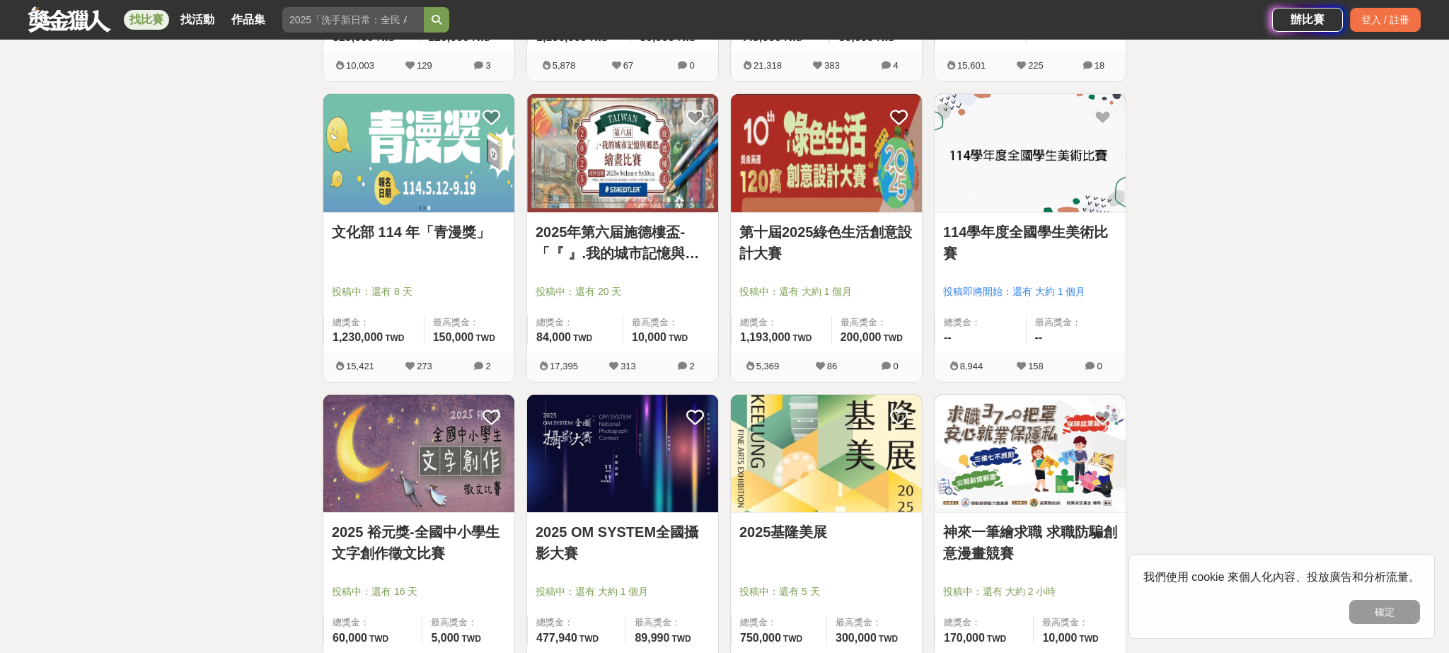
click at [434, 180] on img at bounding box center [418, 153] width 191 height 118
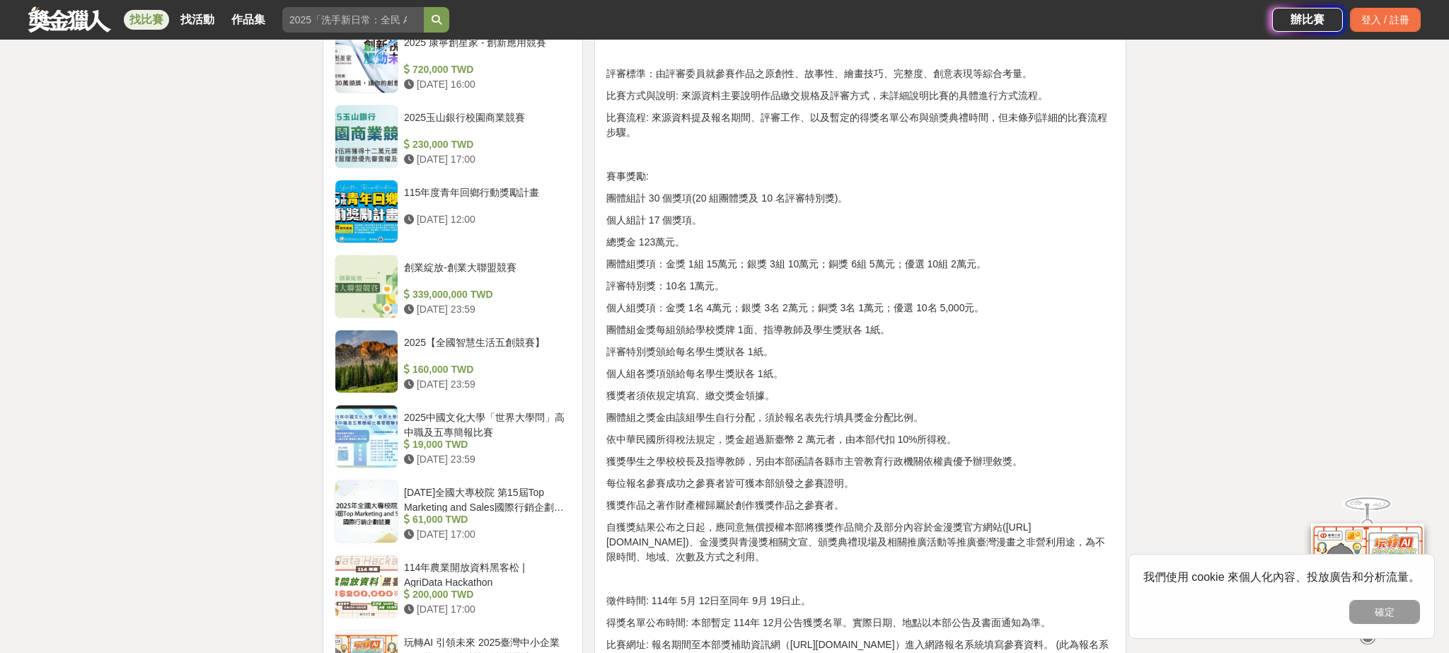
scroll to position [1316, 0]
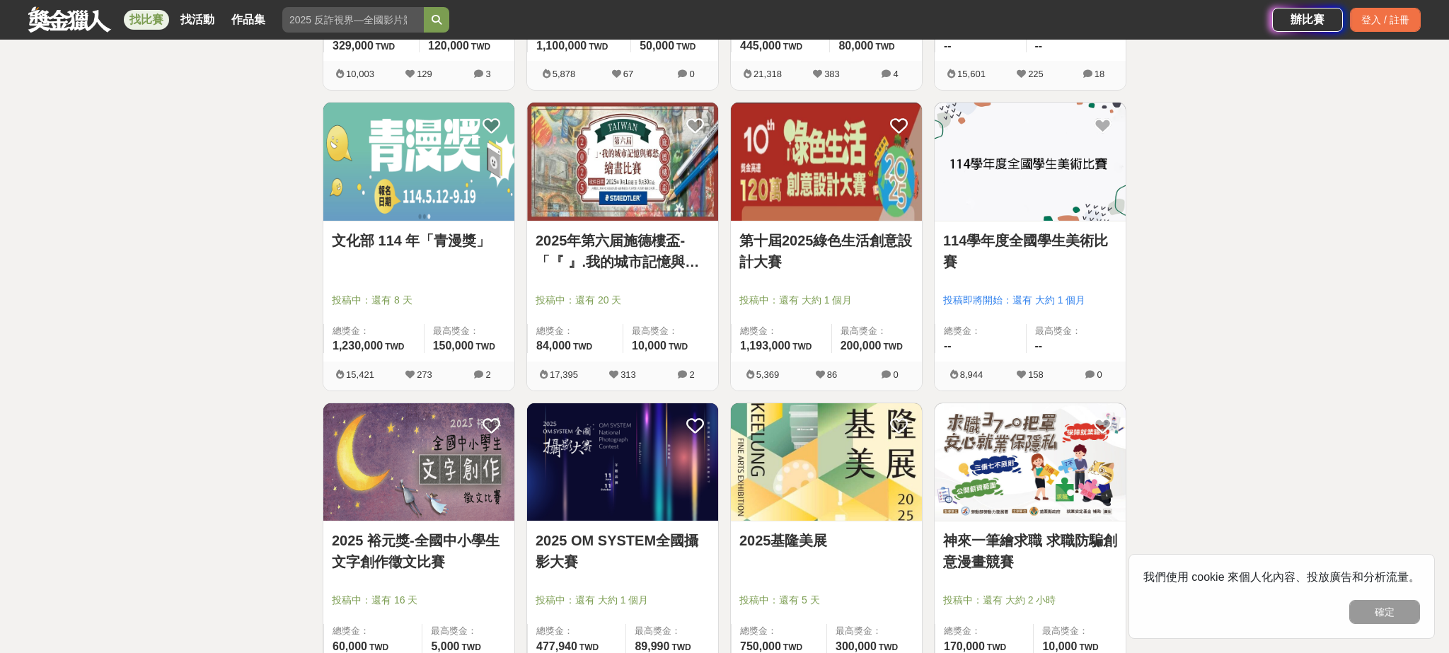
scroll to position [1718, 0]
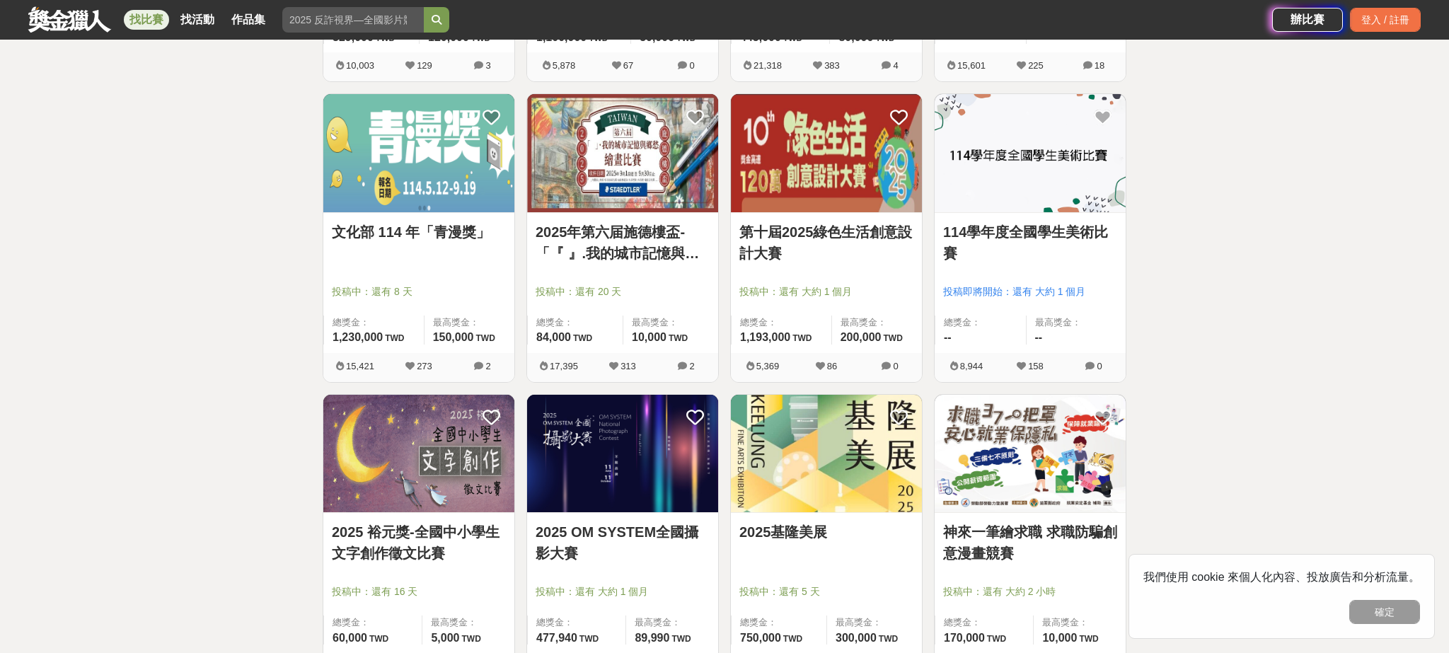
click at [1048, 151] on img at bounding box center [1030, 153] width 191 height 118
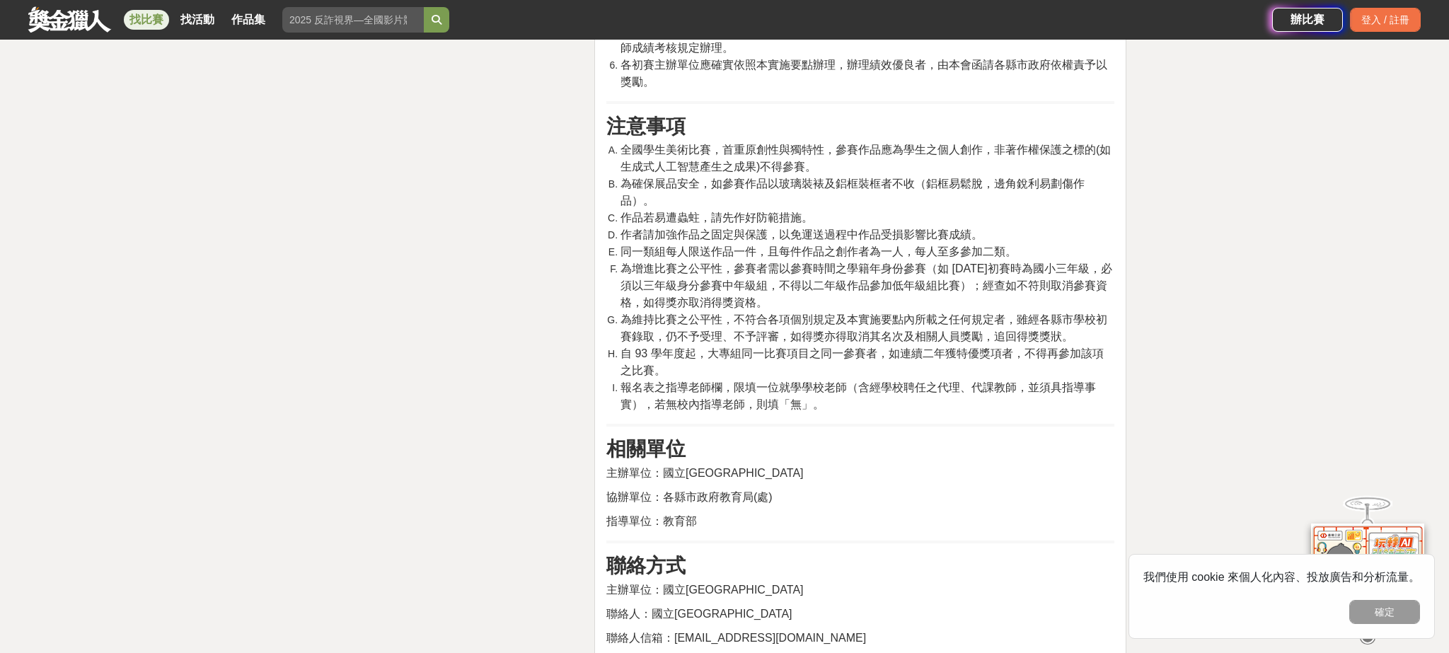
scroll to position [7311, 0]
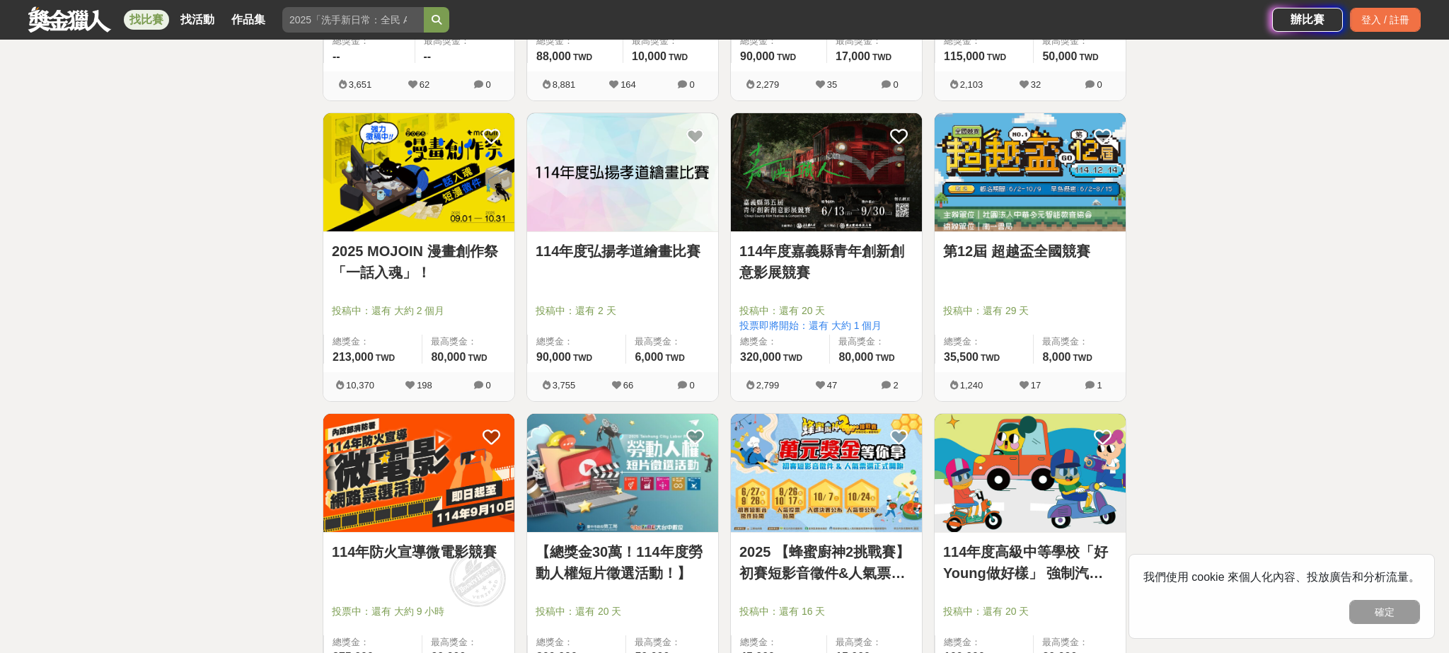
scroll to position [3355, 0]
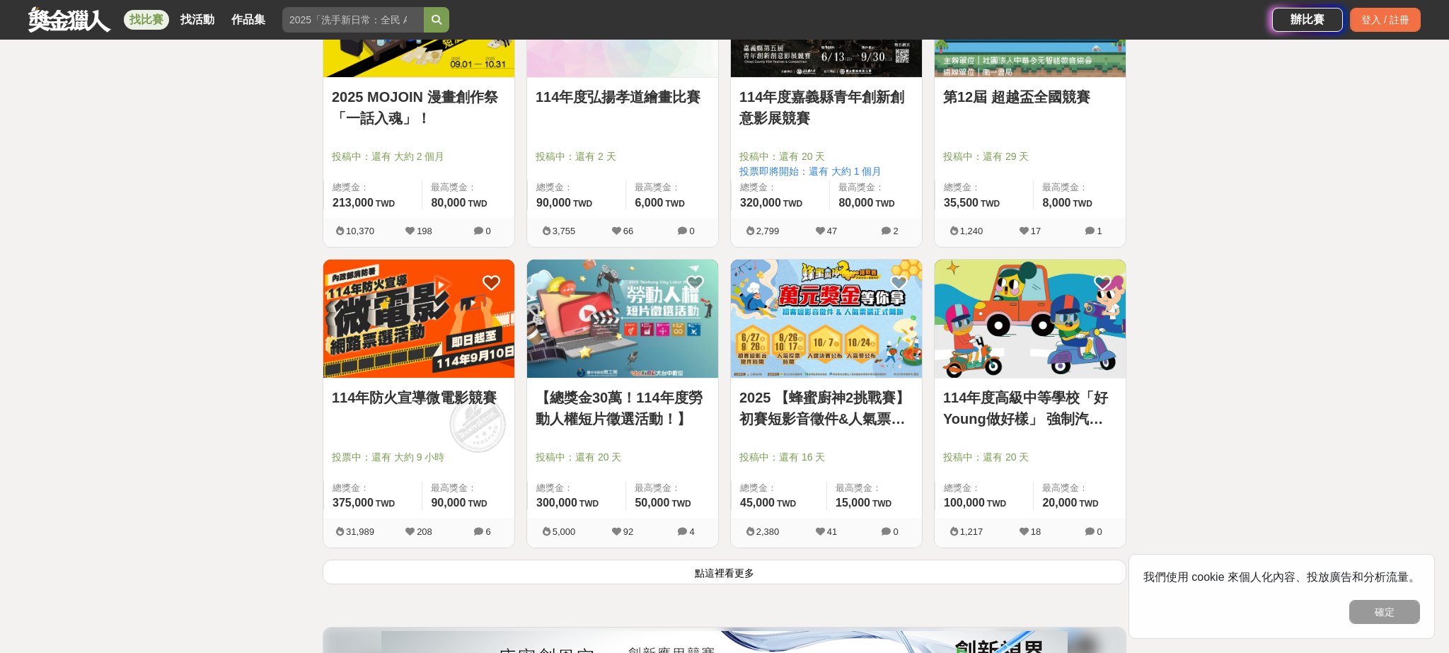
click at [1037, 330] on img at bounding box center [1030, 319] width 191 height 118
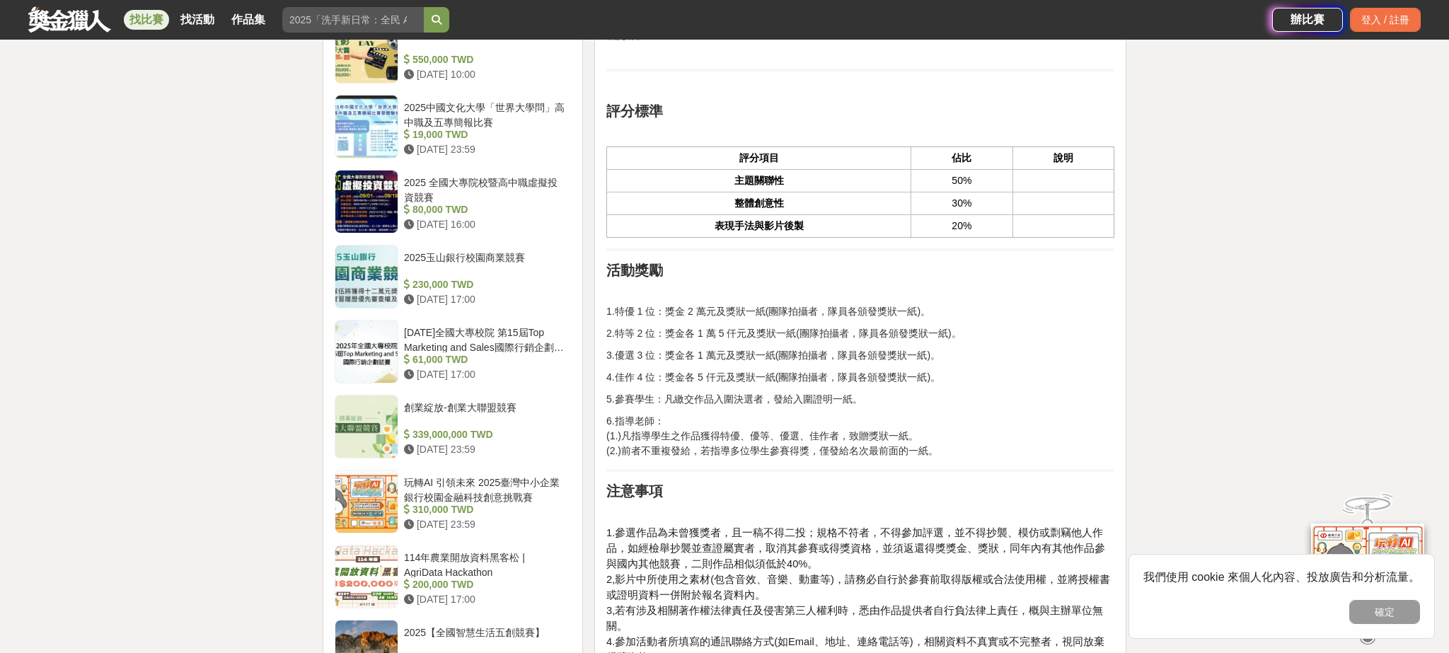
scroll to position [1484, 0]
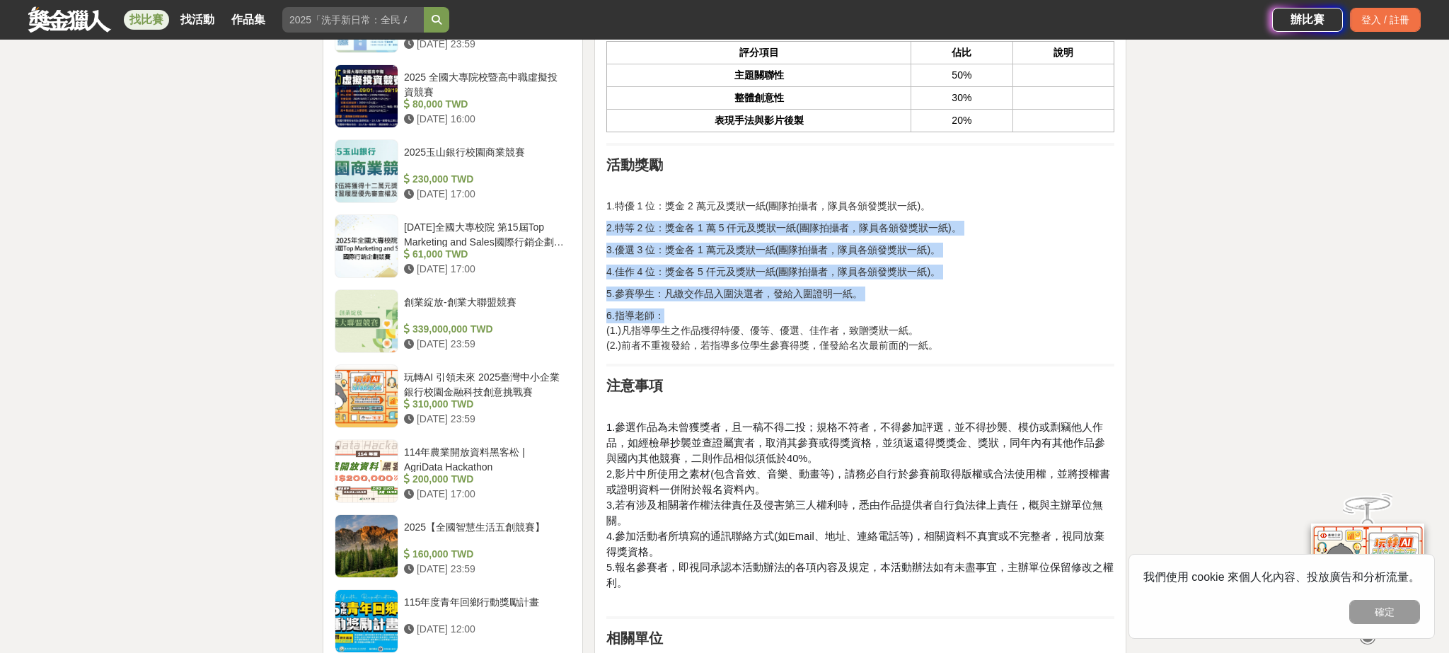
drag, startPoint x: 717, startPoint y: 217, endPoint x: 730, endPoint y: 312, distance: 96.5
click at [730, 312] on p "6.指導老師： (1.)凡指導學生之作品獲得特優、優等、優選、佳作者，致贈獎狀一紙。 (2.)前者不重複發給，若指導多位學生參賽得獎，僅發給名次最前面的一紙。" at bounding box center [860, 330] width 508 height 45
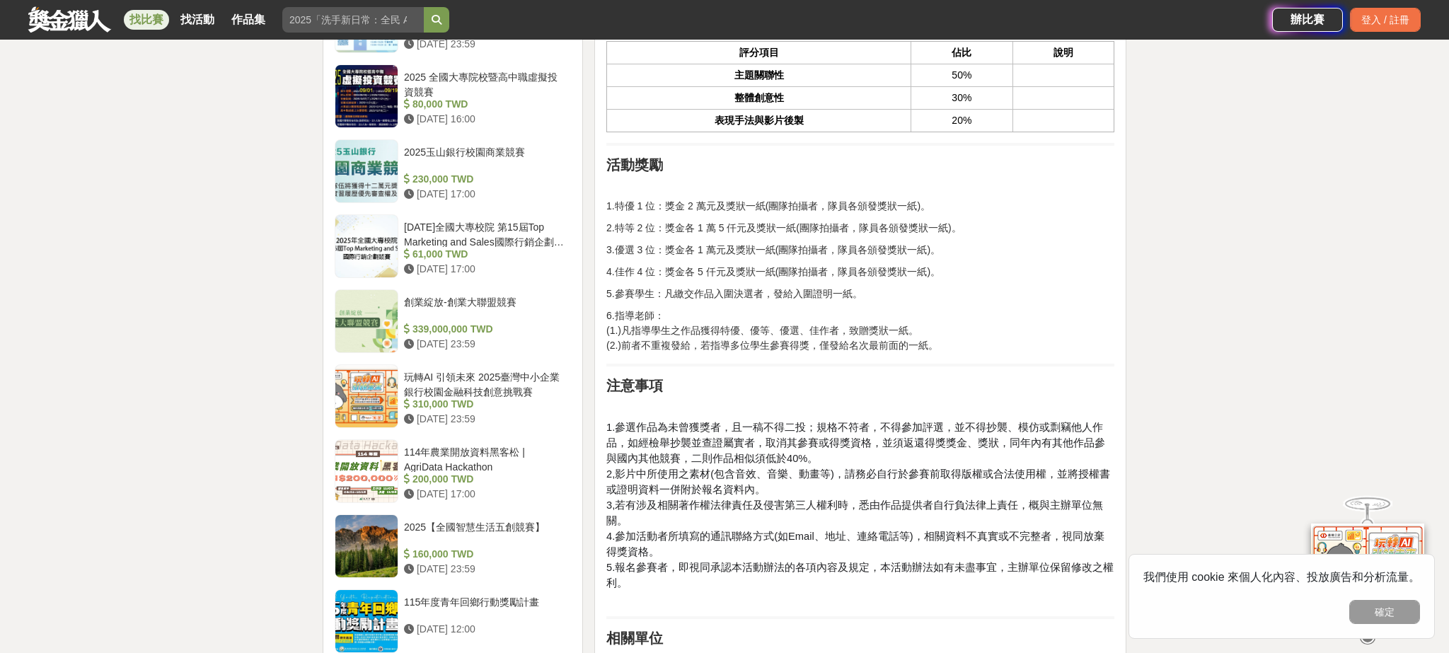
scroll to position [1707, 0]
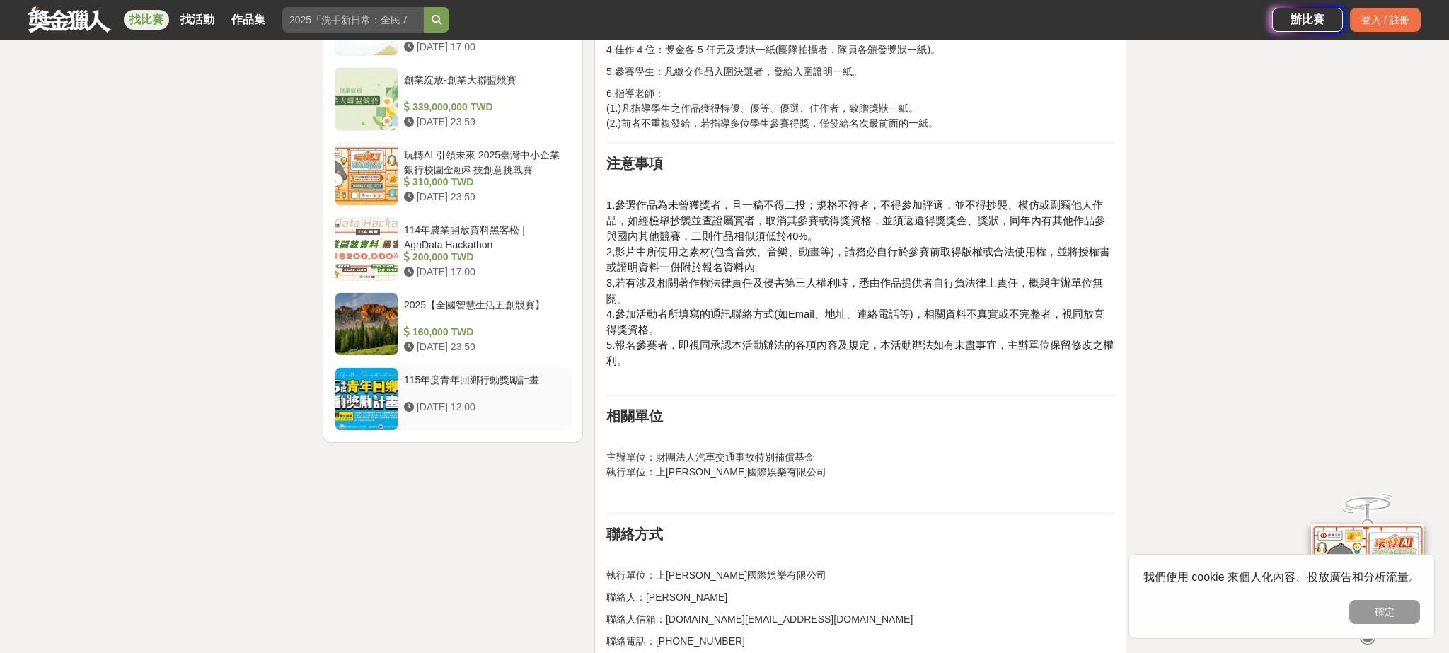
click at [545, 374] on div "115年度青年回鄉行動獎勵計畫" at bounding box center [484, 386] width 161 height 27
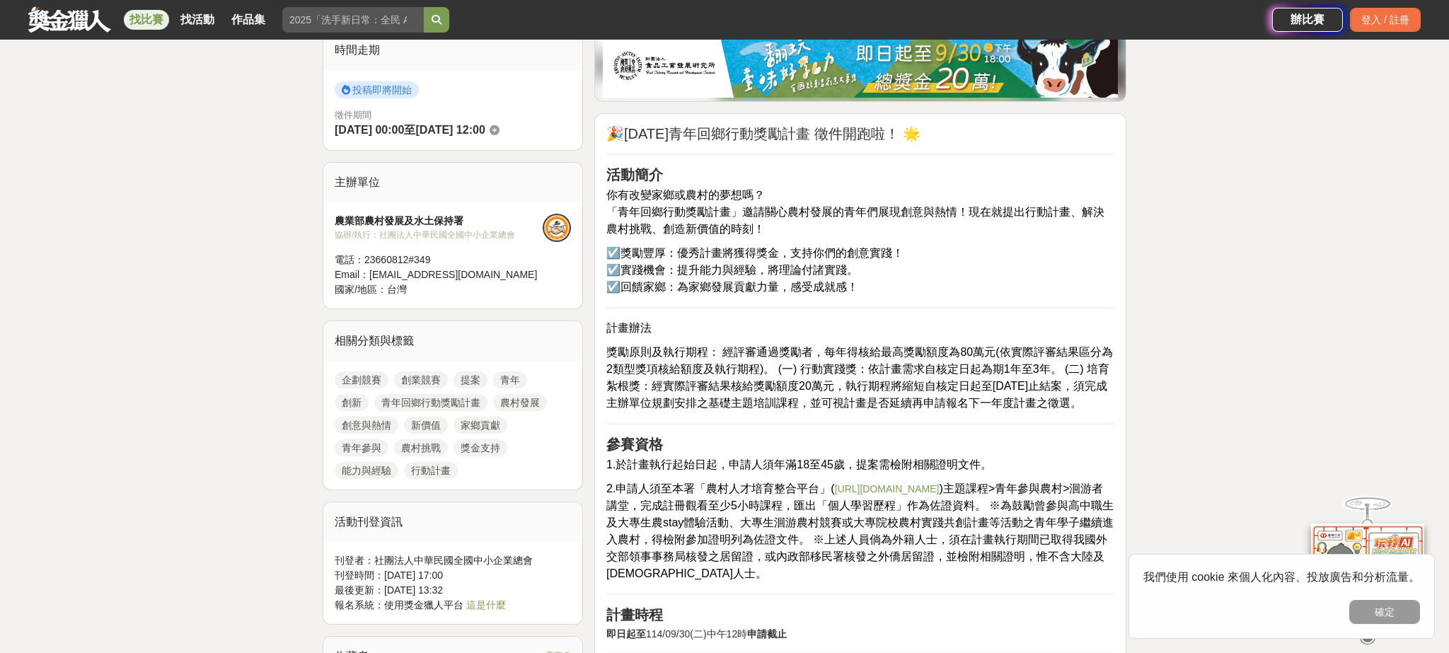
scroll to position [278, 0]
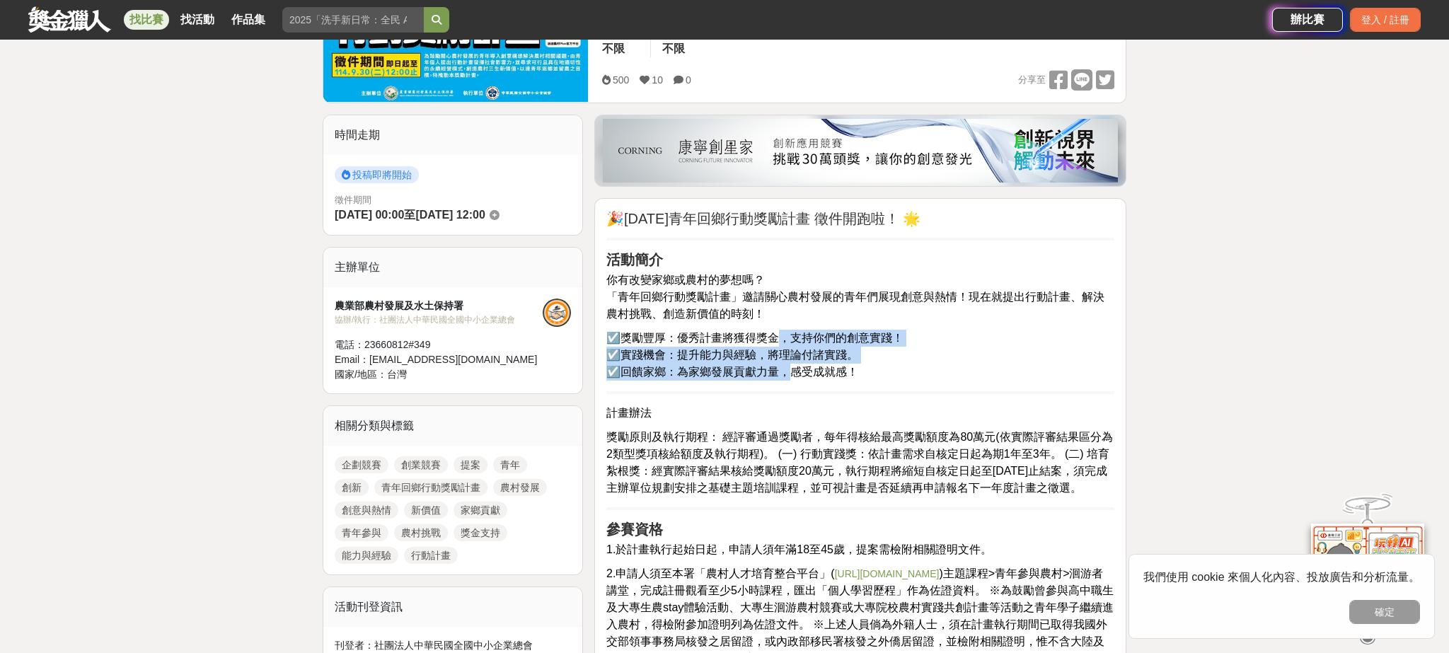
drag, startPoint x: 781, startPoint y: 342, endPoint x: 782, endPoint y: 374, distance: 31.8
click at [782, 374] on p "☑️獎勵豐厚：優秀計畫將獲得獎金，支持你們的創意實踐！ ☑️實踐機會：提升能力與經驗，將理論付諸實踐。 ☑️回饋家鄉：為家鄉發展貢獻力量，感受成就感！" at bounding box center [860, 355] width 508 height 51
click at [743, 374] on span "☑️回饋家鄉：為家鄉發展貢獻力量，感受成就感！" at bounding box center [732, 372] width 252 height 12
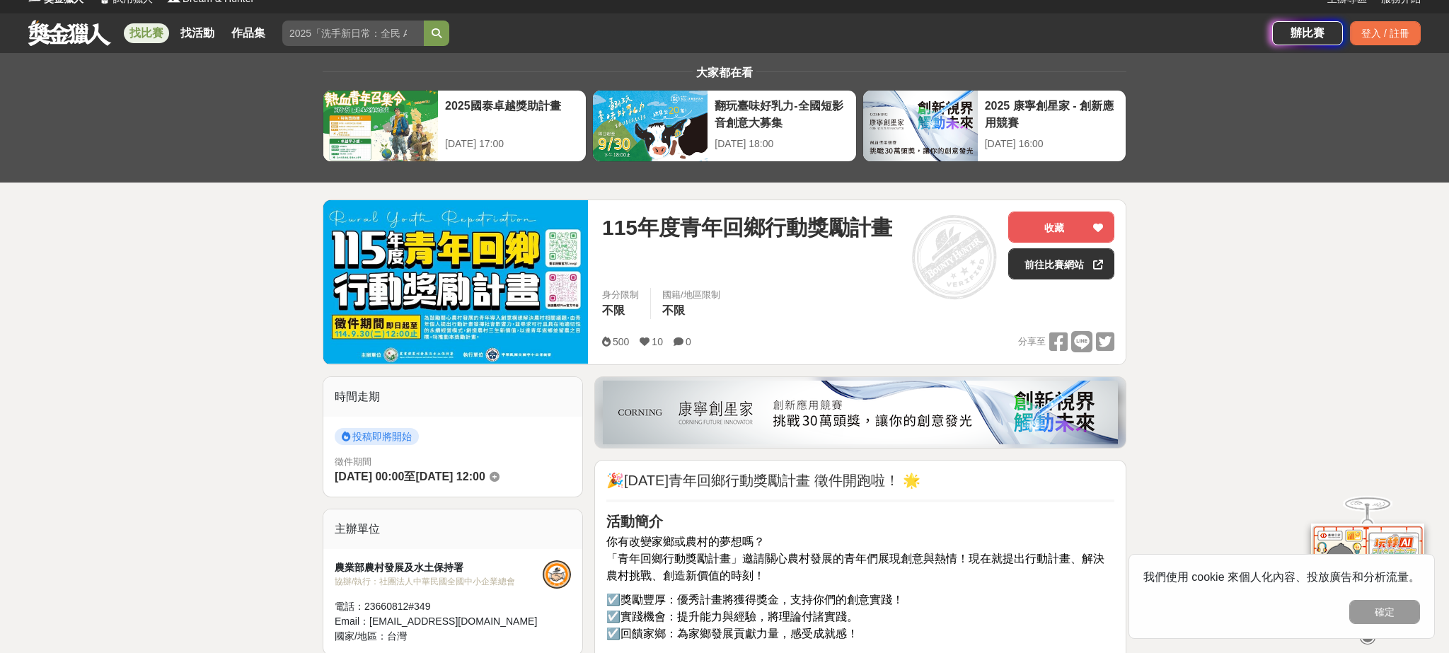
scroll to position [0, 0]
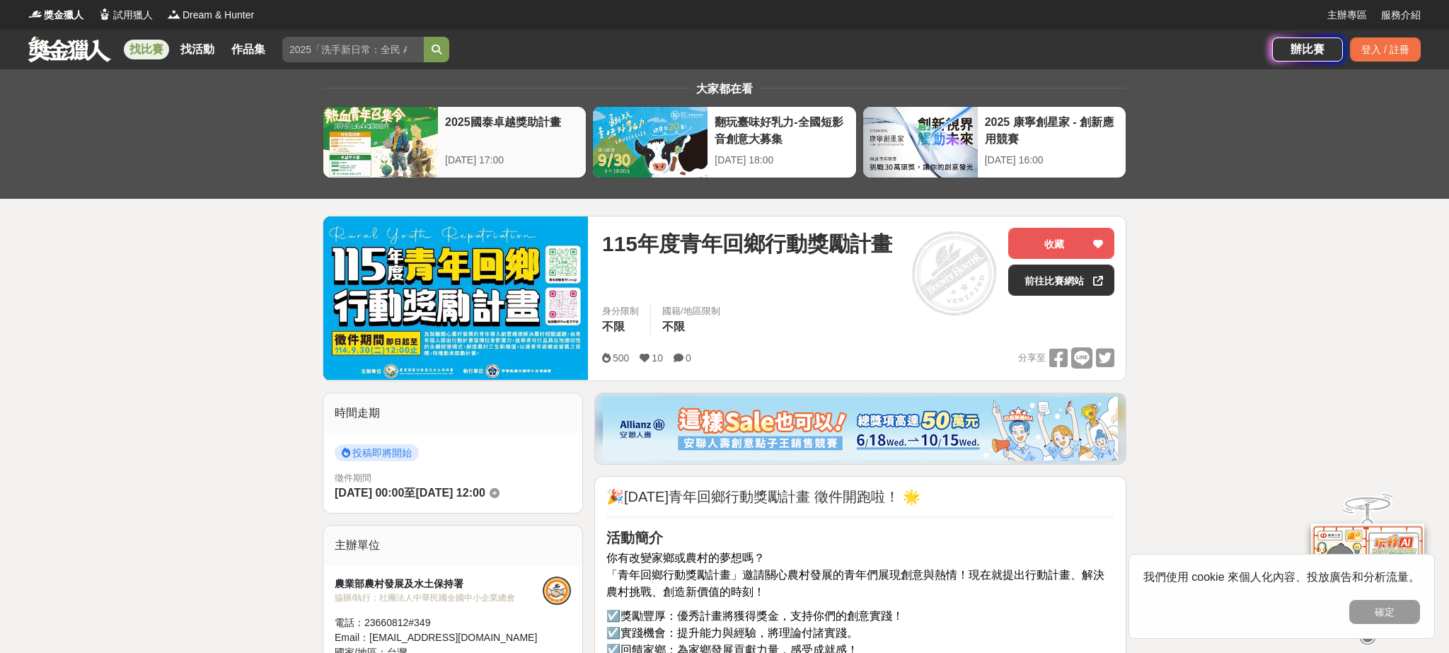
click at [531, 137] on div "2025國泰卓越獎助計畫" at bounding box center [512, 130] width 134 height 32
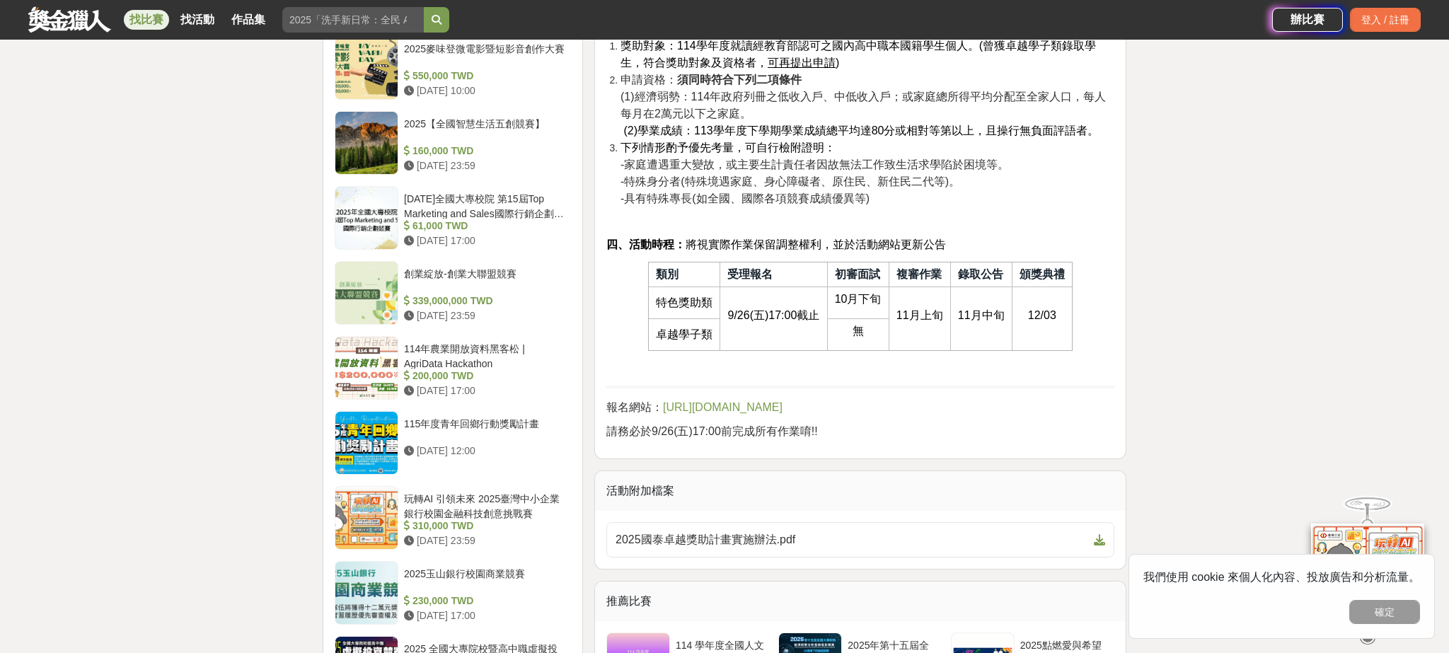
scroll to position [1751, 0]
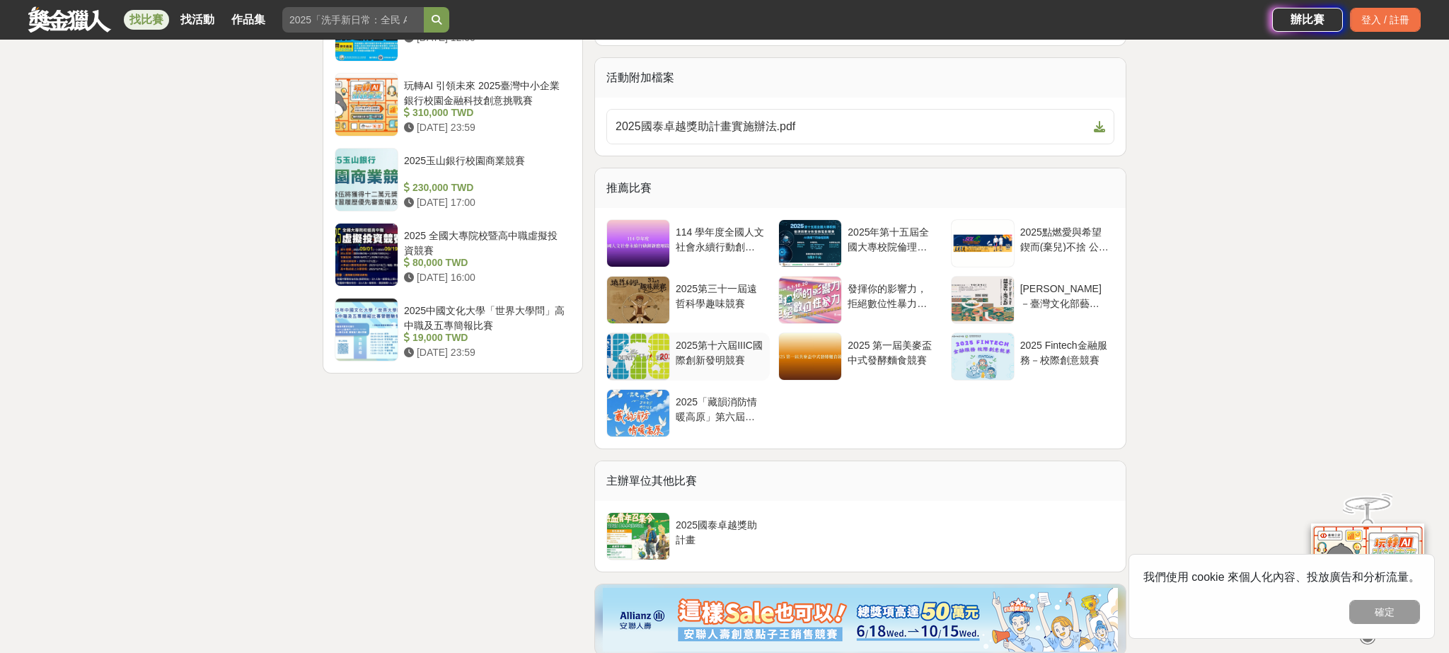
click at [740, 359] on div "2025第十六屆IIIC國際創新發明競賽" at bounding box center [720, 351] width 88 height 27
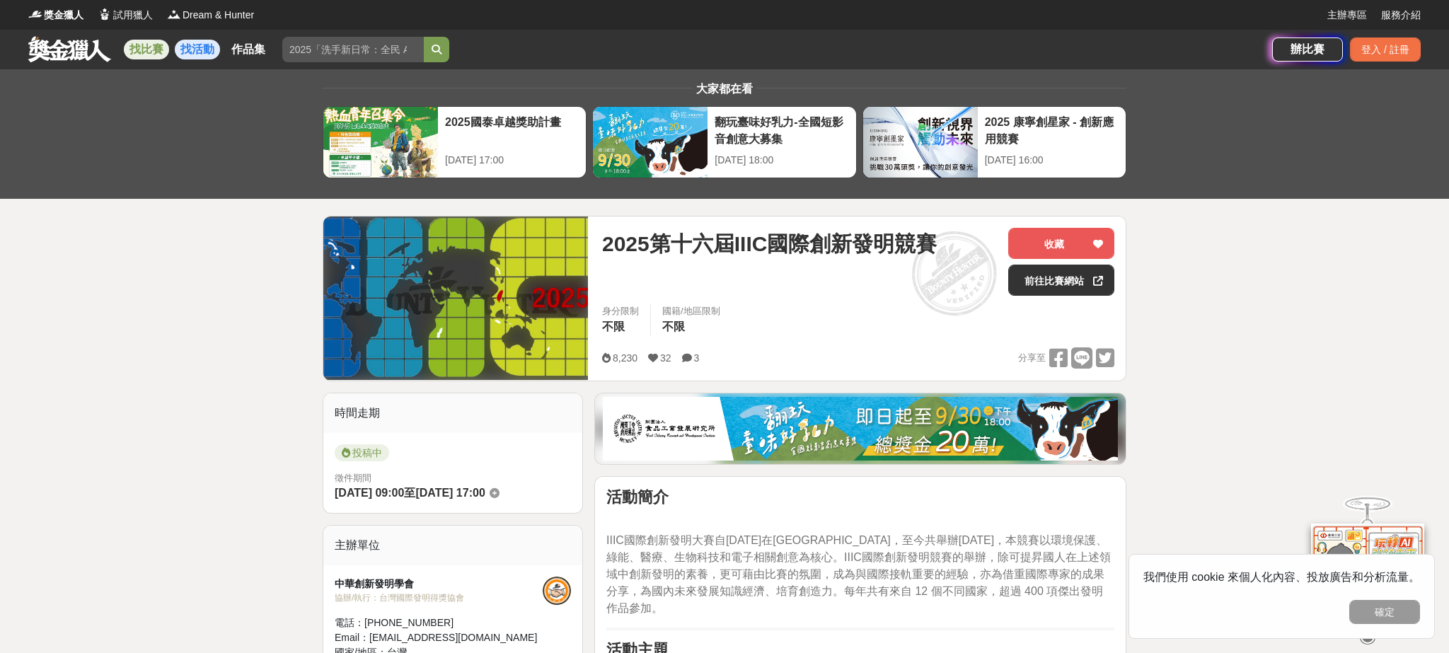
click at [207, 54] on link "找活動" at bounding box center [197, 50] width 45 height 20
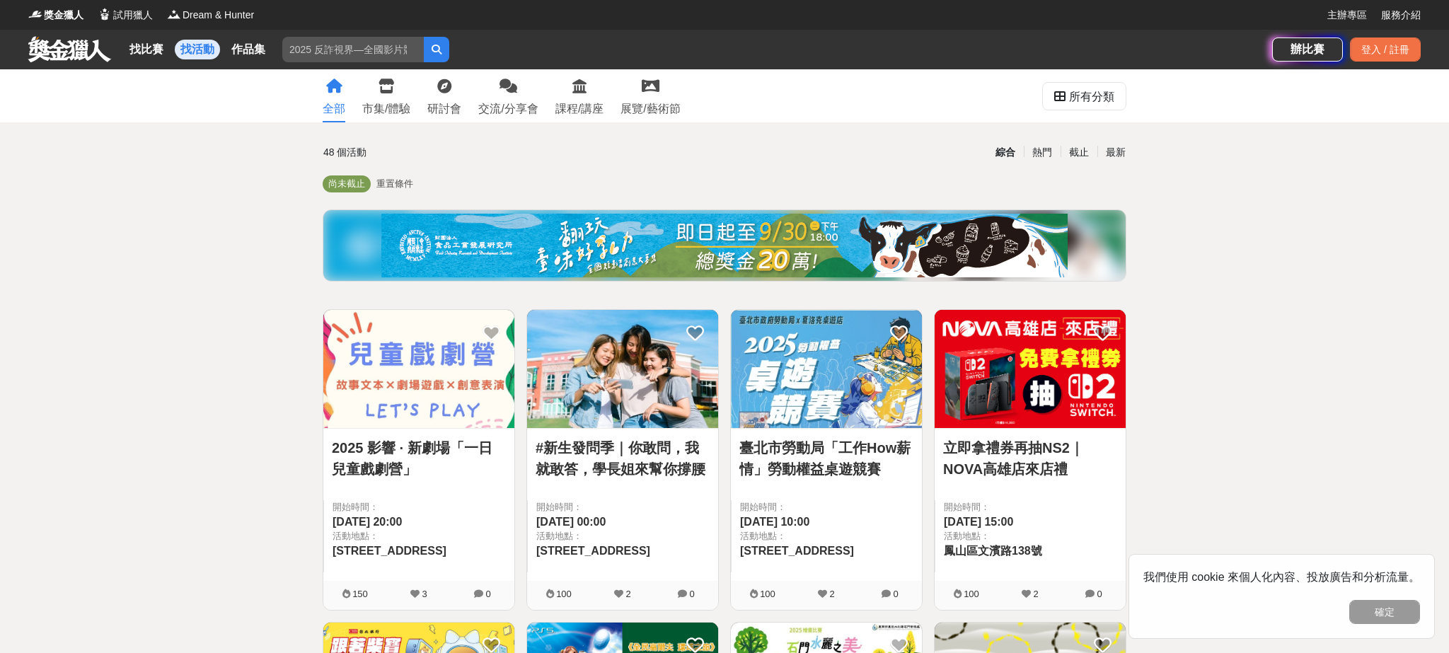
click at [1047, 391] on img at bounding box center [1030, 369] width 191 height 118
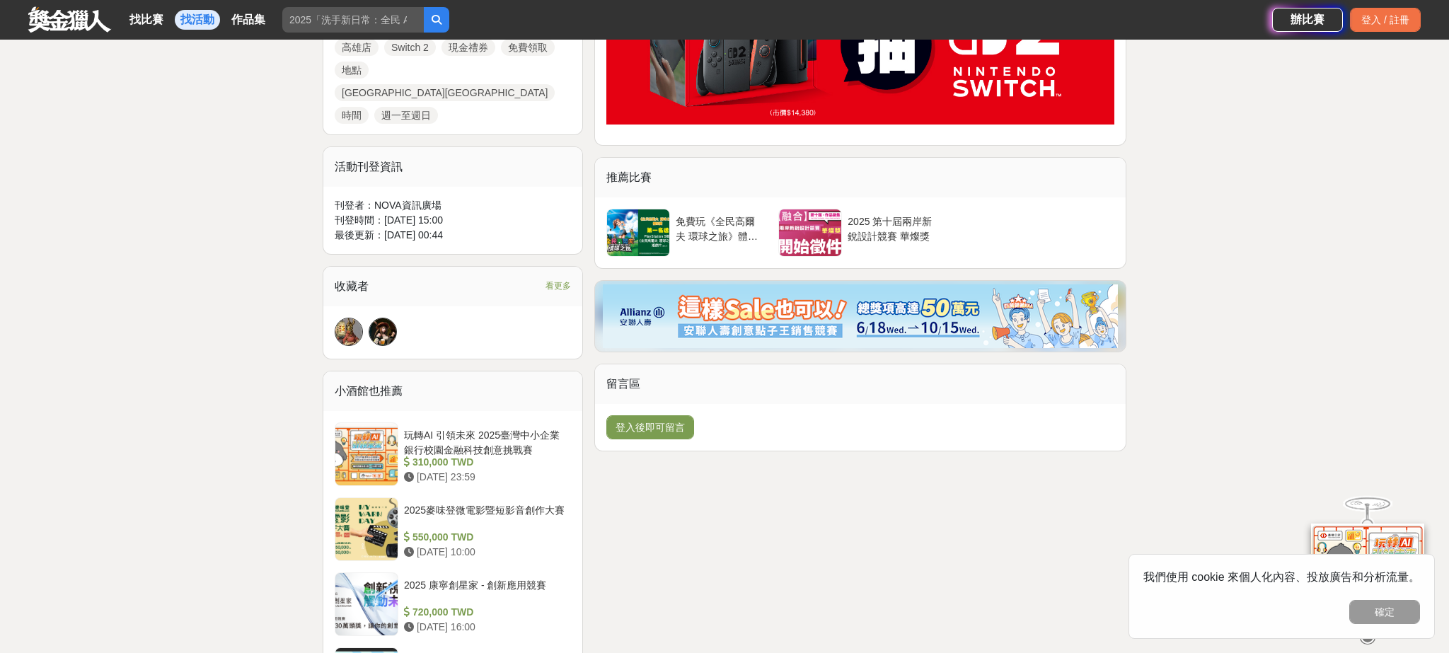
scroll to position [1043, 0]
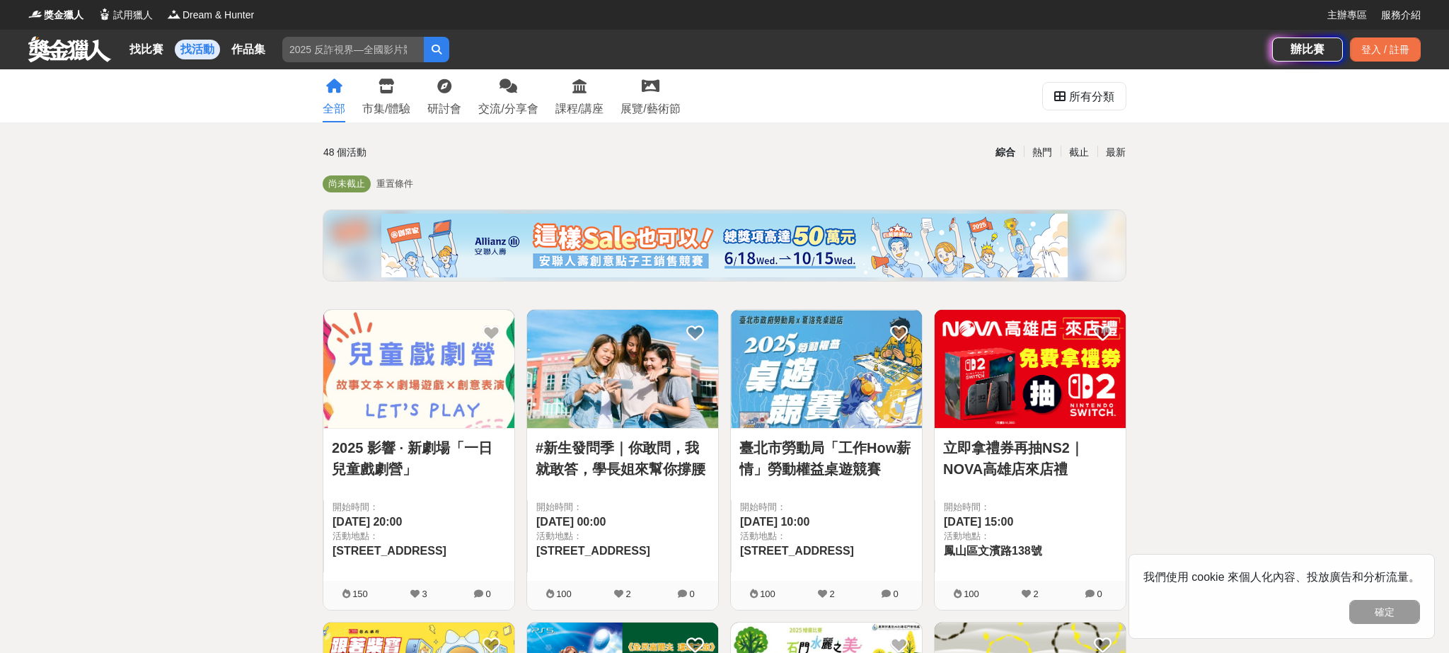
click at [890, 360] on img at bounding box center [826, 369] width 191 height 118
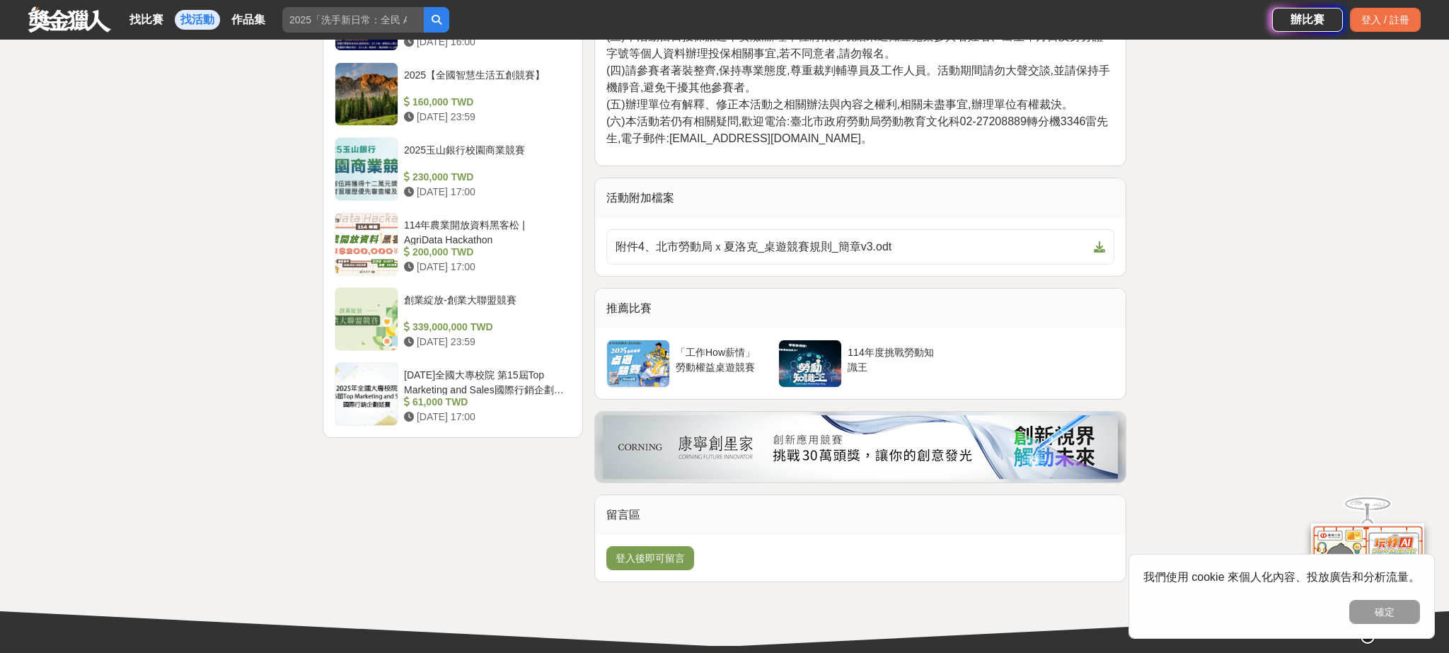
scroll to position [1778, 0]
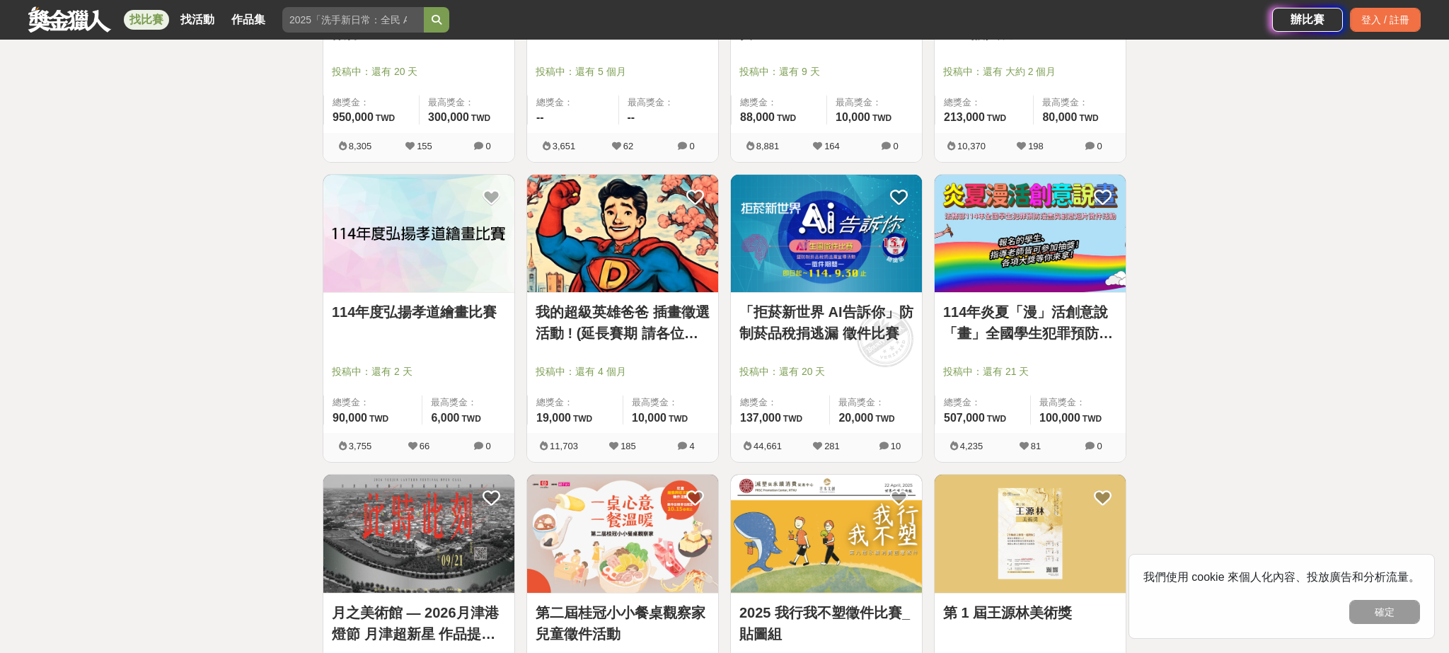
scroll to position [1579, 0]
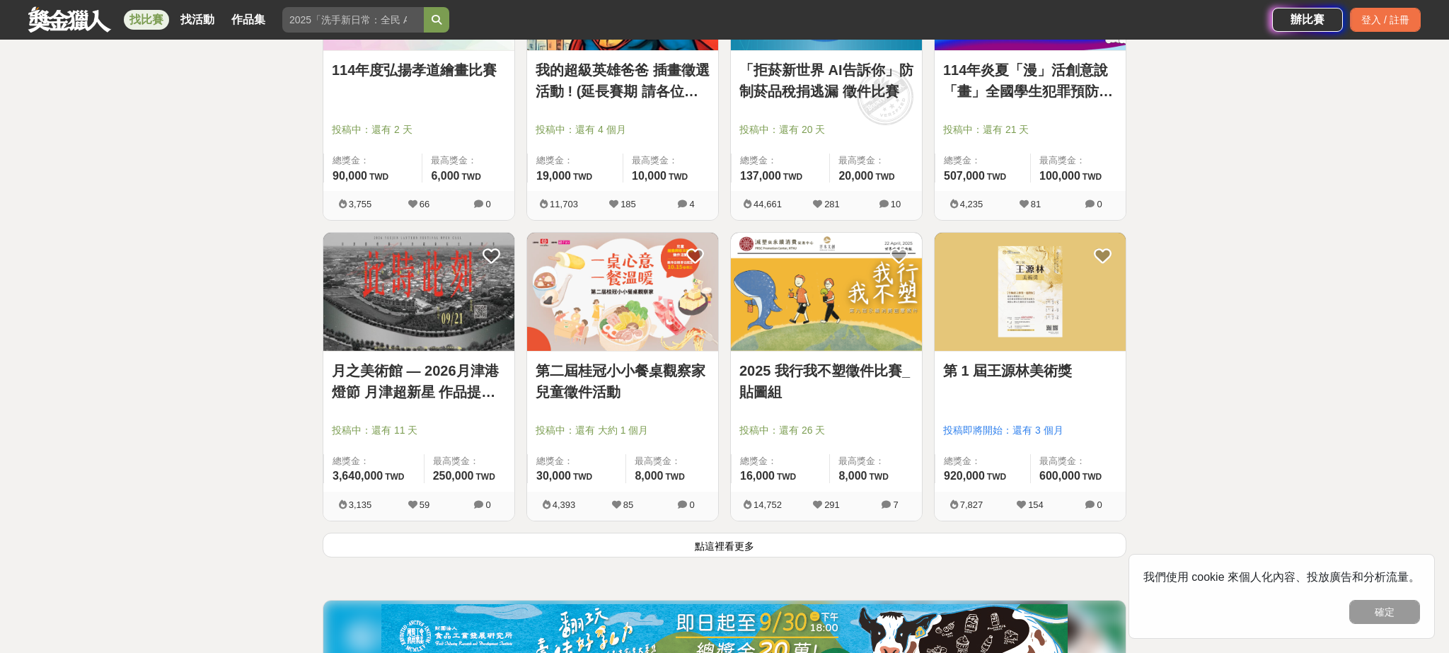
click at [649, 296] on img at bounding box center [622, 292] width 191 height 118
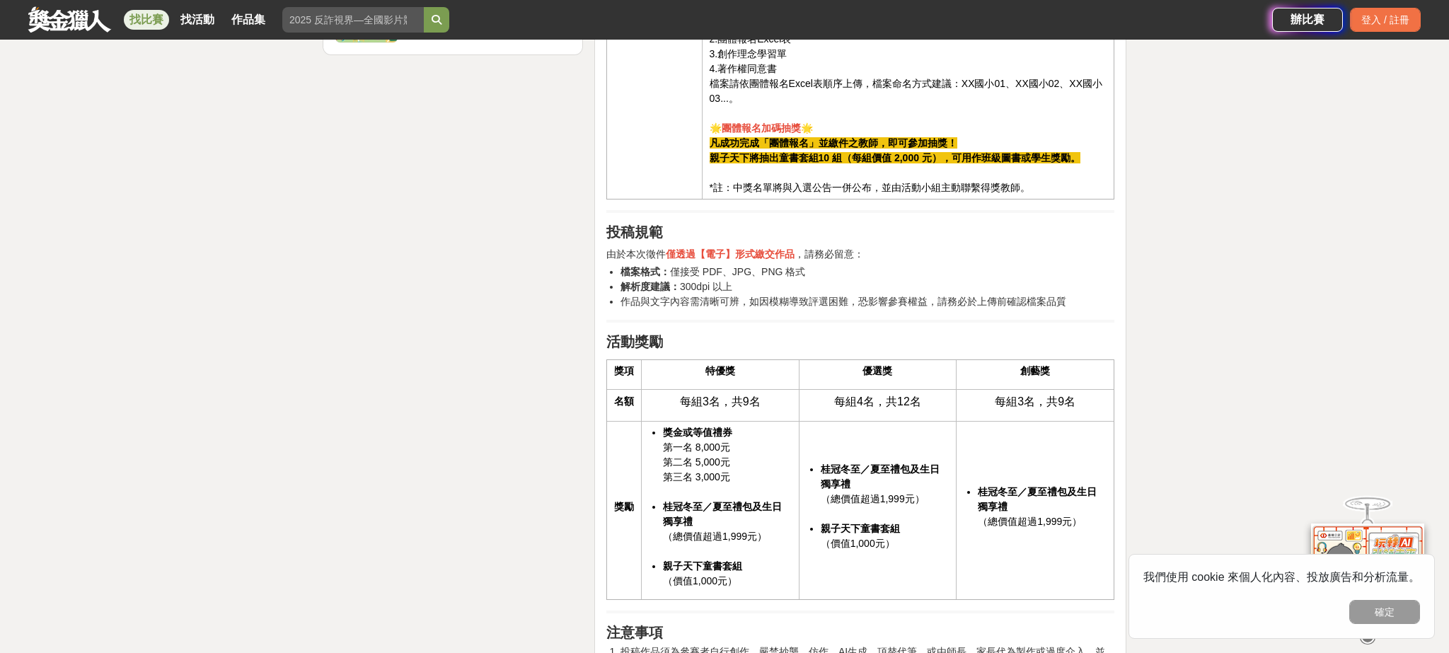
scroll to position [2250, 0]
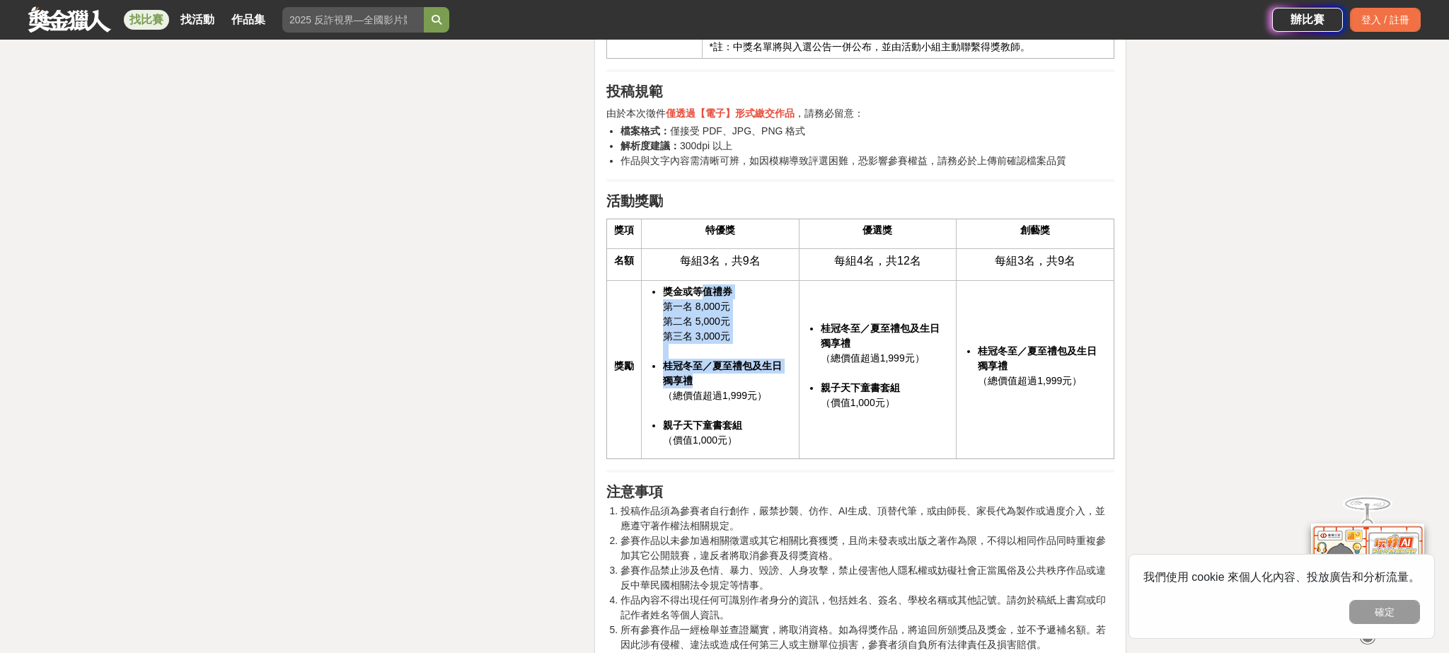
drag, startPoint x: 701, startPoint y: 297, endPoint x: 742, endPoint y: 380, distance: 92.1
click at [742, 380] on ul "獎金或等值禮券 第一名 8,000元 第二名 5,000元 第三名 3,000元 桂冠冬至／夏至禮包及生日獨享禮 （總價值超過1,999元） 親子天下童書套組…" at bounding box center [720, 365] width 143 height 163
drag, startPoint x: 727, startPoint y: 377, endPoint x: 707, endPoint y: 373, distance: 21.0
click at [727, 377] on li "桂冠冬至／夏至禮包及生日獨享禮 （總價值超過1,999元）" at bounding box center [727, 388] width 129 height 59
drag, startPoint x: 696, startPoint y: 367, endPoint x: 692, endPoint y: 378, distance: 12.1
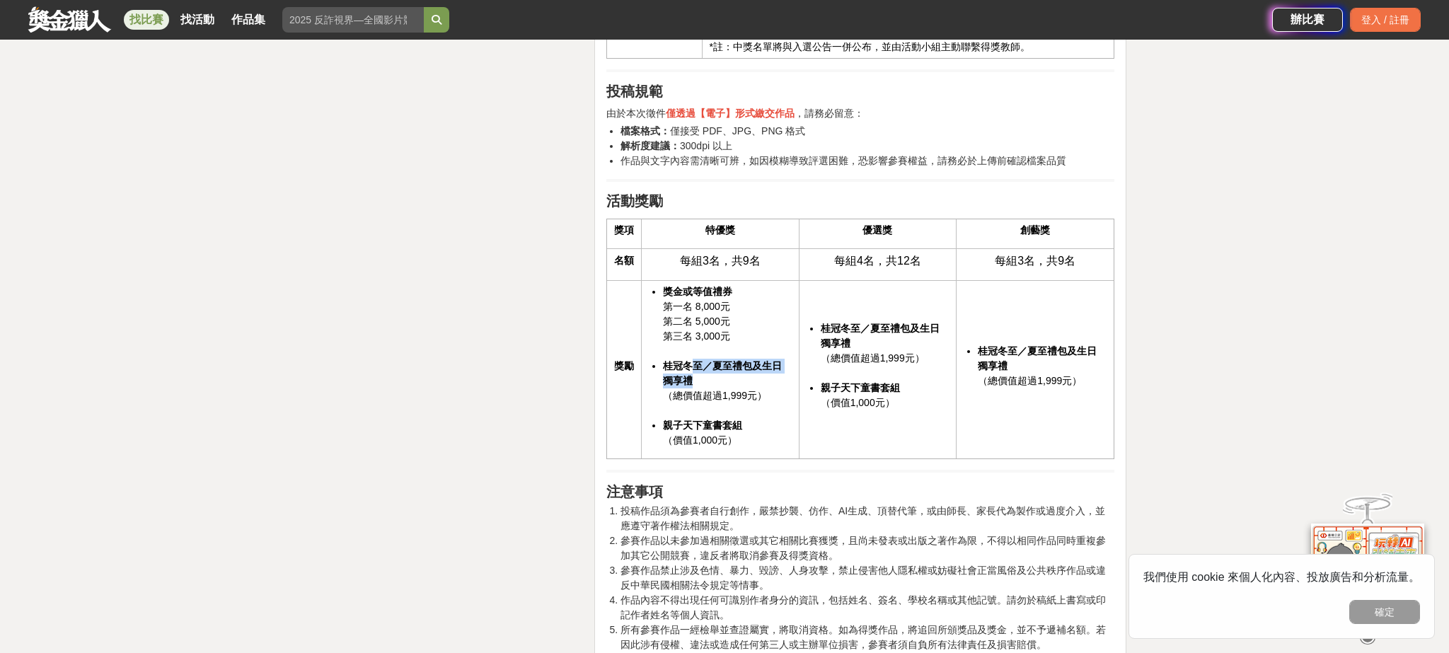
click at [717, 382] on li "桂冠冬至／夏至禮包及生日獨享禮 （總價值超過1,999元）" at bounding box center [727, 388] width 129 height 59
click at [692, 378] on strong "桂冠冬至／夏至禮包及生日獨享禮" at bounding box center [722, 373] width 119 height 26
drag, startPoint x: 674, startPoint y: 370, endPoint x: 659, endPoint y: 362, distance: 16.8
click at [659, 362] on ul "獎金或等值禮券 第一名 8,000元 第二名 5,000元 第三名 3,000元 桂冠冬至／夏至禮包及生日獨享禮 （總價值超過1,999元） 親子天下童書套組…" at bounding box center [720, 365] width 143 height 163
click at [663, 365] on strong "桂冠冬至／夏至禮包及生日獨享禮" at bounding box center [722, 373] width 119 height 26
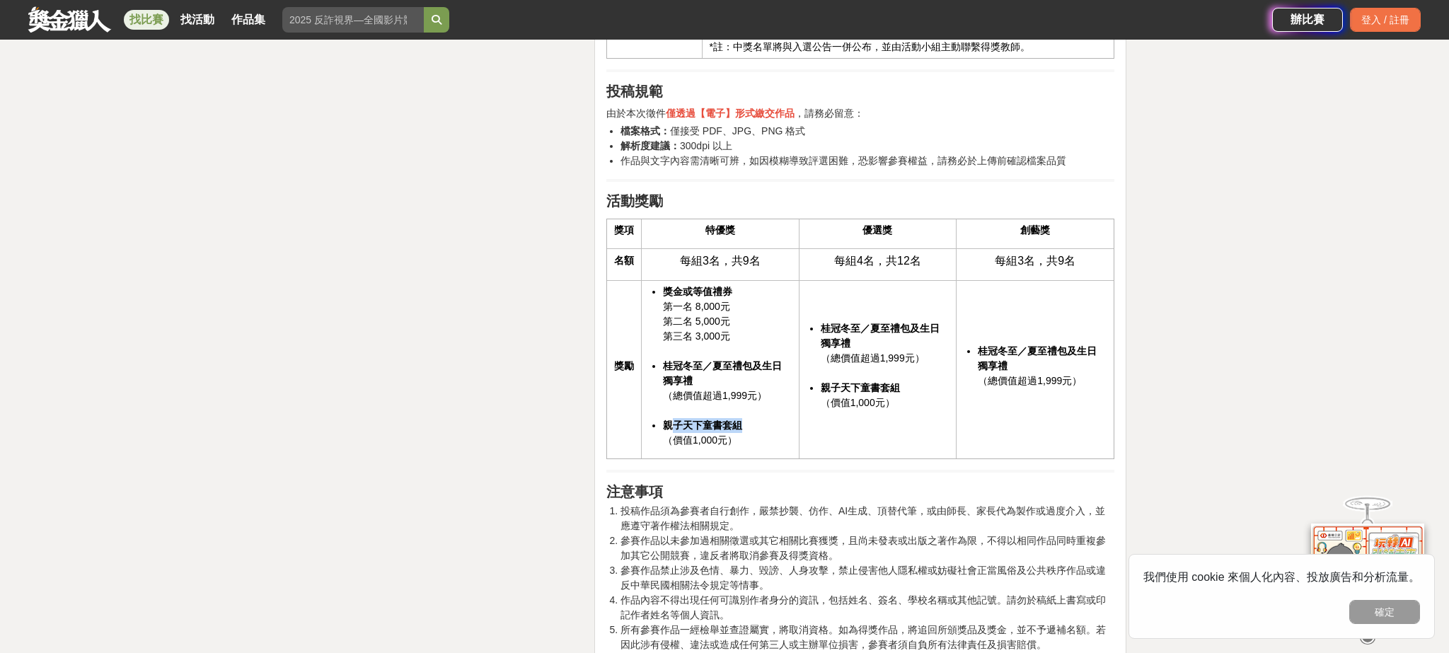
drag, startPoint x: 676, startPoint y: 423, endPoint x: 761, endPoint y: 426, distance: 85.7
click at [761, 426] on li "親子天下童書套組 （價值1,000元）" at bounding box center [727, 433] width 129 height 30
click at [737, 446] on li "親子天下童書套組 （價值1,000元）" at bounding box center [727, 433] width 129 height 30
drag, startPoint x: 739, startPoint y: 446, endPoint x: 658, endPoint y: 375, distance: 107.8
click at [658, 375] on ul "獎金或等值禮券 第一名 8,000元 第二名 5,000元 第三名 3,000元 桂冠冬至／夏至禮包及生日獨享禮 （總價值超過1,999元） 親子天下童書套組…" at bounding box center [720, 365] width 143 height 163
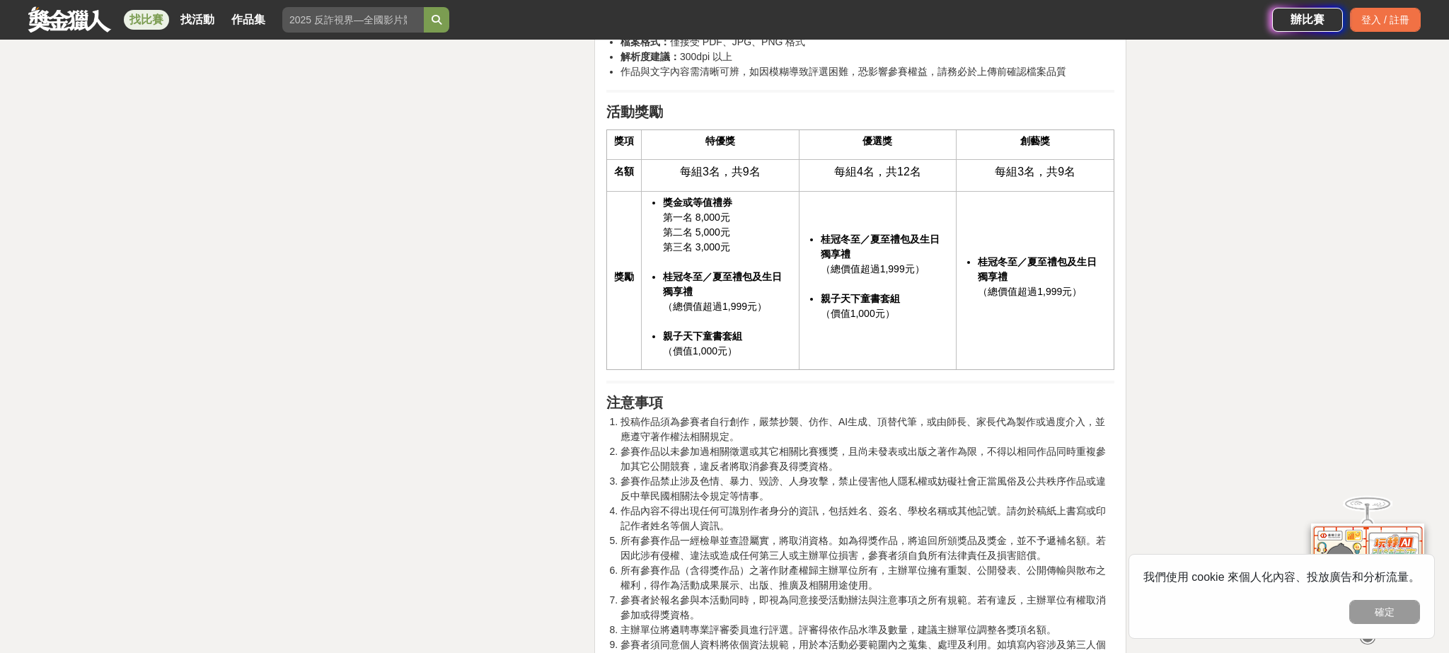
scroll to position [2478, 0]
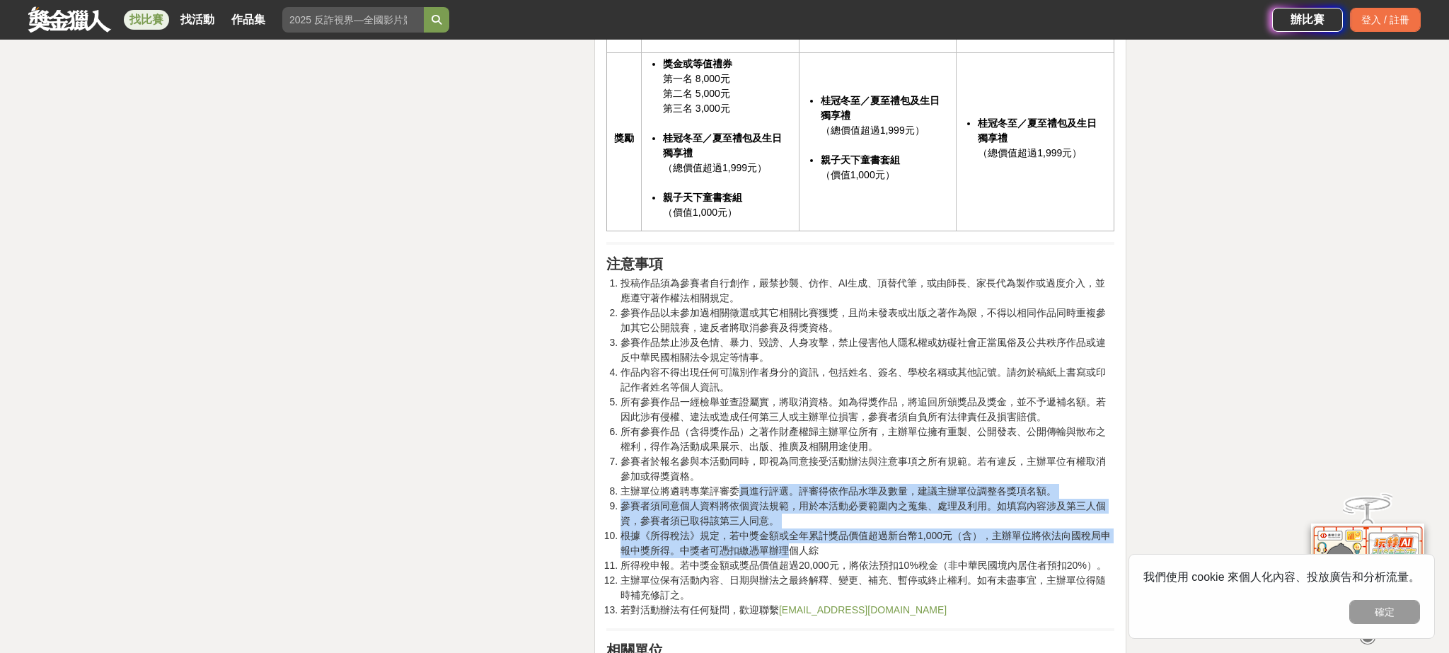
drag, startPoint x: 766, startPoint y: 525, endPoint x: 785, endPoint y: 555, distance: 35.3
click at [785, 555] on ol "投稿作品須為參賽者自行創作，嚴禁抄襲、仿作、AI生成、頂替代筆，或由師長、家長代為製作或過度介入，並應遵守著作權法相關規定。 參賽作品以未參加過相關徵選或其它…" at bounding box center [860, 447] width 508 height 342
click at [766, 541] on li "根據《所得稅法》規定，若中獎金額或全年累計獎品價值超過新台幣1,000元（含），主辦單位將依法向國稅局申報中獎所得。中獎者可憑扣繳憑單辦理個人綜" at bounding box center [868, 544] width 494 height 30
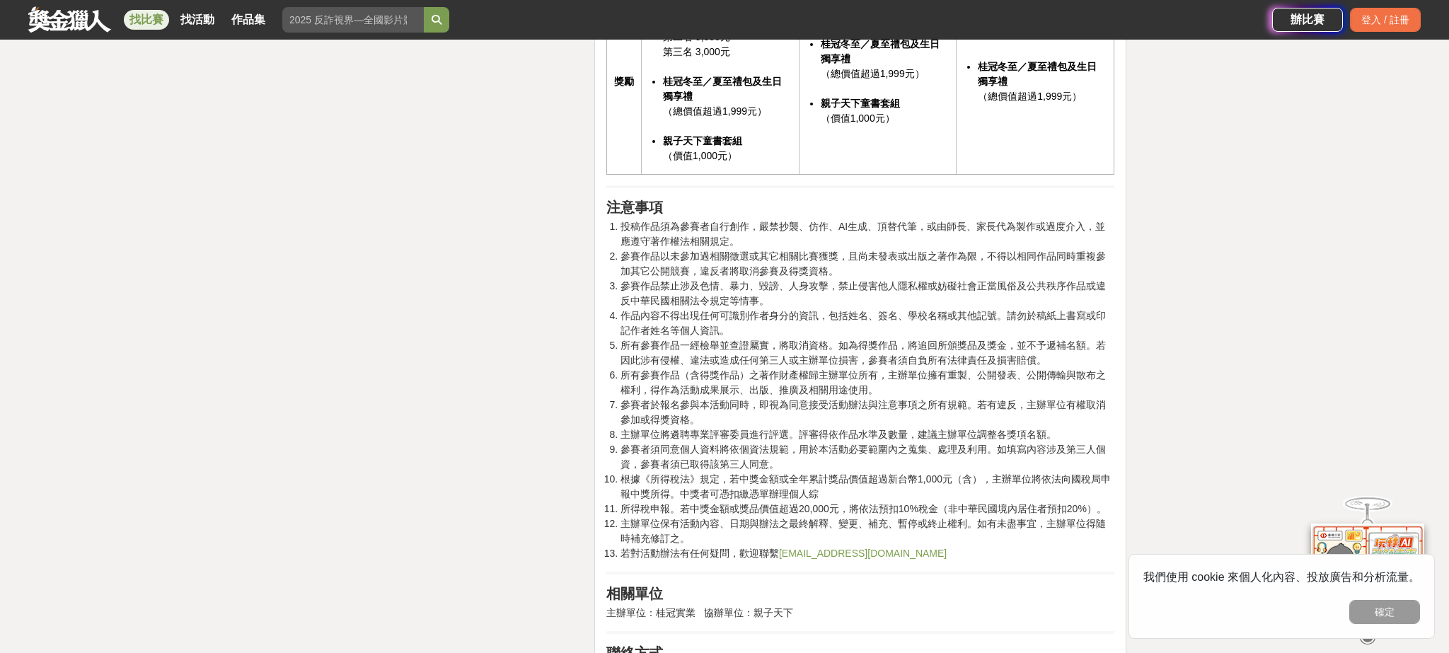
scroll to position [2554, 0]
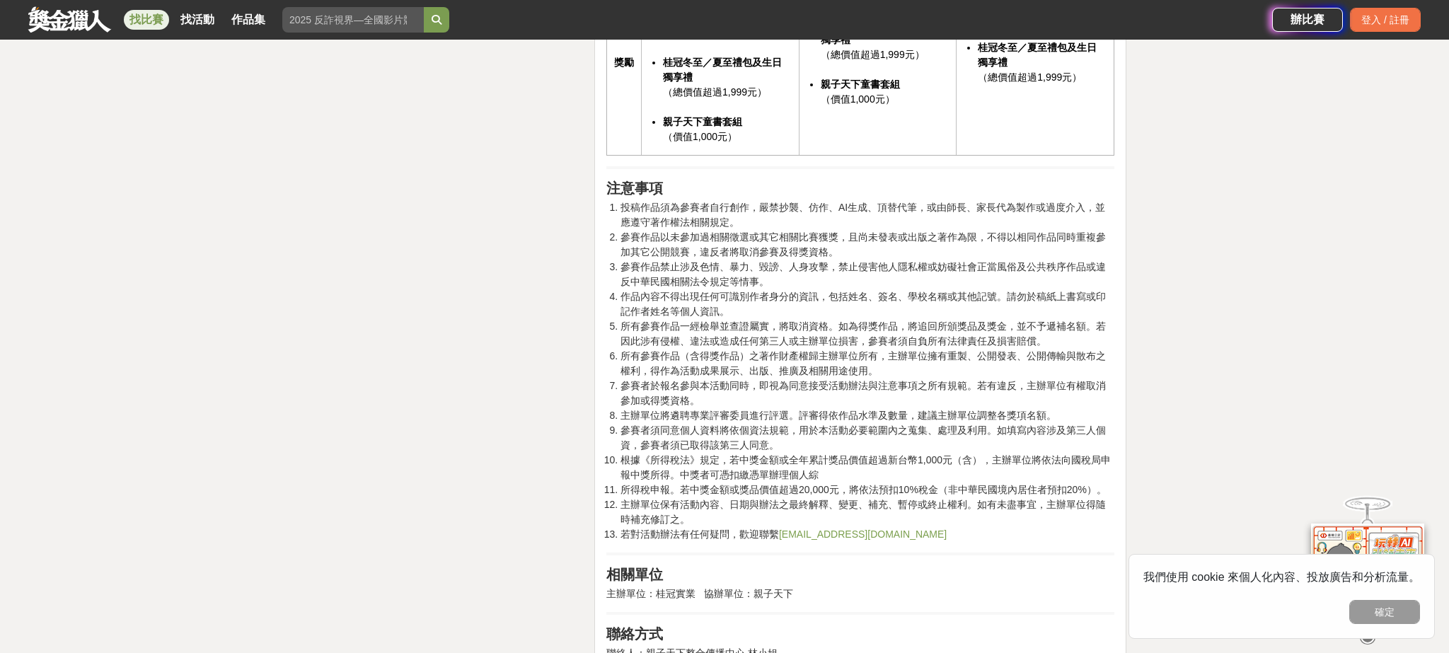
drag, startPoint x: 1384, startPoint y: 609, endPoint x: 1371, endPoint y: 608, distance: 13.5
click at [1384, 609] on button "確定" at bounding box center [1384, 612] width 71 height 24
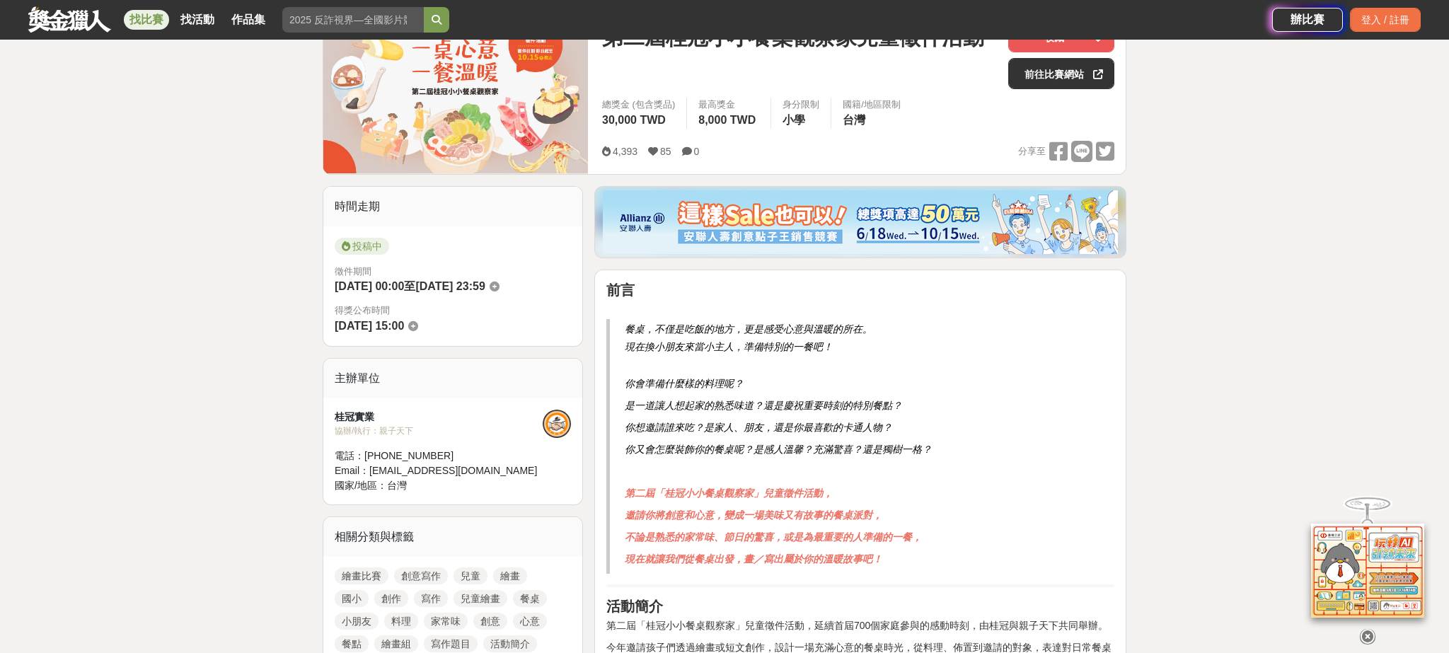
scroll to position [63, 0]
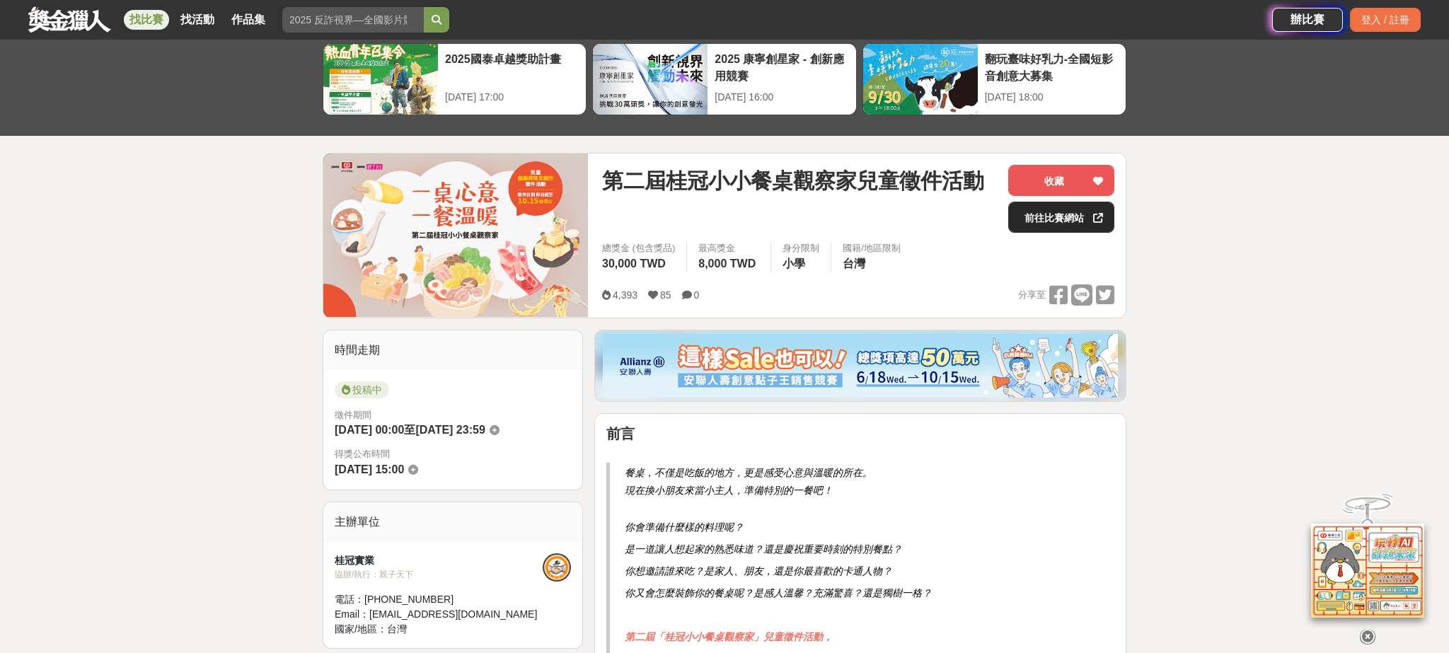
click at [1056, 224] on link "前往比賽網站" at bounding box center [1061, 217] width 106 height 31
